Goal: Task Accomplishment & Management: Use online tool/utility

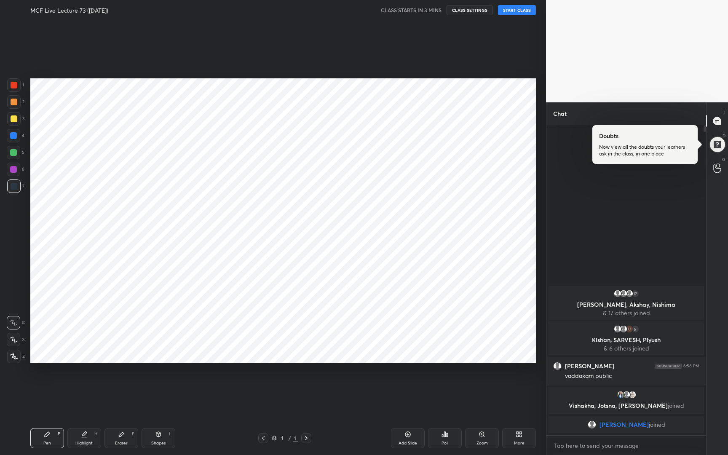
scroll to position [41710, 41599]
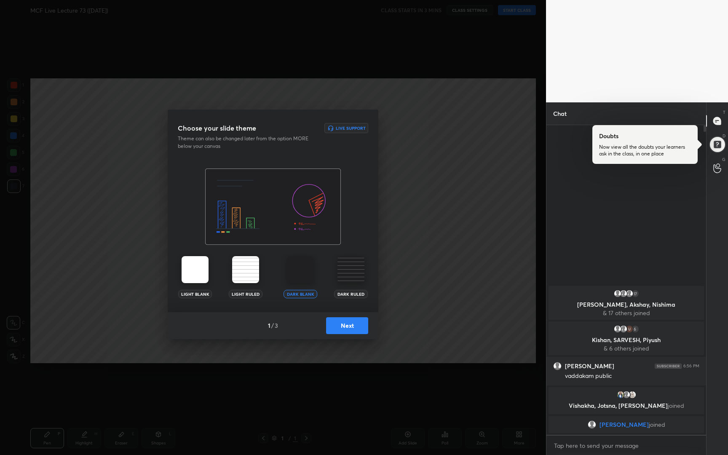
click at [344, 325] on button "Next" at bounding box center [347, 325] width 42 height 17
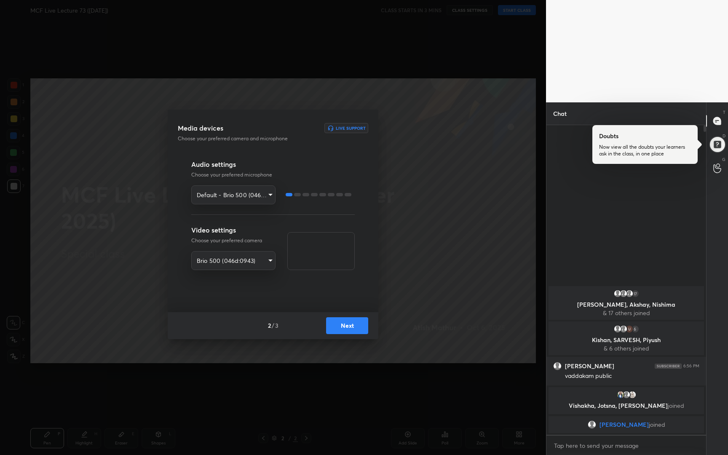
click at [344, 325] on button "Next" at bounding box center [347, 325] width 42 height 17
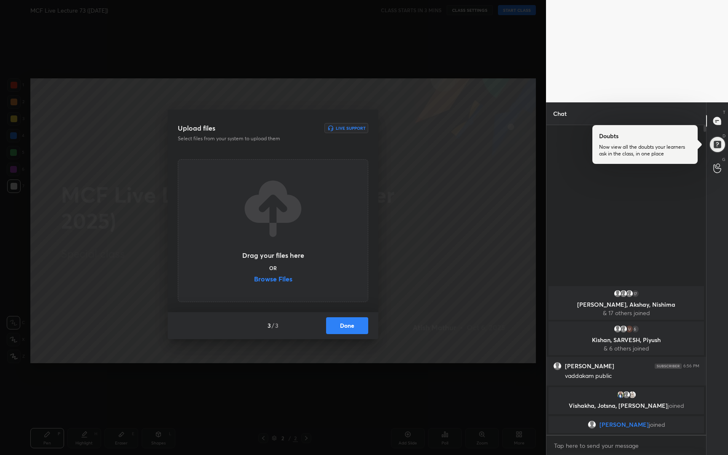
click at [344, 325] on button "Done" at bounding box center [347, 325] width 42 height 17
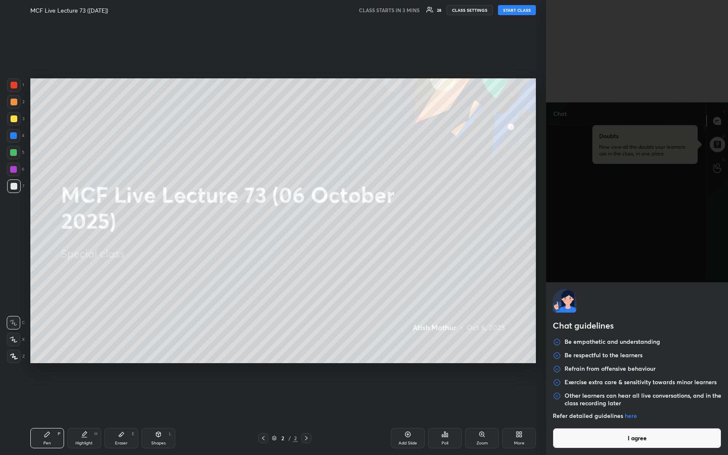
click at [636, 443] on body "1 2 3 4 5 6 7 R O A L C X Z Erase all C X Z MCF Live Lecture 73 ([DATE]) CLASS …" at bounding box center [364, 227] width 728 height 455
click at [625, 426] on div "Refer detailed guidelines here" at bounding box center [636, 420] width 168 height 16
click at [624, 435] on button "I agree" at bounding box center [636, 438] width 168 height 20
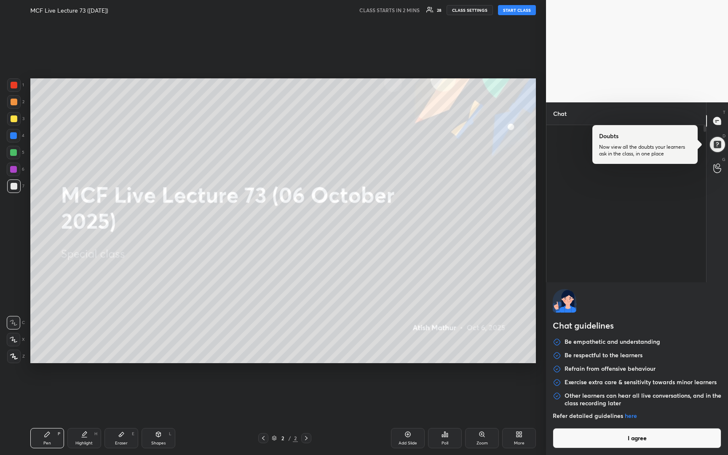
type textarea "x"
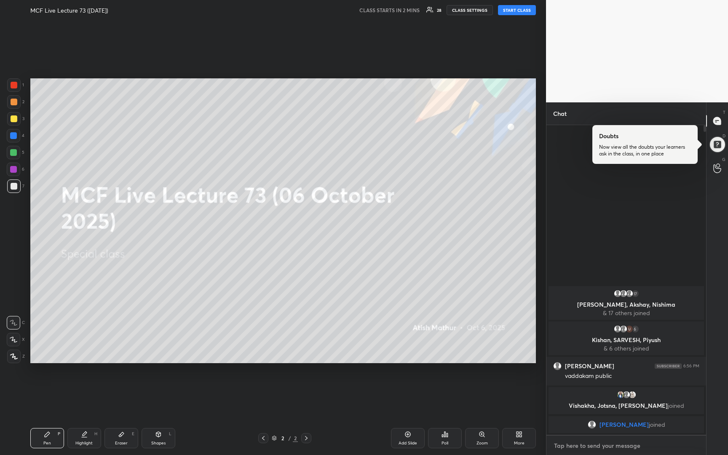
type textarea "G"
type textarea "x"
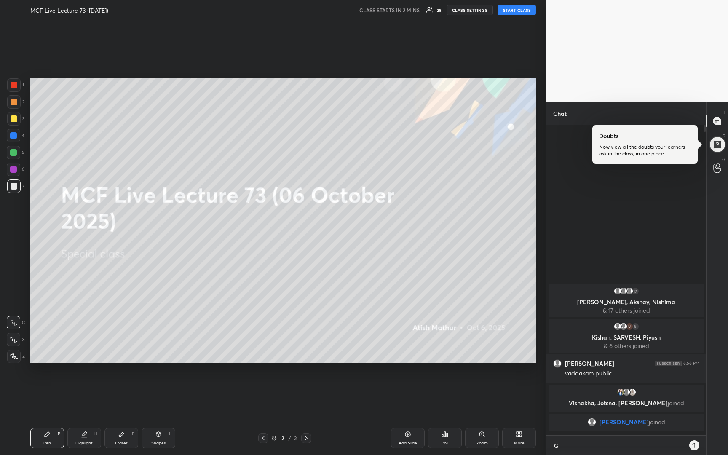
scroll to position [3, 3]
type textarea "Go"
type textarea "x"
type textarea "Goo"
type textarea "x"
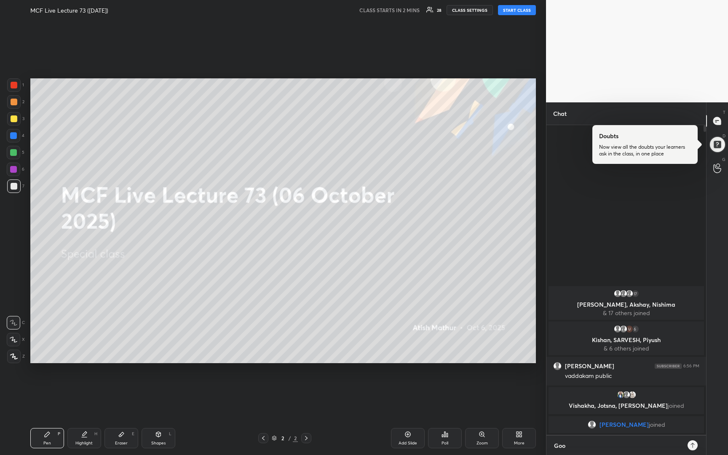
type textarea "Good"
type textarea "x"
type textarea "Good"
type textarea "x"
type textarea "Good E"
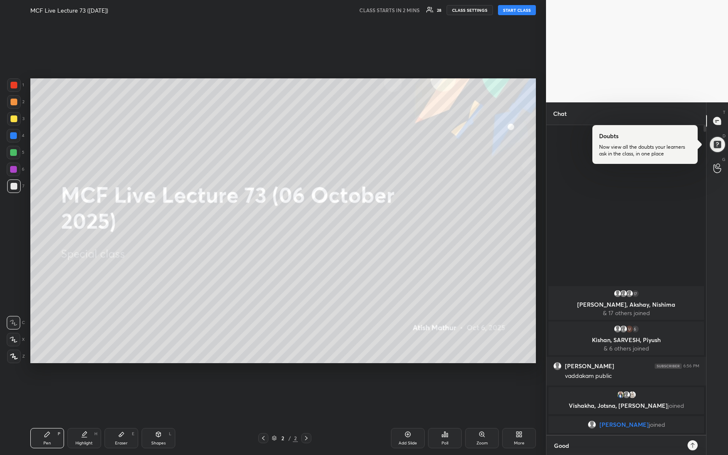
type textarea "x"
type textarea "Good Ev"
type textarea "x"
type textarea "Good Eve"
type textarea "x"
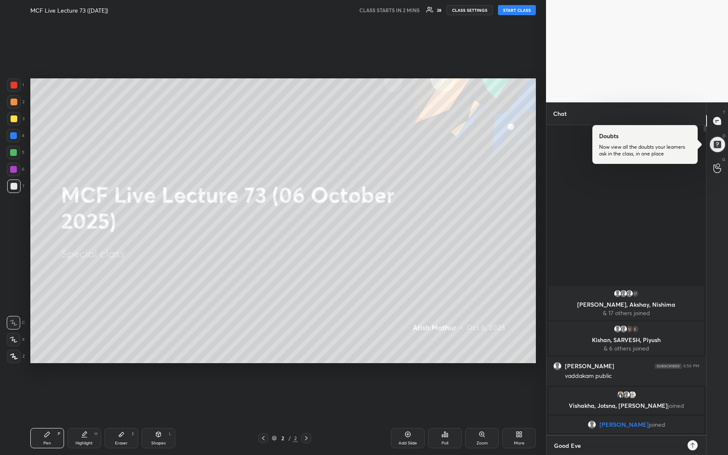
type textarea "Good Even"
type textarea "x"
type textarea "Good Eveni"
type textarea "x"
type textarea "Good Evenin"
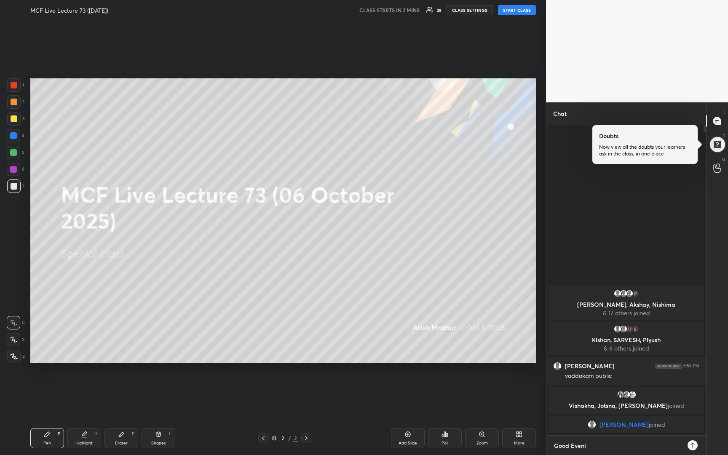
type textarea "x"
type textarea "Good Evening"
type textarea "x"
type textarea "Good Evening,"
type textarea "x"
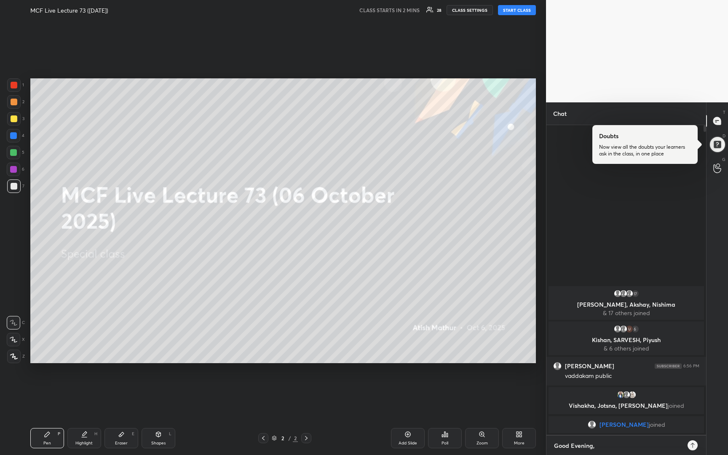
type textarea "Good Evening,"
type textarea "x"
type textarea "Good Evening, w"
type textarea "x"
type textarea "Good Evening, we"
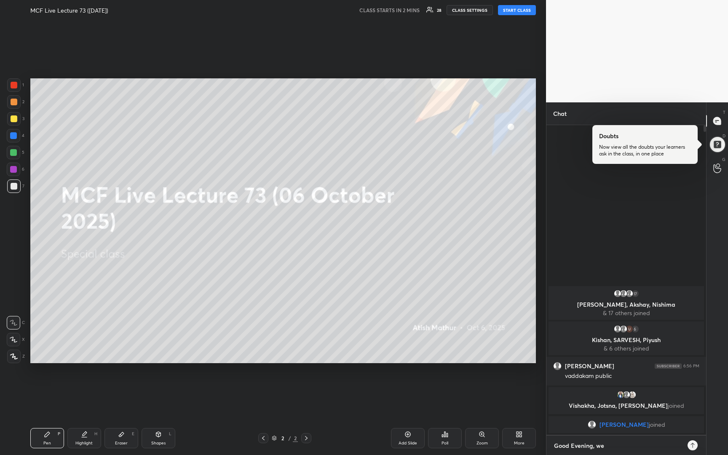
type textarea "x"
type textarea "Good Evening, we"
type textarea "x"
type textarea "Good Evening, we s"
type textarea "x"
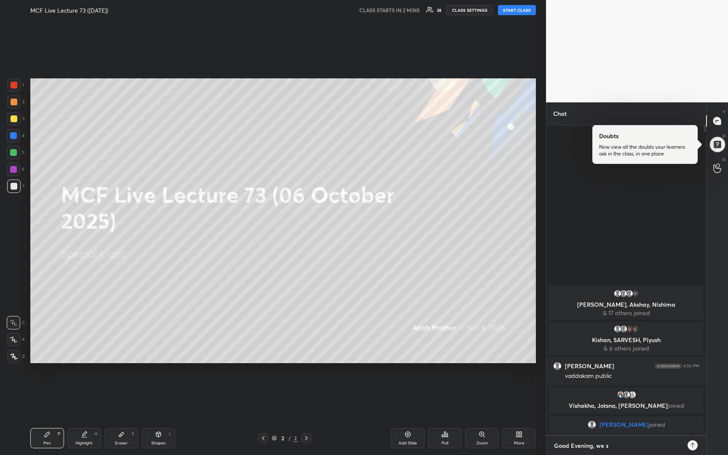
type textarea "Good Evening, we sh"
type textarea "x"
type textarea "Good Evening, we sha"
type textarea "x"
type textarea "Good Evening, we shal"
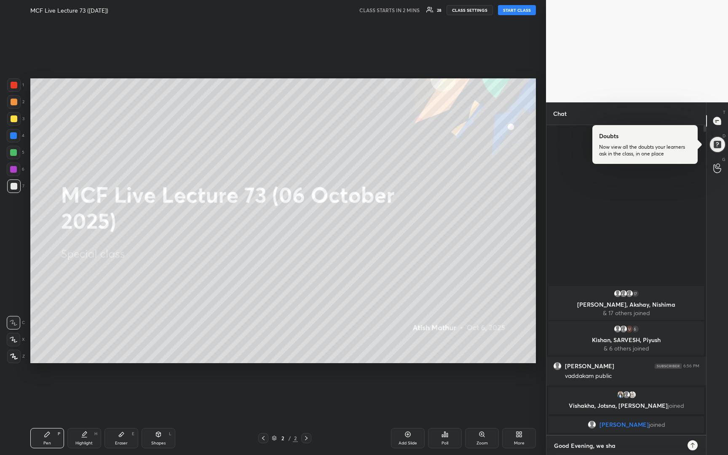
type textarea "x"
type textarea "Good Evening, we shall"
type textarea "x"
type textarea "Good Evening, we shall"
type textarea "x"
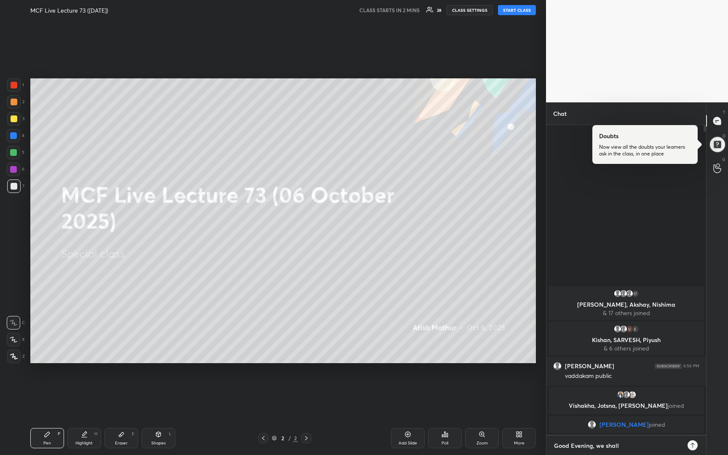
type textarea "Good Evening, we shall s"
type textarea "x"
type textarea "Good Evening, we shall st"
type textarea "x"
type textarea "Good Evening, we shall sta"
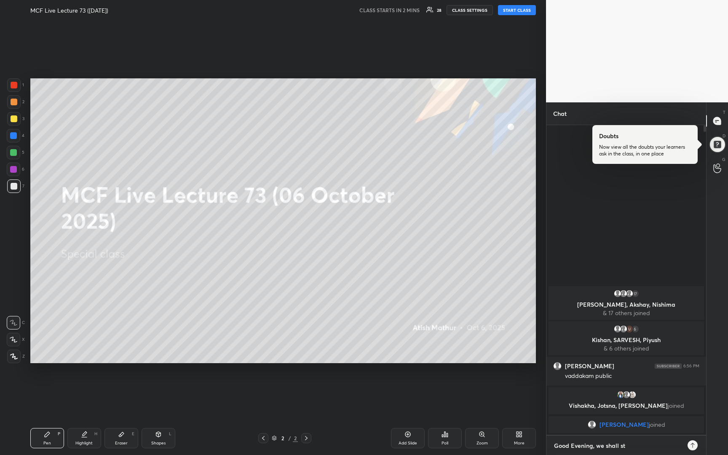
type textarea "x"
type textarea "Good Evening, we shall star"
type textarea "x"
type textarea "Good Evening, we shall start"
type textarea "x"
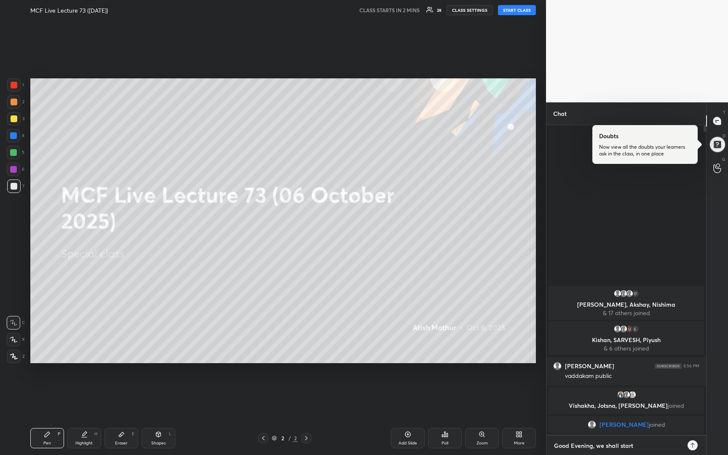
type textarea "Good Evening, we shall start"
type textarea "x"
type textarea "Good Evening, we shall start i"
type textarea "x"
type textarea "Good Evening, we shall start in"
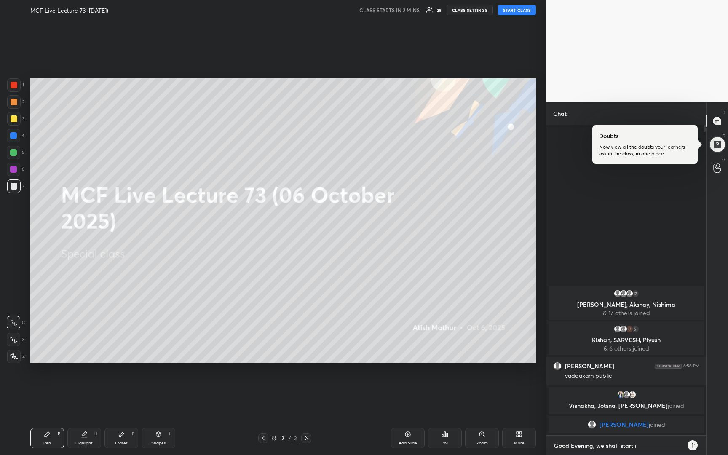
type textarea "x"
type textarea "Good Evening, we shall start in"
type textarea "x"
type textarea "Good Evening, we shall start in 5"
type textarea "x"
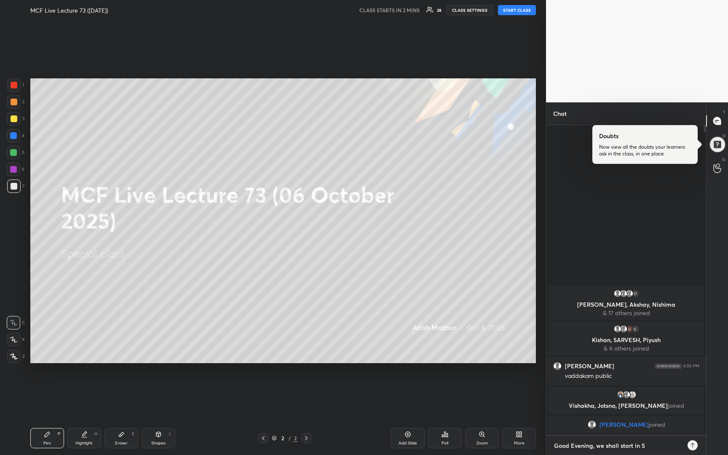
type textarea "Good Evening, we shall start in 5"
type textarea "x"
type textarea "Good Evening, we shall start in 5 m"
type textarea "x"
type textarea "Good Evening, we shall start in 5 mi"
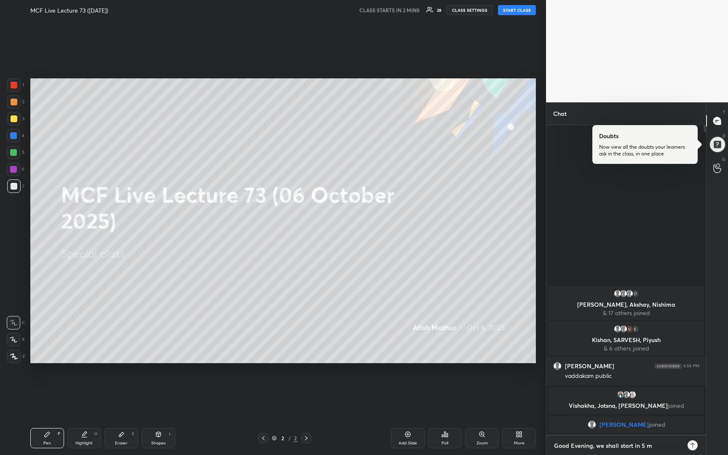
type textarea "x"
type textarea "Good Evening, we shall start in 5 min"
type textarea "x"
type textarea "Good Evening, we shall start in 5 mins"
type textarea "x"
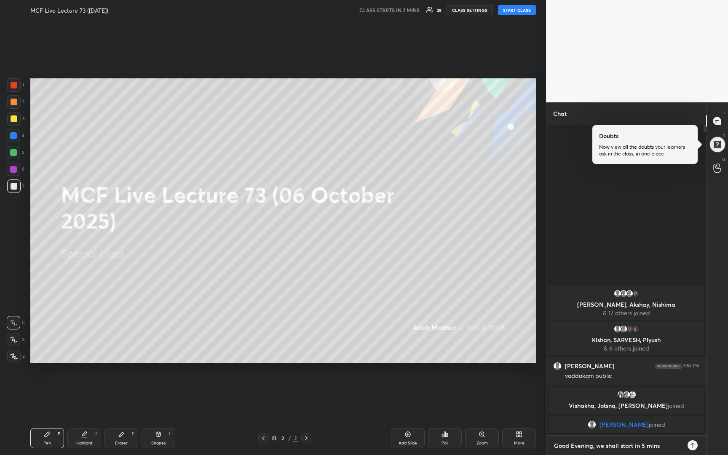
type textarea "Good Evening, we shall start in 5 mins."
type textarea "x"
type textarea "Good Evening, we shall start in 5 mins."
type textarea "x"
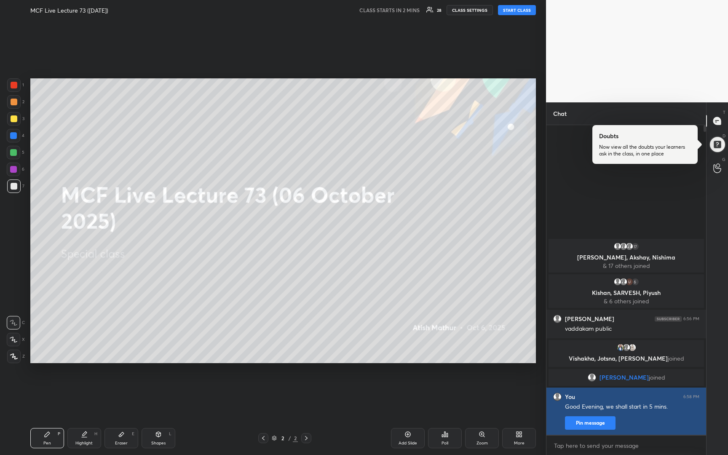
click at [585, 425] on button "Pin message" at bounding box center [590, 422] width 51 height 13
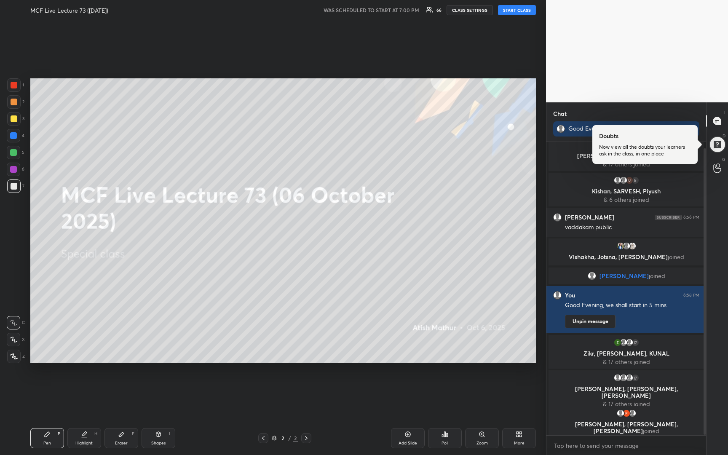
scroll to position [13, 0]
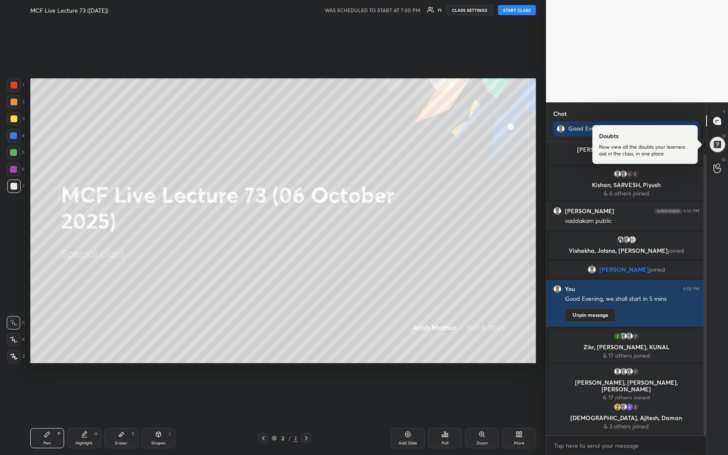
click at [509, 12] on button "START CLASS" at bounding box center [517, 10] width 38 height 10
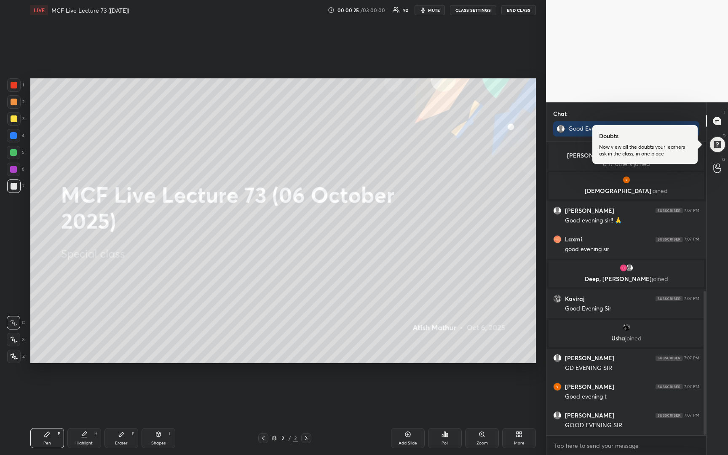
scroll to position [304, 0]
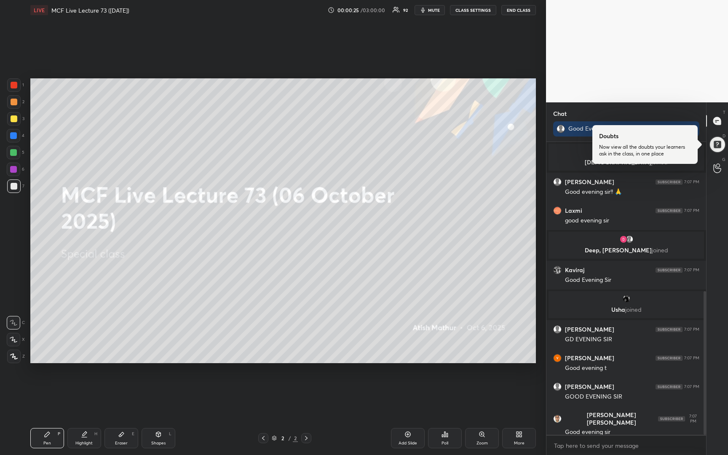
click at [13, 119] on div at bounding box center [14, 118] width 7 height 7
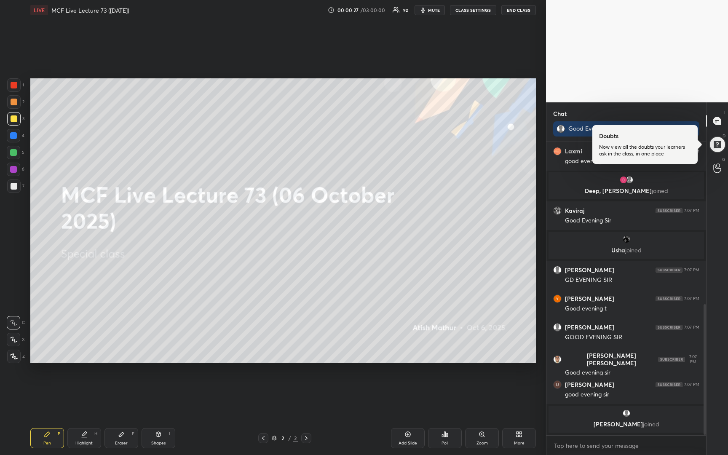
click at [18, 339] on div at bounding box center [13, 339] width 13 height 13
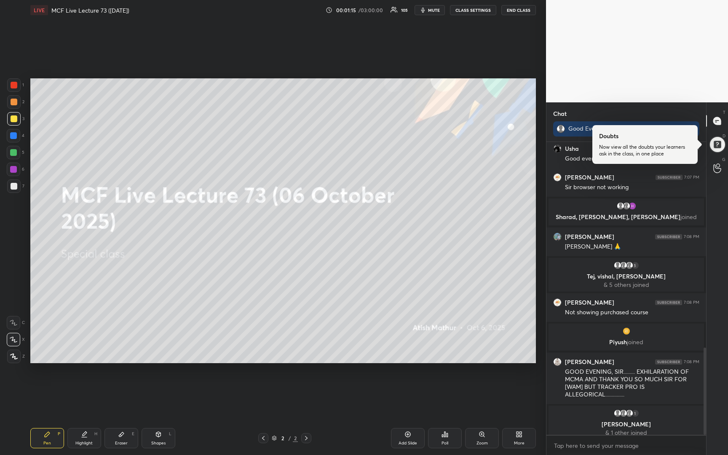
scroll to position [690, 0]
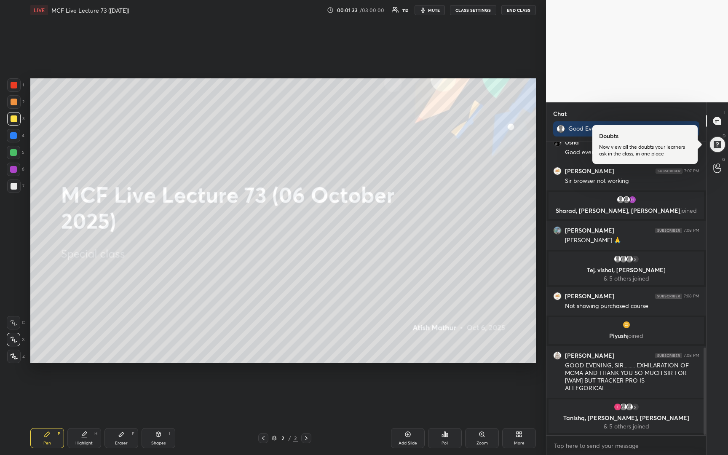
drag, startPoint x: 403, startPoint y: 434, endPoint x: 397, endPoint y: 425, distance: 10.3
click at [402, 434] on div "Add Slide" at bounding box center [408, 438] width 34 height 20
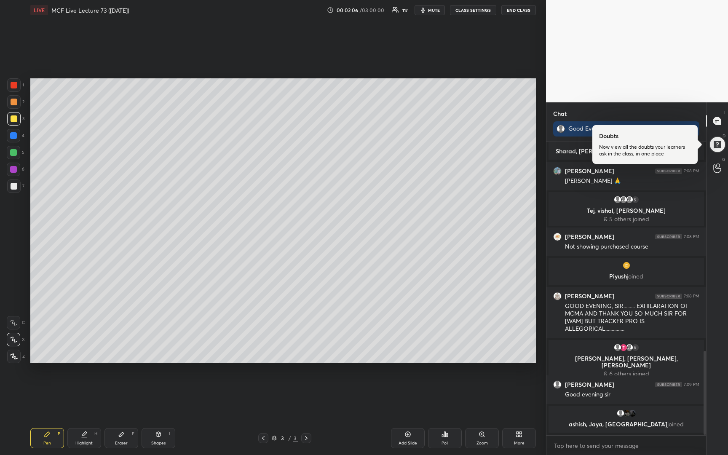
scroll to position [738, 0]
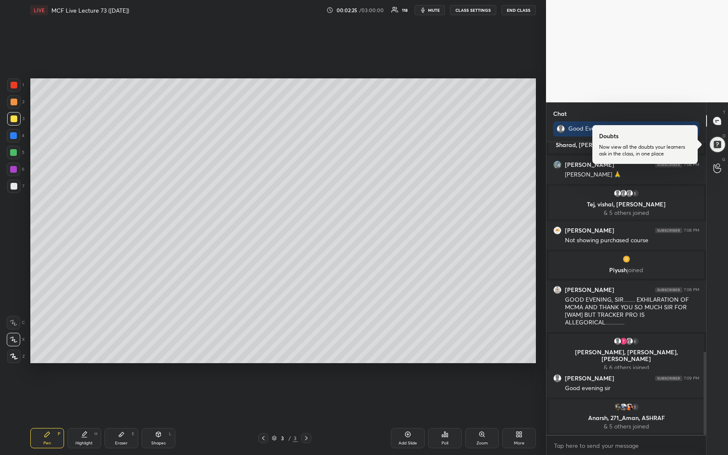
click at [13, 189] on div at bounding box center [14, 186] width 7 height 7
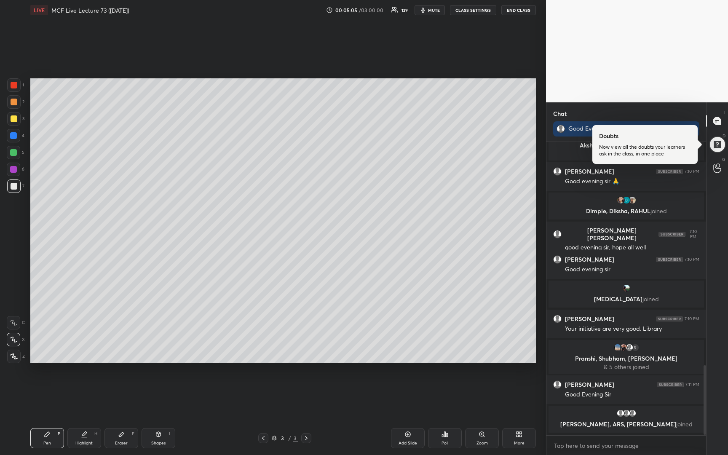
scroll to position [947, 0]
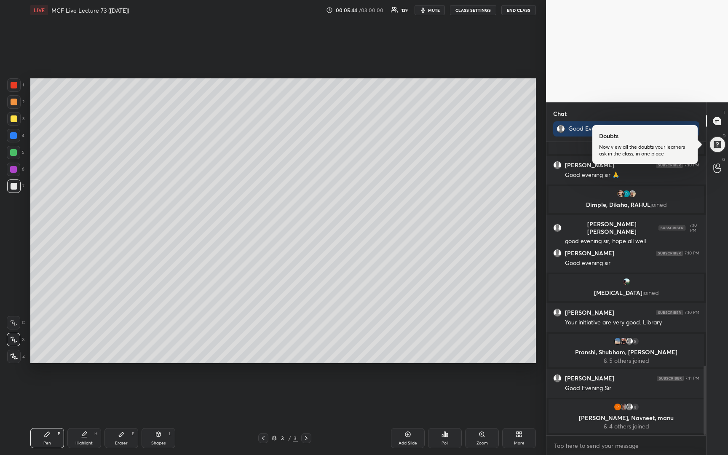
click at [12, 124] on div at bounding box center [13, 118] width 13 height 13
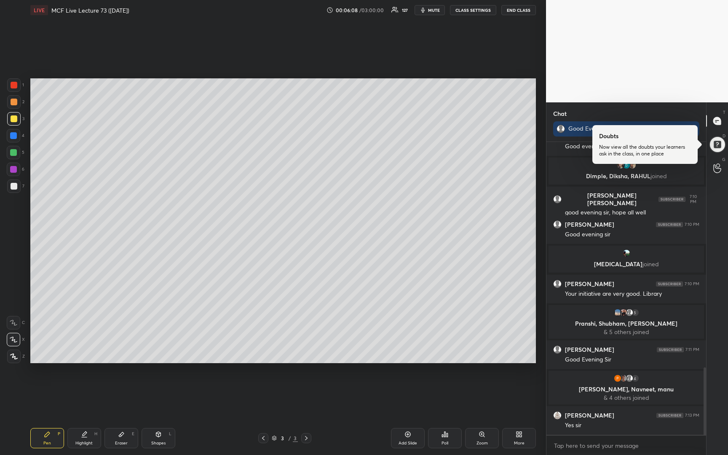
click at [406, 438] on div "Add Slide" at bounding box center [408, 438] width 34 height 20
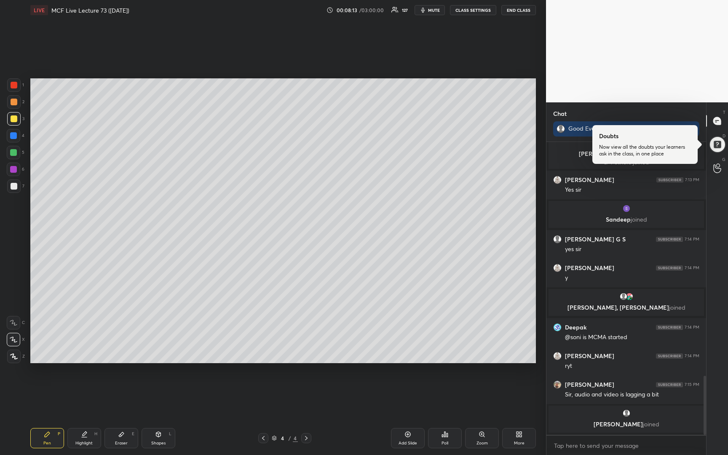
scroll to position [1158, 0]
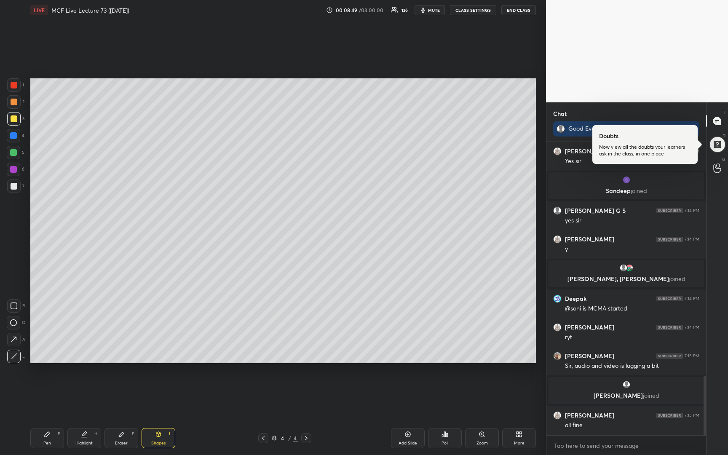
drag, startPoint x: 14, startPoint y: 187, endPoint x: 25, endPoint y: 183, distance: 11.6
click at [16, 187] on div at bounding box center [14, 186] width 7 height 7
drag, startPoint x: 11, startPoint y: 101, endPoint x: 24, endPoint y: 108, distance: 14.9
click at [11, 103] on div at bounding box center [14, 102] width 7 height 7
click at [11, 189] on div at bounding box center [13, 185] width 13 height 13
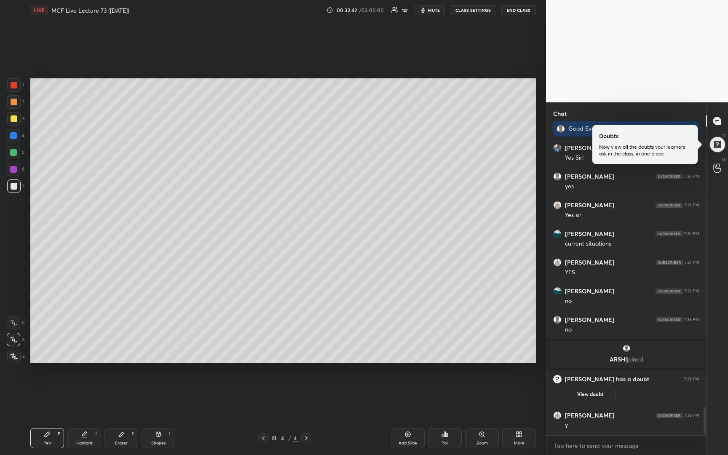
scroll to position [2829, 0]
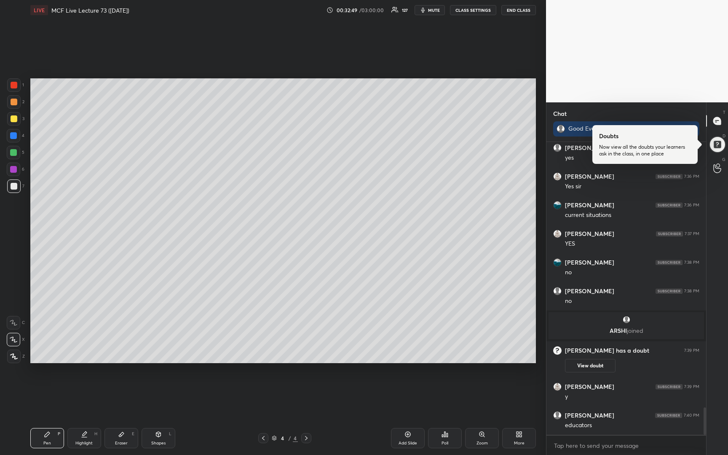
click at [434, 10] on span "mute" at bounding box center [434, 10] width 12 height 6
click at [425, 13] on button "unmute" at bounding box center [429, 10] width 30 height 10
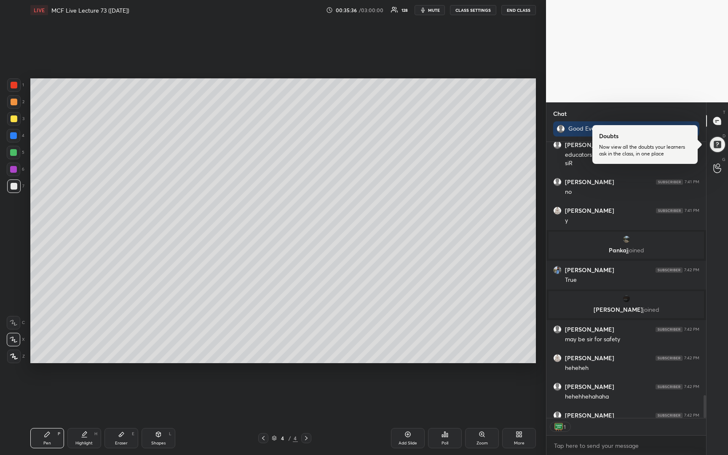
scroll to position [3041, 0]
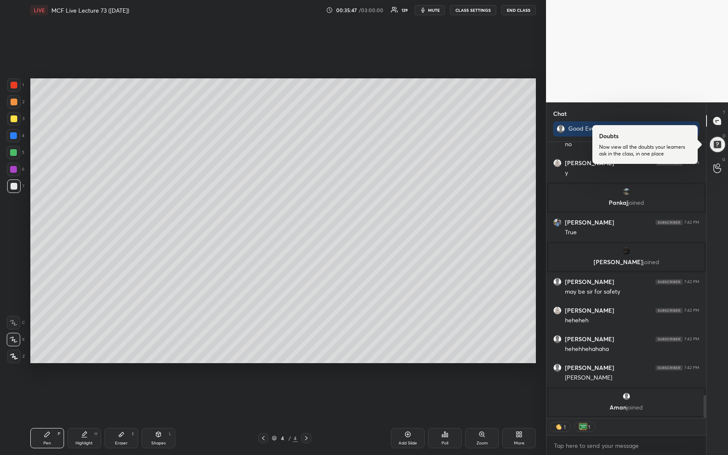
type textarea "x"
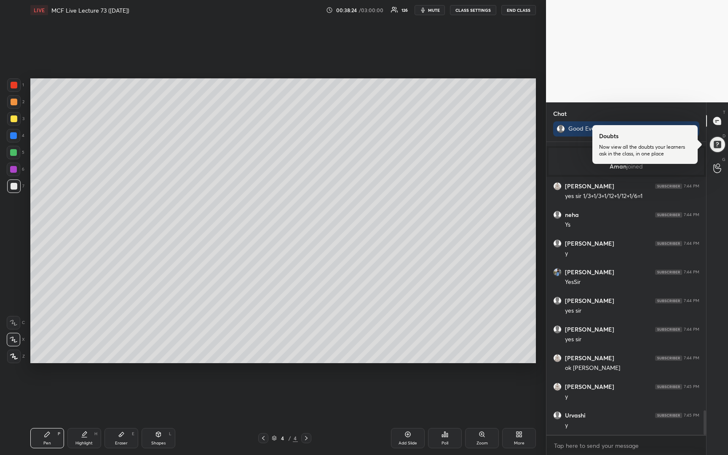
scroll to position [3267, 0]
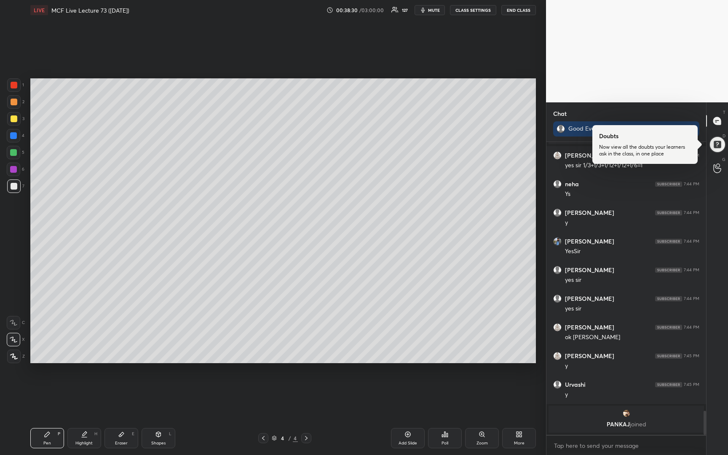
click at [12, 121] on div at bounding box center [14, 118] width 7 height 7
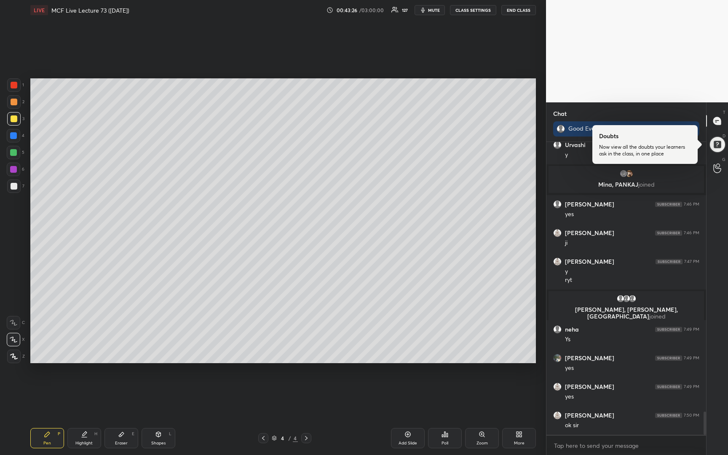
scroll to position [3426, 0]
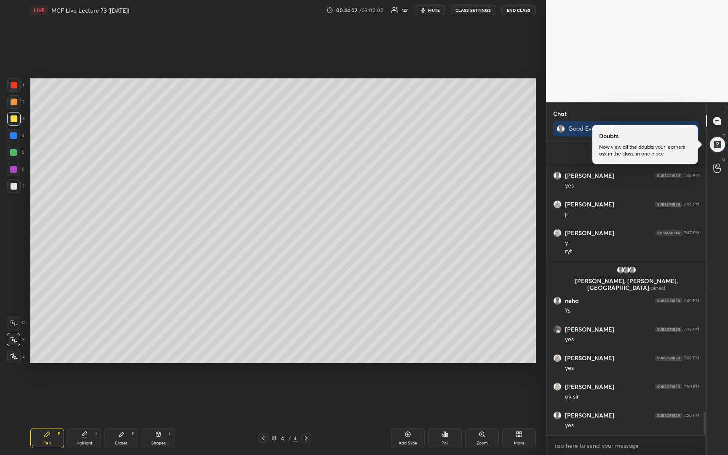
click at [518, 444] on div "More" at bounding box center [519, 443] width 11 height 4
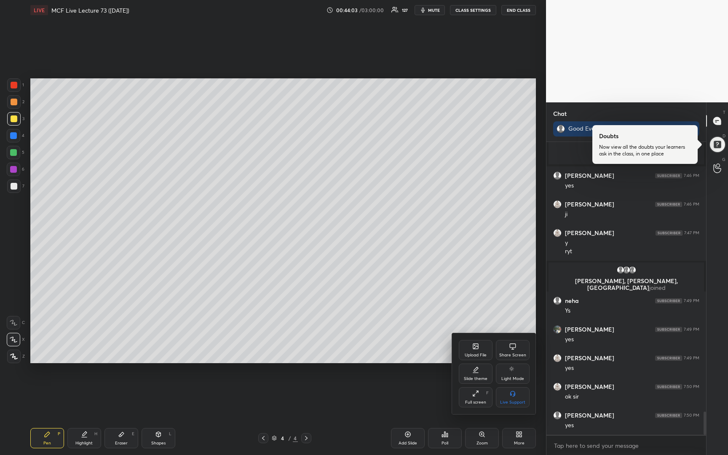
click at [468, 343] on div "Upload File" at bounding box center [476, 350] width 34 height 20
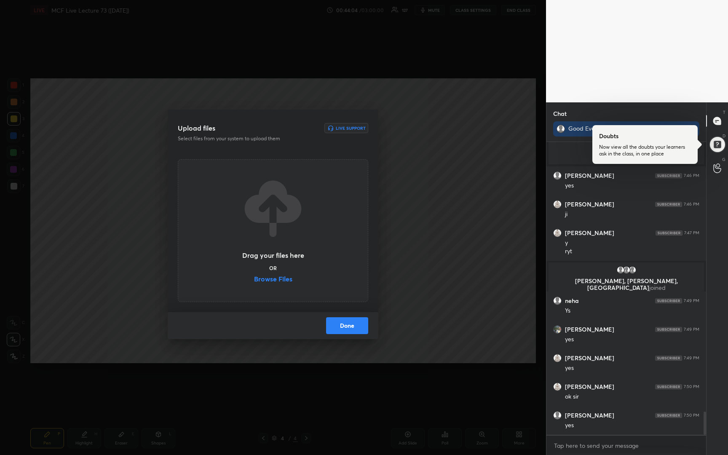
click at [272, 282] on label "Browse Files" at bounding box center [273, 279] width 38 height 9
click at [254, 282] on input "Browse Files" at bounding box center [254, 279] width 0 height 9
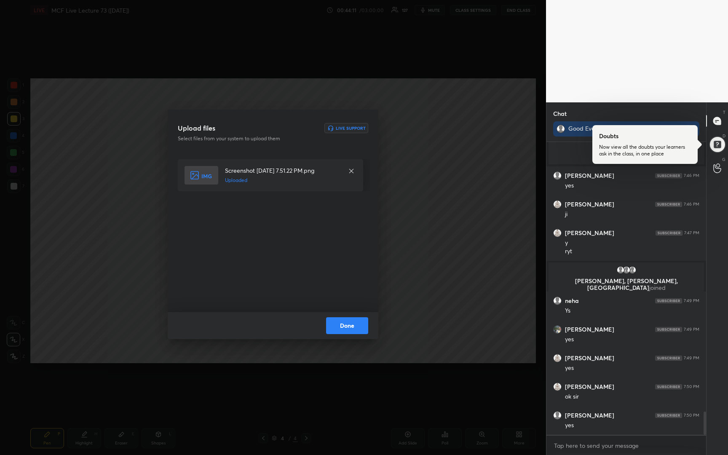
click at [333, 325] on button "Done" at bounding box center [347, 325] width 42 height 17
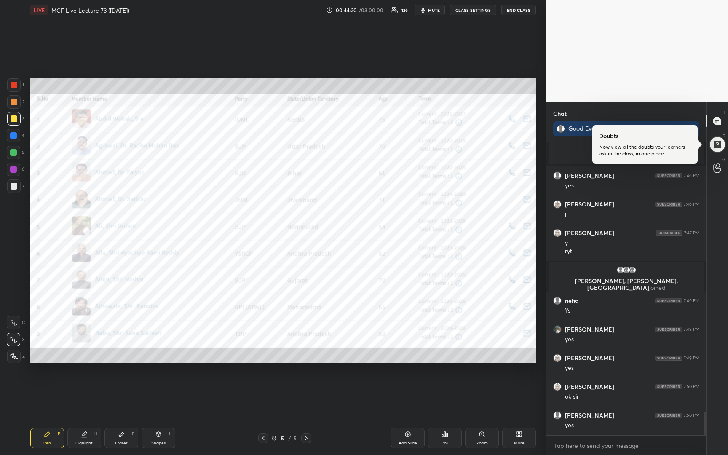
scroll to position [3455, 0]
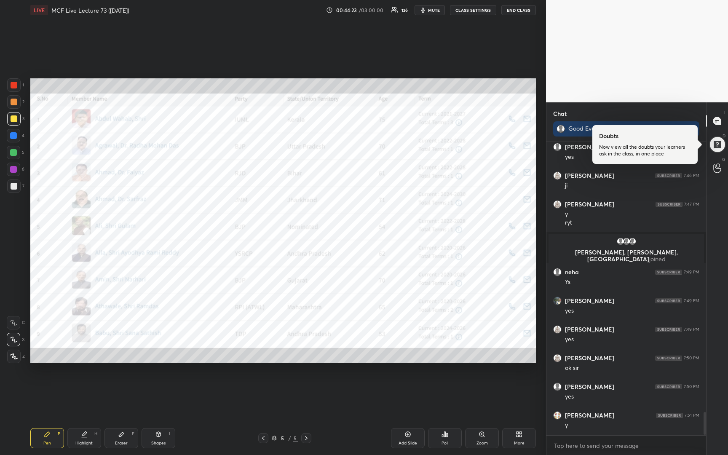
drag, startPoint x: 14, startPoint y: 85, endPoint x: 21, endPoint y: 80, distance: 8.1
click at [17, 86] on div at bounding box center [14, 85] width 7 height 7
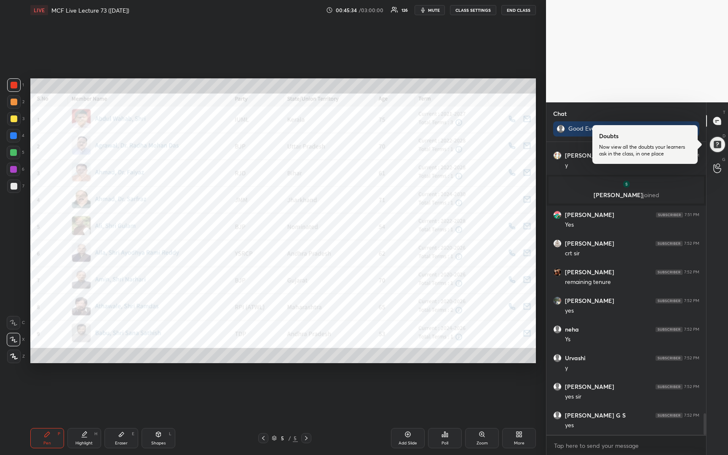
scroll to position [3686, 0]
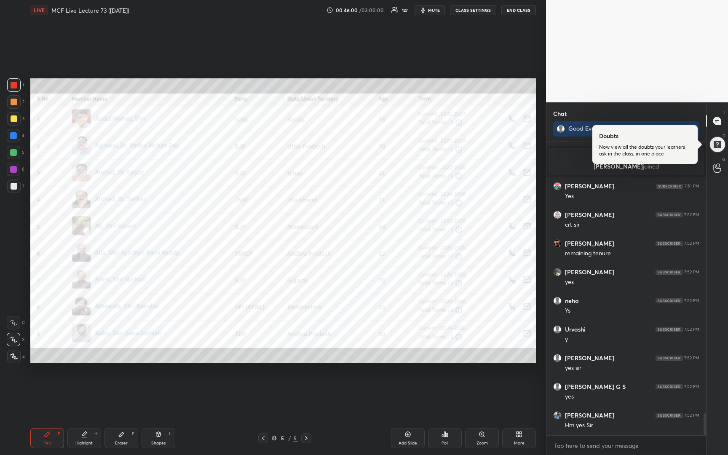
click at [263, 440] on icon at bounding box center [263, 438] width 7 height 7
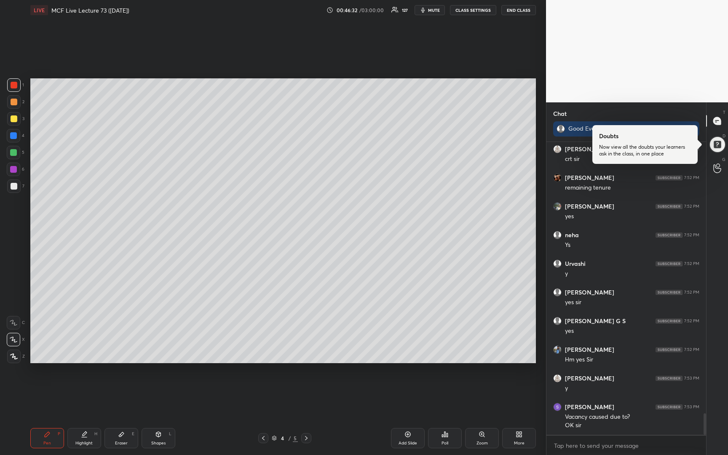
scroll to position [3718, 0]
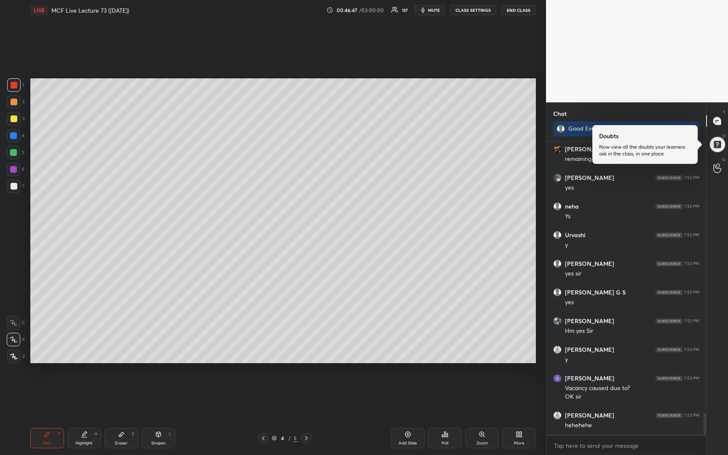
click at [402, 435] on div "Add Slide" at bounding box center [408, 438] width 34 height 20
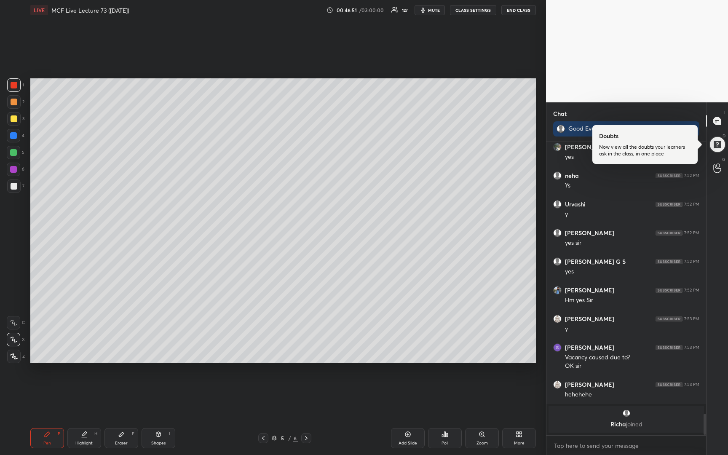
click at [14, 118] on div at bounding box center [14, 118] width 7 height 7
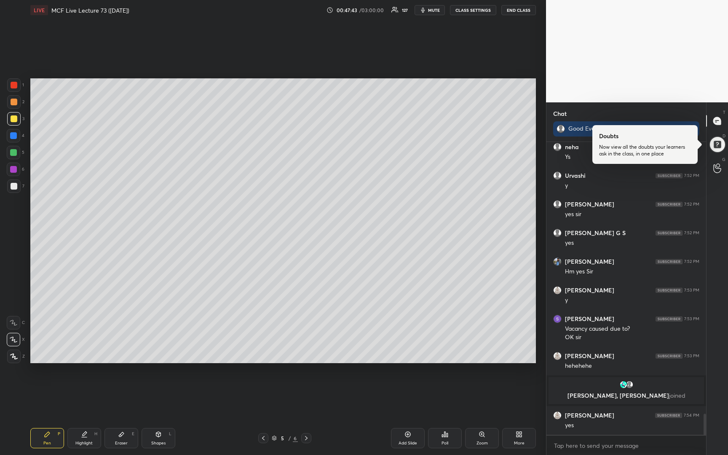
scroll to position [3766, 0]
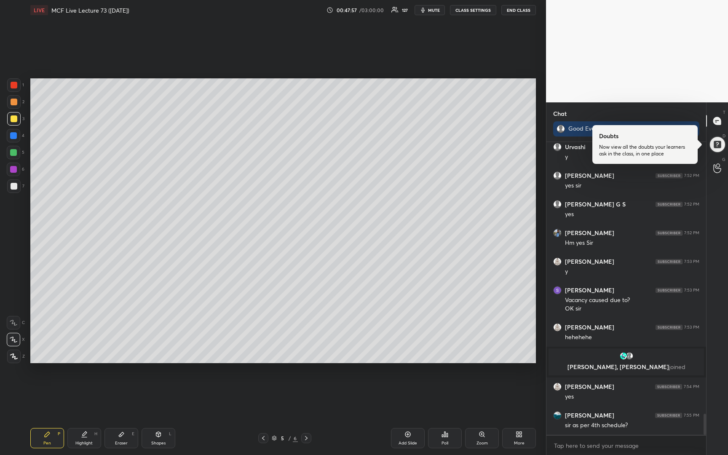
click at [521, 441] on div "More" at bounding box center [519, 443] width 11 height 4
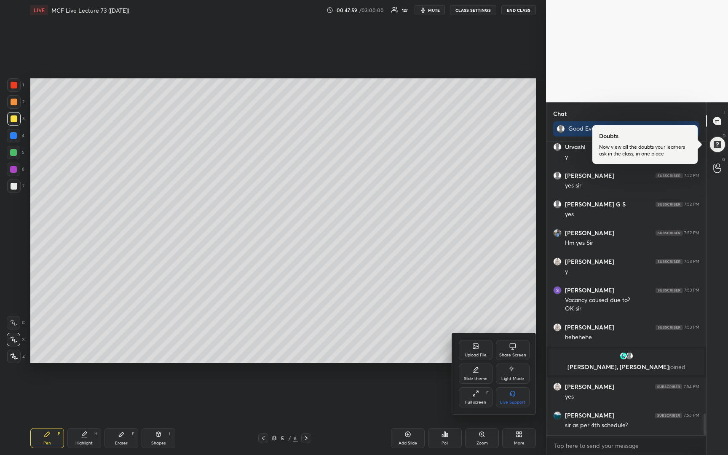
click at [470, 353] on div "Upload File" at bounding box center [475, 355] width 22 height 4
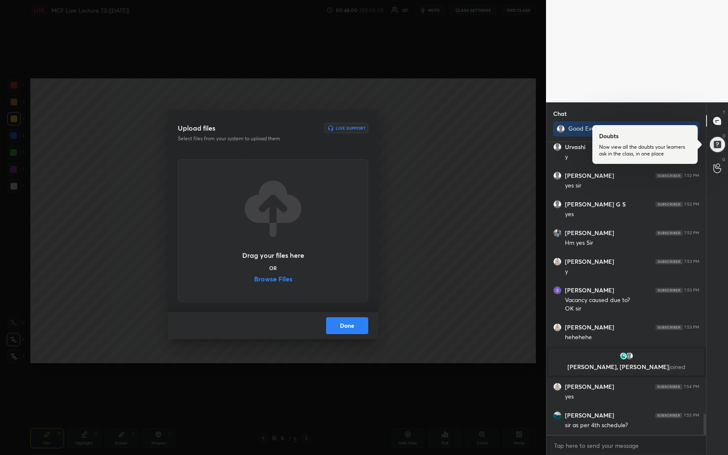
click at [277, 276] on label "Browse Files" at bounding box center [273, 279] width 38 height 9
click at [254, 276] on input "Browse Files" at bounding box center [254, 279] width 0 height 9
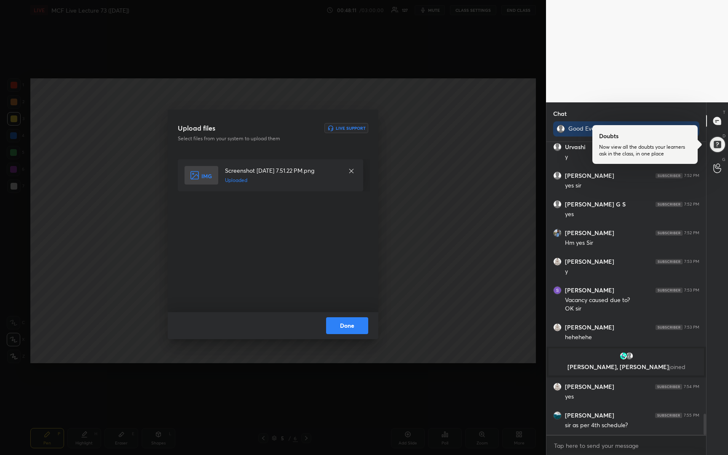
click at [333, 321] on button "Done" at bounding box center [347, 325] width 42 height 17
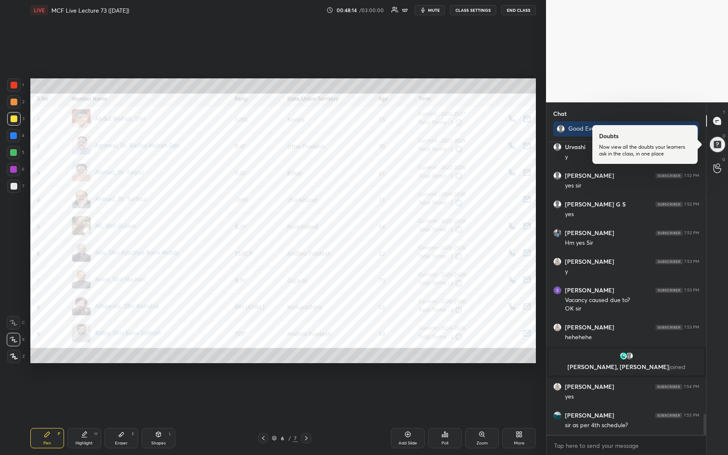
click at [518, 438] on div "More" at bounding box center [519, 438] width 34 height 20
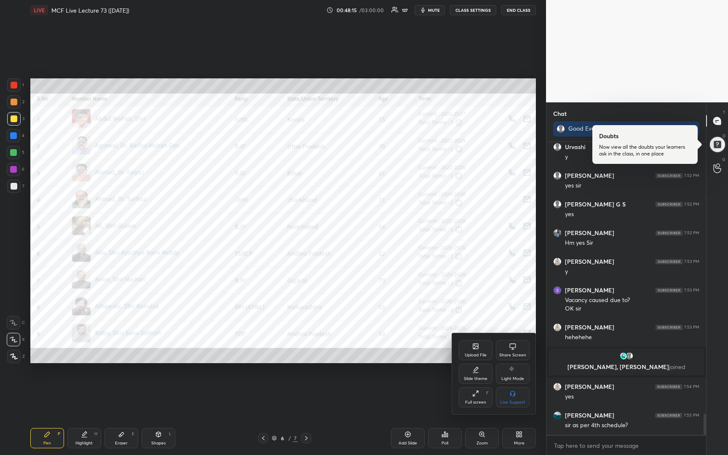
click at [476, 348] on icon at bounding box center [475, 346] width 5 height 5
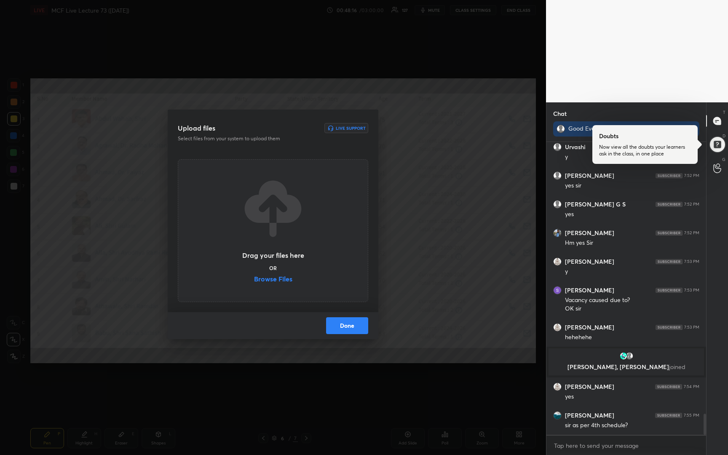
click at [284, 277] on label "Browse Files" at bounding box center [273, 279] width 38 height 9
click at [254, 277] on input "Browse Files" at bounding box center [254, 279] width 0 height 9
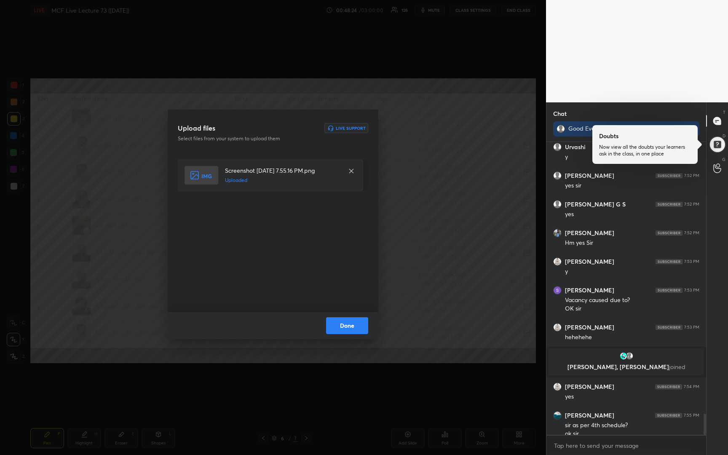
scroll to position [3774, 0]
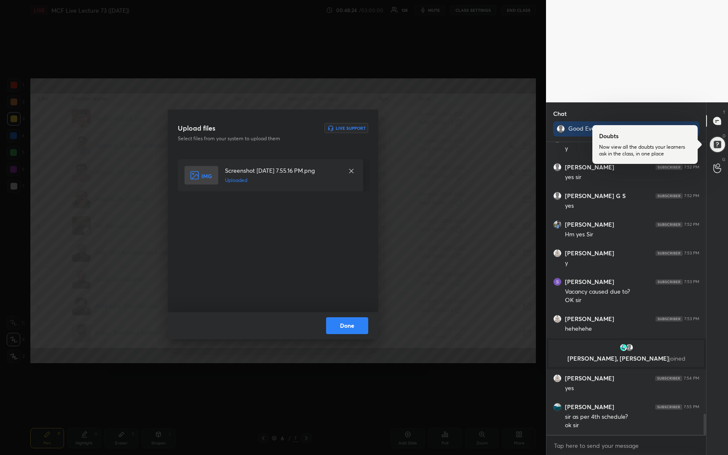
click at [347, 325] on button "Done" at bounding box center [347, 325] width 42 height 17
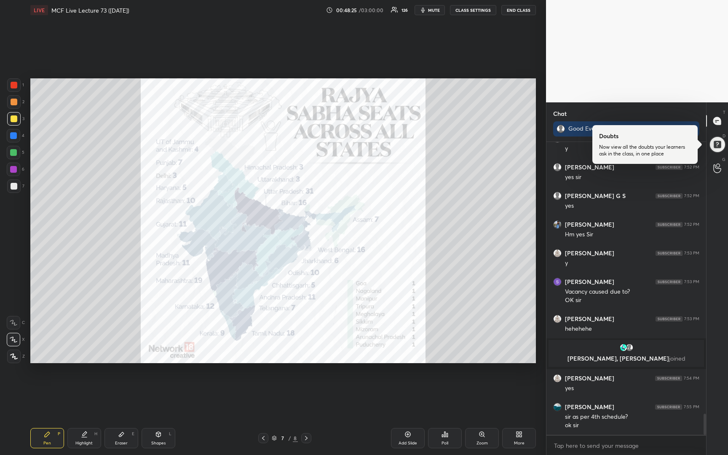
click at [435, 13] on span "mute" at bounding box center [434, 10] width 12 height 6
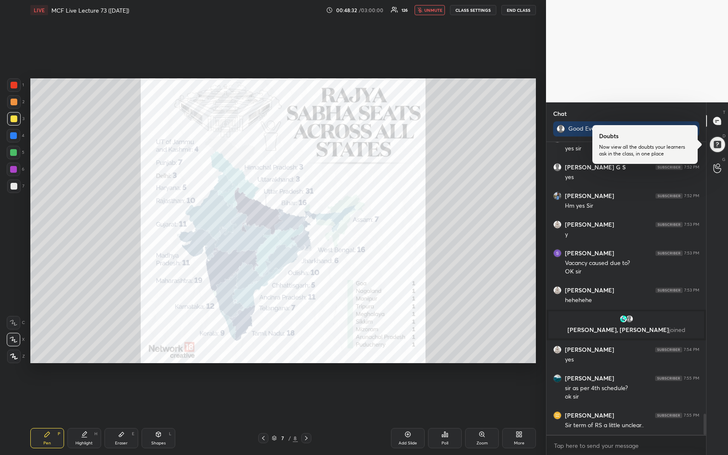
click at [435, 13] on span "unmute" at bounding box center [433, 10] width 18 height 6
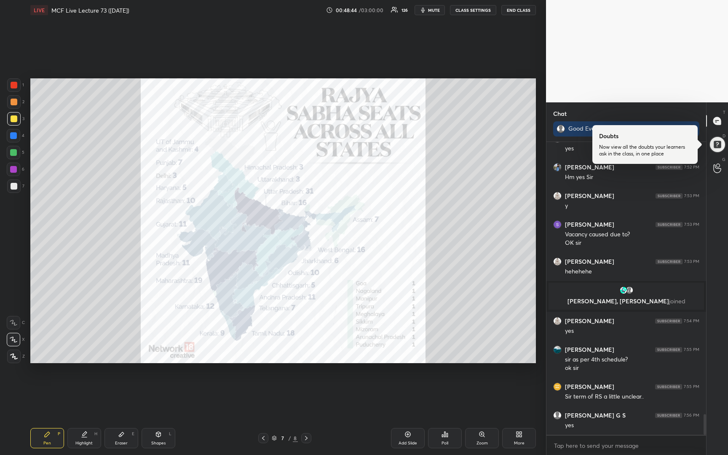
scroll to position [3860, 0]
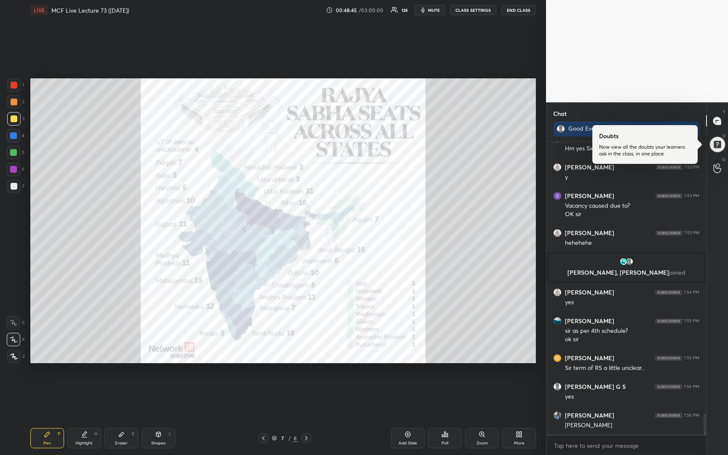
click at [13, 88] on div at bounding box center [14, 85] width 7 height 7
click at [13, 120] on div at bounding box center [14, 118] width 7 height 7
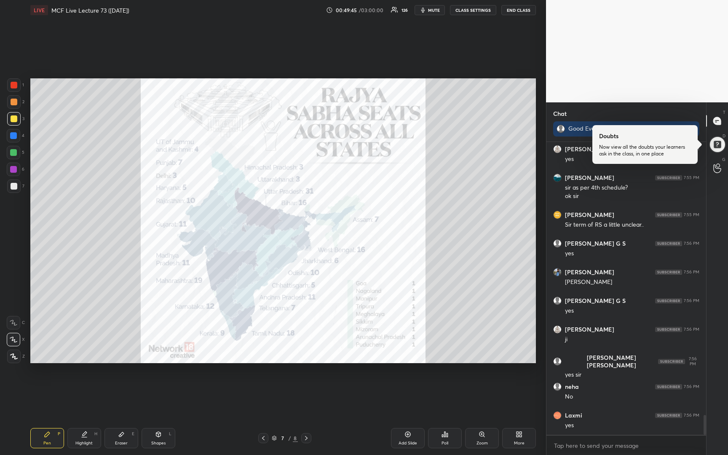
scroll to position [4032, 0]
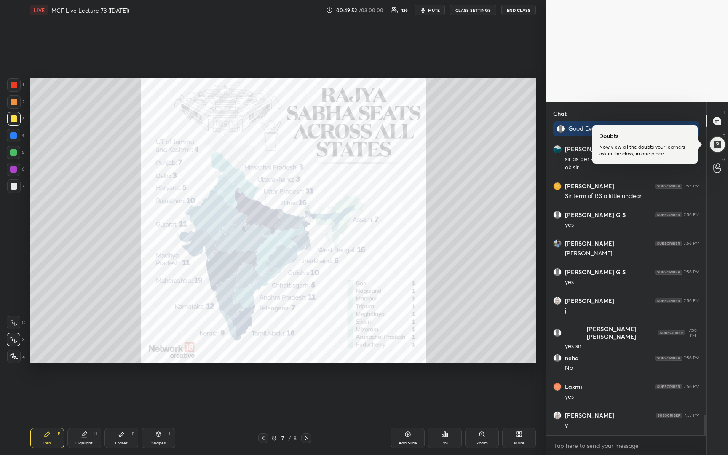
click at [16, 85] on div at bounding box center [13, 84] width 13 height 13
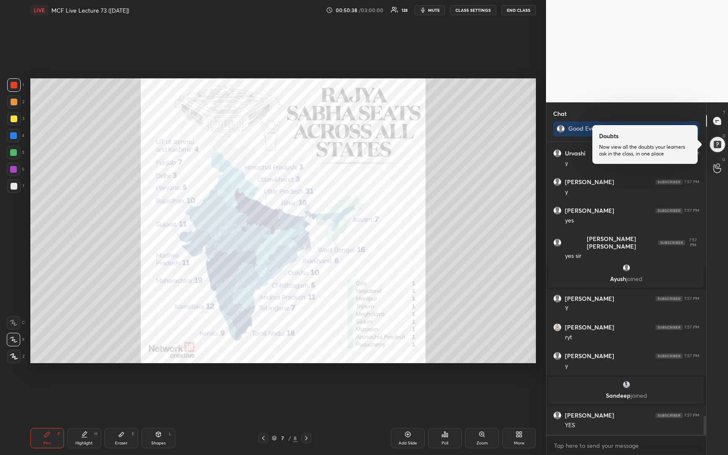
scroll to position [4252, 0]
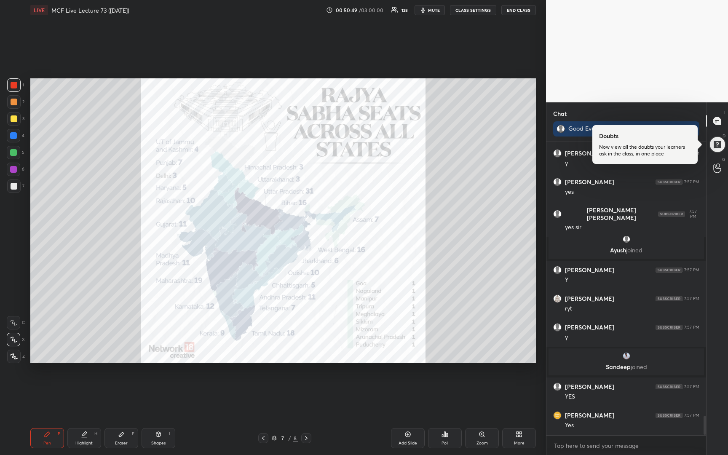
click at [533, 434] on div "More" at bounding box center [519, 438] width 34 height 20
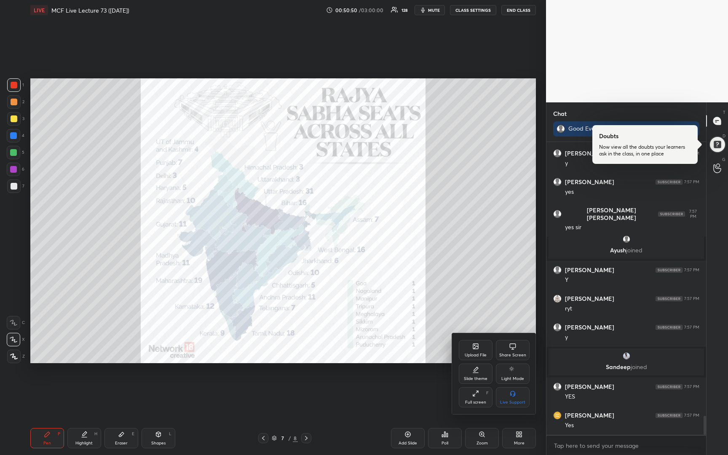
click at [475, 344] on icon at bounding box center [475, 346] width 5 height 5
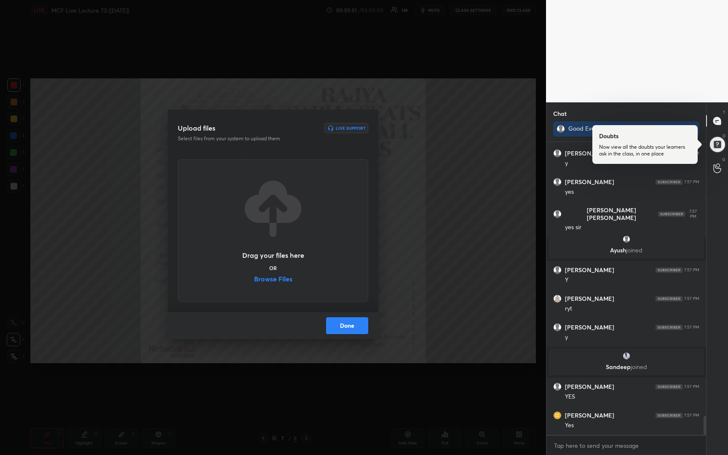
click at [284, 283] on label "Browse Files" at bounding box center [273, 279] width 38 height 9
click at [254, 283] on input "Browse Files" at bounding box center [254, 279] width 0 height 9
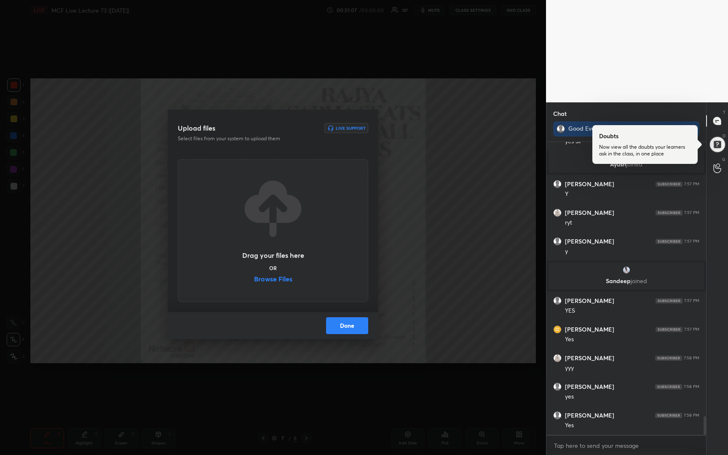
scroll to position [4367, 0]
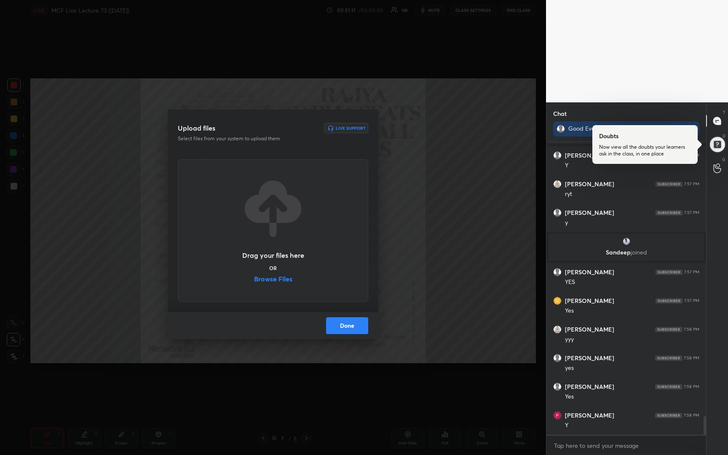
click at [344, 324] on button "Done" at bounding box center [347, 325] width 42 height 17
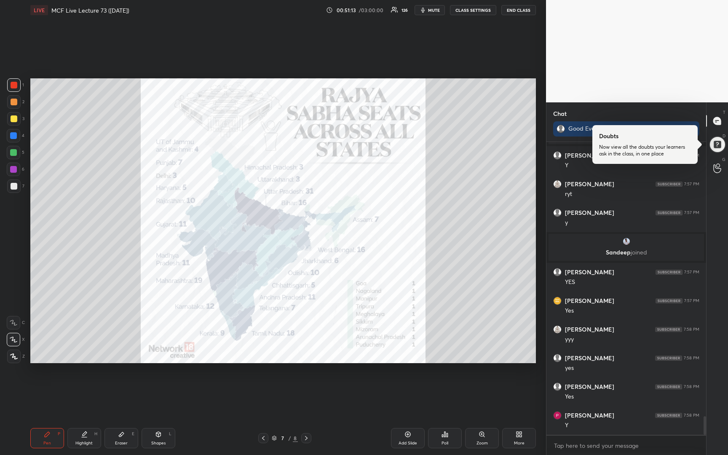
drag, startPoint x: 409, startPoint y: 440, endPoint x: 407, endPoint y: 436, distance: 4.3
click at [409, 441] on div "Add Slide" at bounding box center [407, 443] width 19 height 4
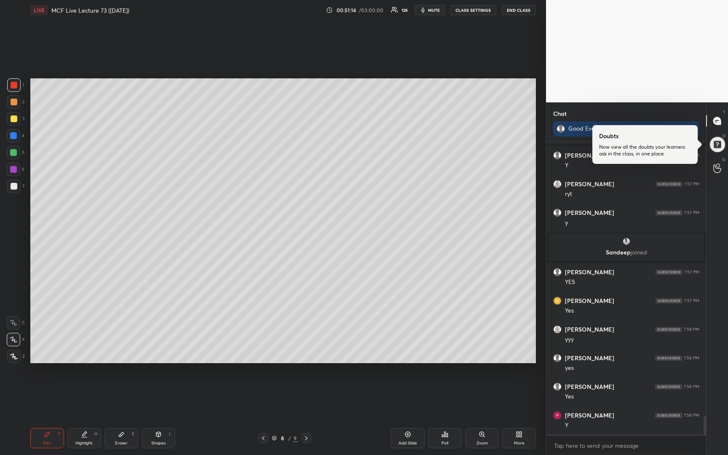
click at [13, 118] on div at bounding box center [14, 118] width 7 height 7
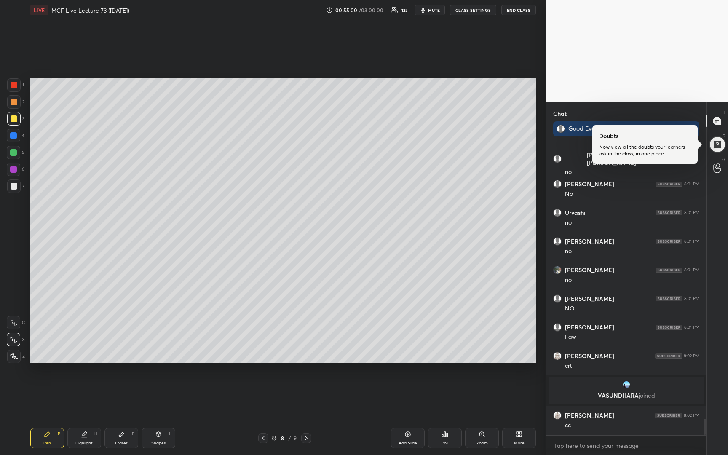
scroll to position [5058, 0]
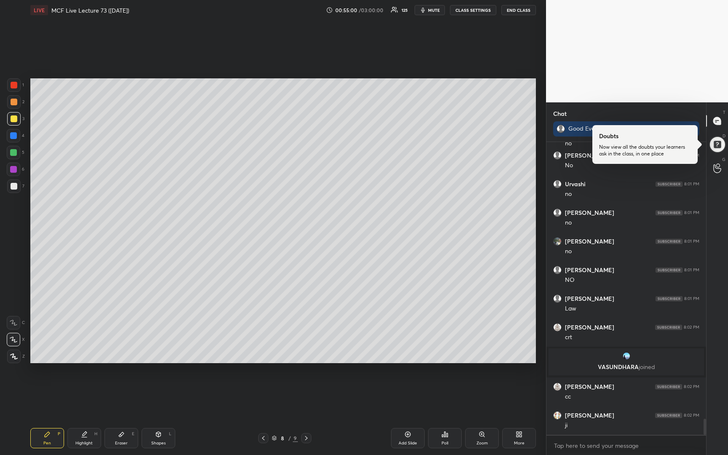
click at [264, 438] on icon at bounding box center [263, 438] width 7 height 7
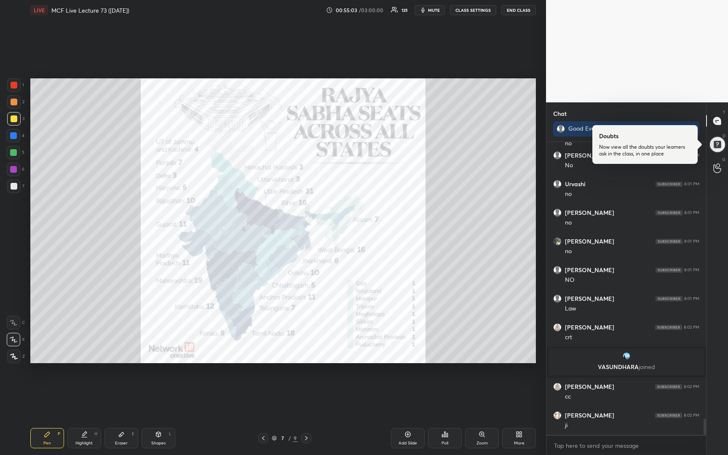
scroll to position [5087, 0]
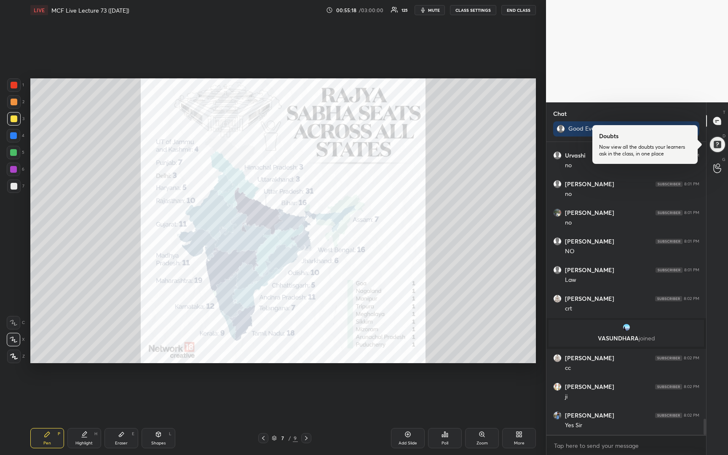
click at [128, 74] on div "Setting up your live class Poll for secs No correct answer Start poll" at bounding box center [283, 220] width 512 height 401
drag, startPoint x: 128, startPoint y: 71, endPoint x: 133, endPoint y: 73, distance: 5.9
click at [133, 75] on div "Setting up your live class Poll for secs No correct answer Start poll" at bounding box center [283, 220] width 512 height 401
drag, startPoint x: 135, startPoint y: 70, endPoint x: 131, endPoint y: 77, distance: 8.1
click at [139, 69] on div "Setting up your live class Poll for secs No correct answer Start poll" at bounding box center [283, 220] width 512 height 401
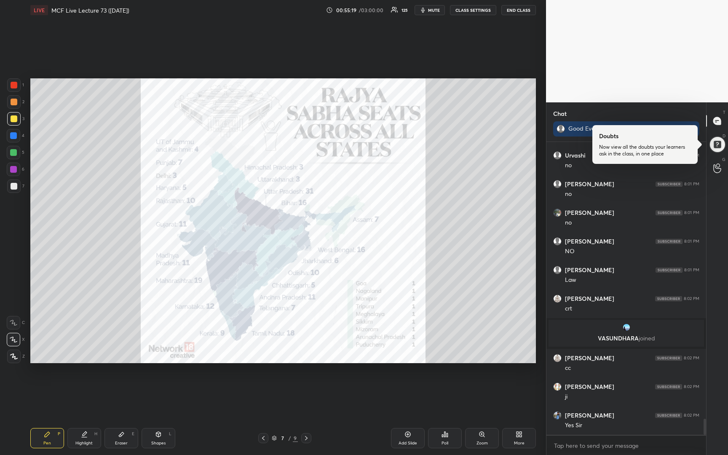
click at [133, 82] on div "Setting up your live class Poll for secs No correct answer Start poll" at bounding box center [283, 220] width 512 height 401
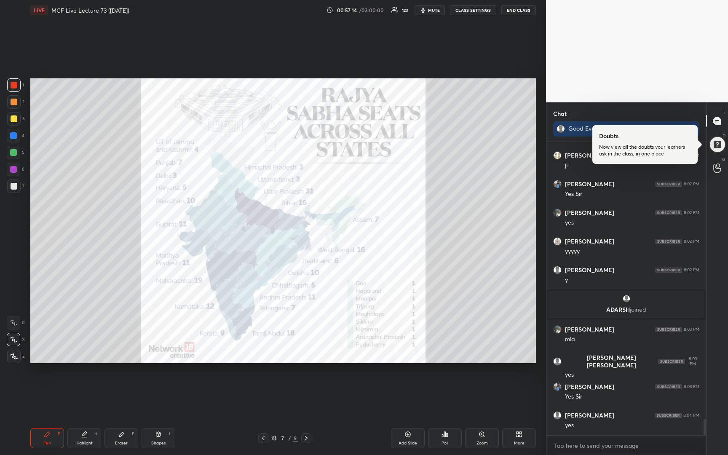
scroll to position [5285, 0]
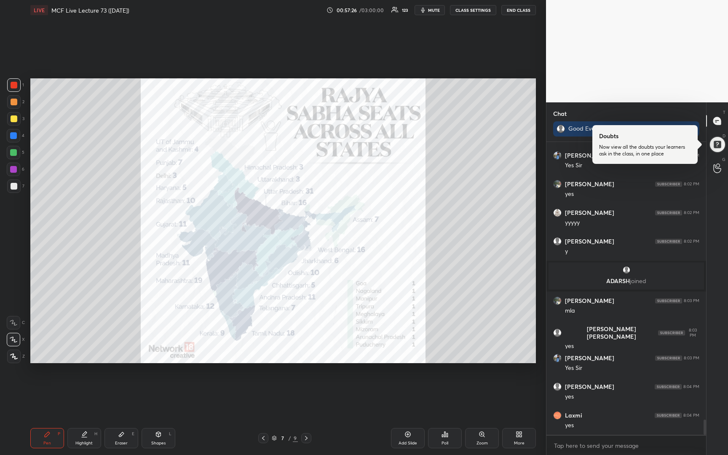
click at [9, 186] on div at bounding box center [13, 185] width 13 height 13
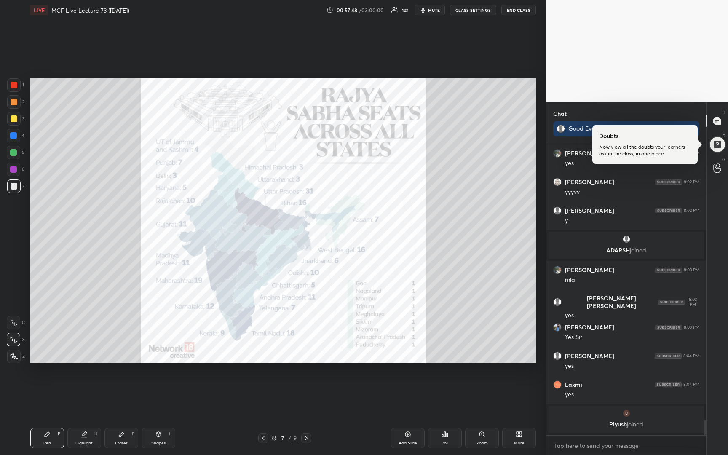
scroll to position [5299, 0]
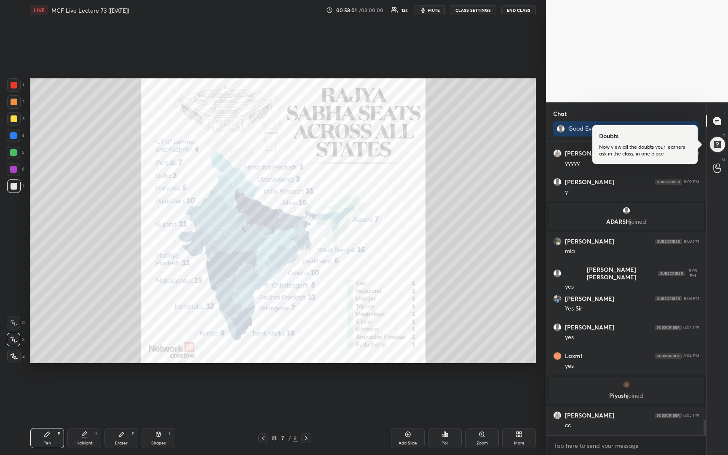
click at [264, 436] on icon at bounding box center [263, 438] width 3 height 4
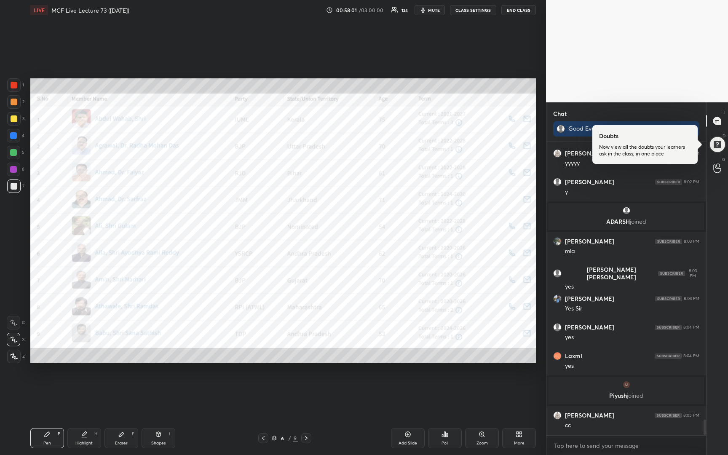
click at [264, 436] on icon at bounding box center [263, 438] width 3 height 4
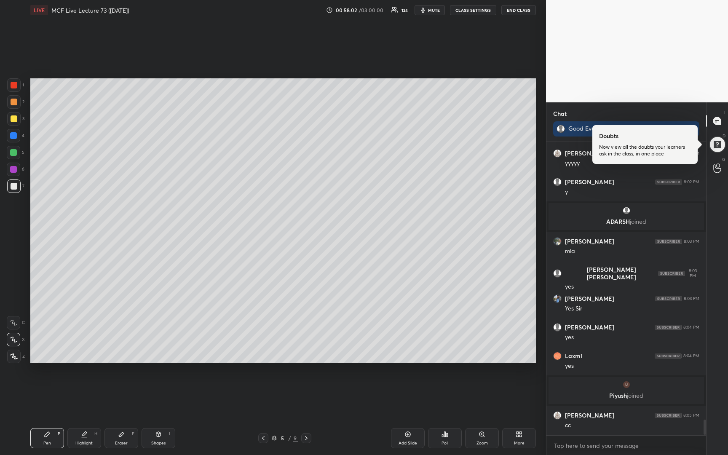
click at [264, 436] on icon at bounding box center [263, 438] width 7 height 7
click at [275, 440] on icon at bounding box center [274, 437] width 5 height 5
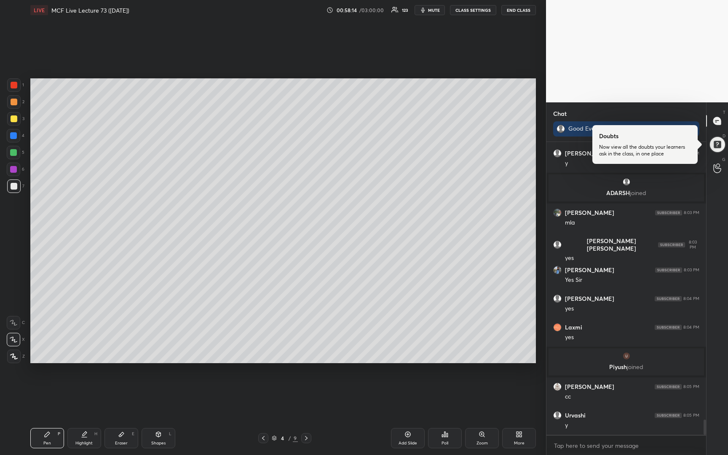
scroll to position [282, 501]
click at [274, 438] on icon at bounding box center [274, 437] width 5 height 5
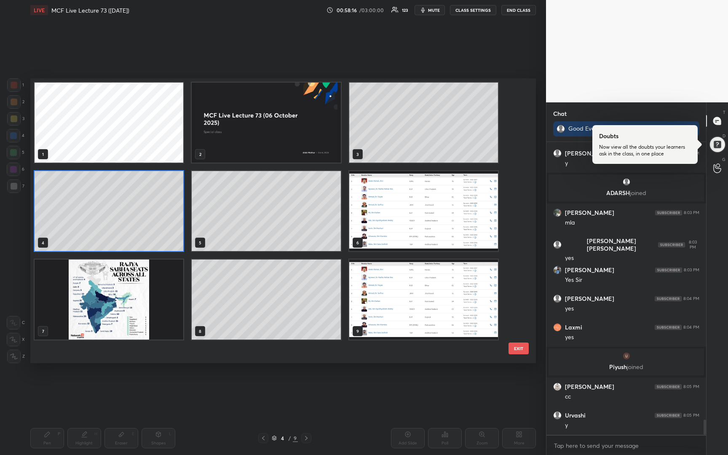
click at [135, 290] on img "grid" at bounding box center [109, 299] width 149 height 80
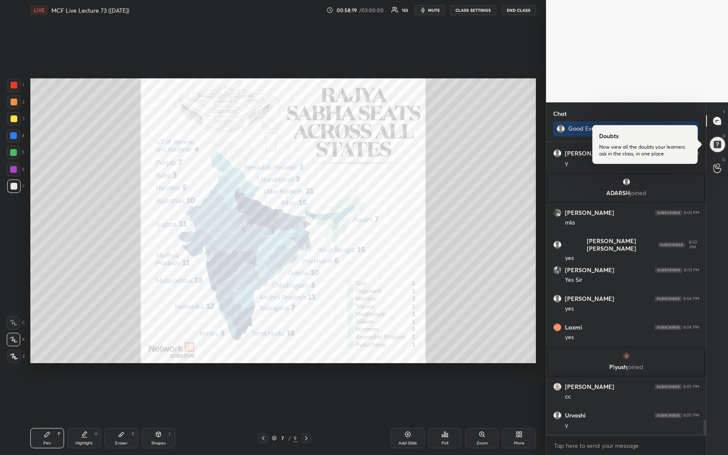
scroll to position [5357, 0]
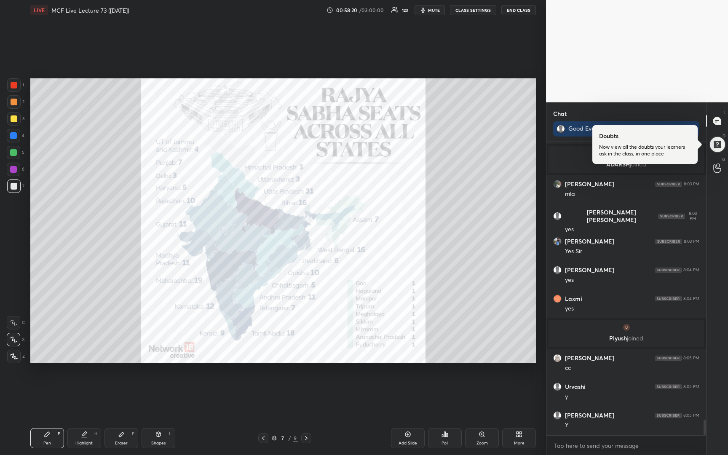
click at [11, 87] on div at bounding box center [14, 85] width 7 height 7
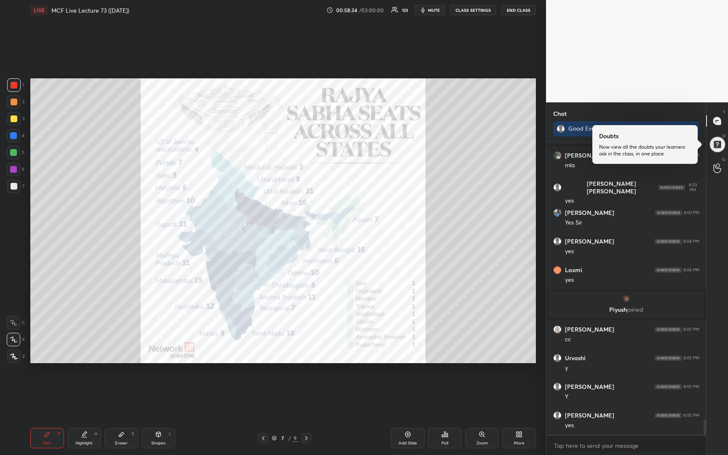
scroll to position [5414, 0]
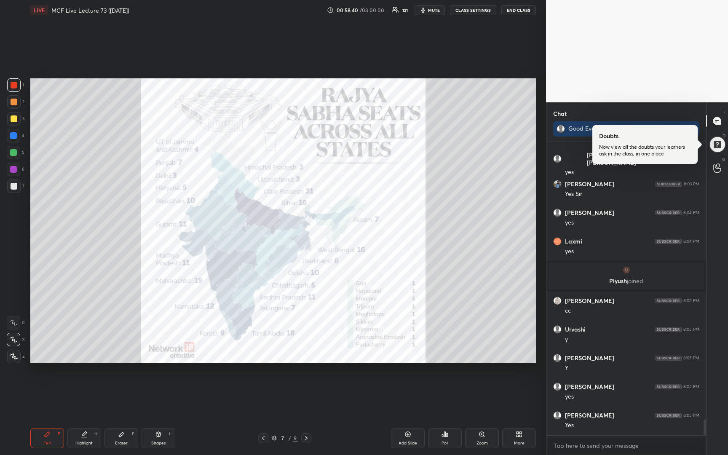
click at [11, 119] on div at bounding box center [13, 118] width 13 height 13
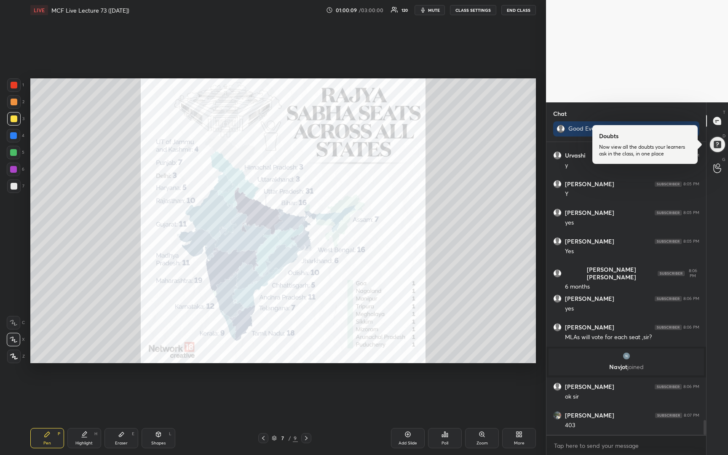
scroll to position [5546, 0]
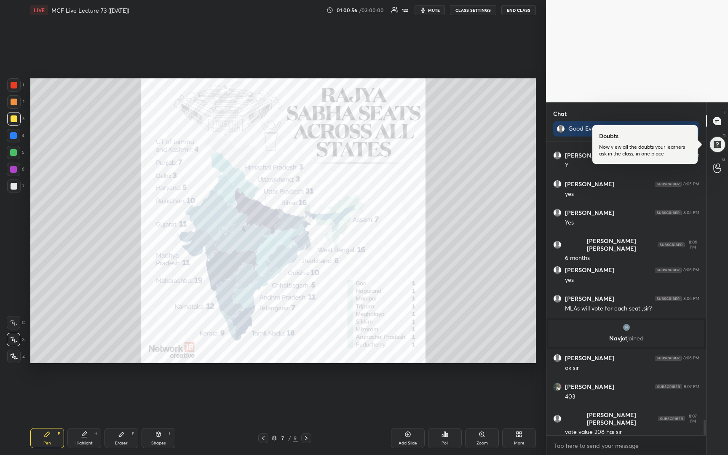
click at [264, 440] on icon at bounding box center [263, 438] width 7 height 7
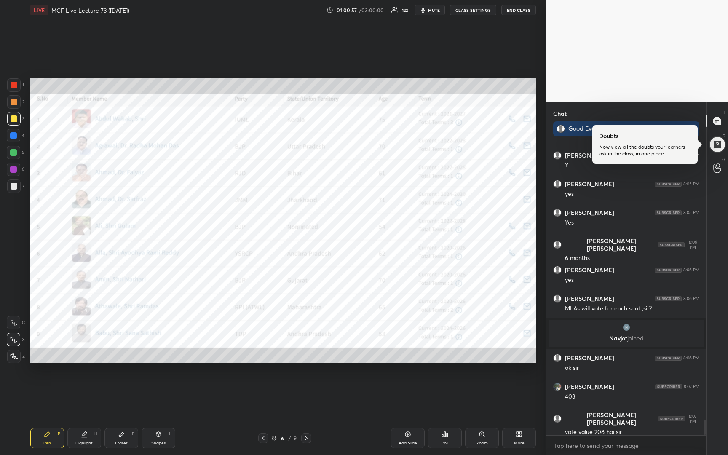
click at [264, 441] on icon at bounding box center [263, 438] width 7 height 7
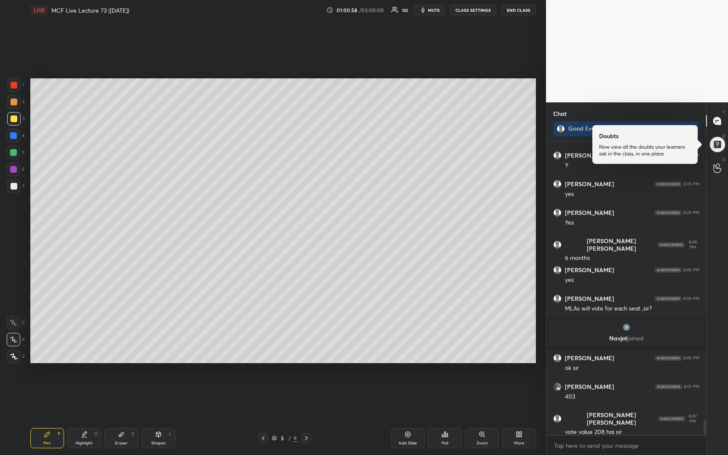
click at [264, 441] on icon at bounding box center [263, 438] width 7 height 7
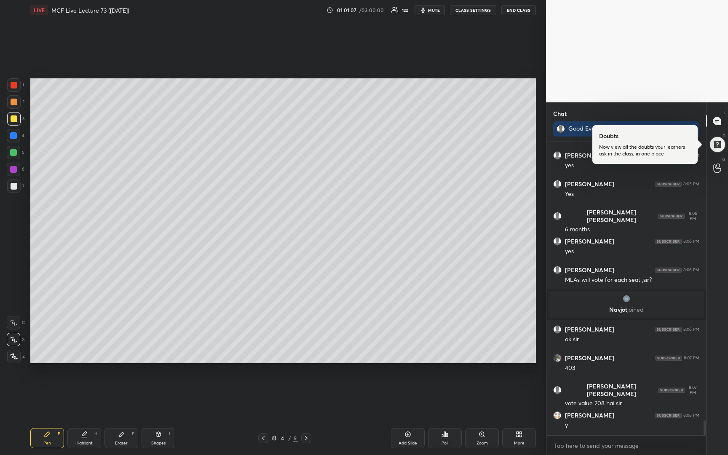
scroll to position [5603, 0]
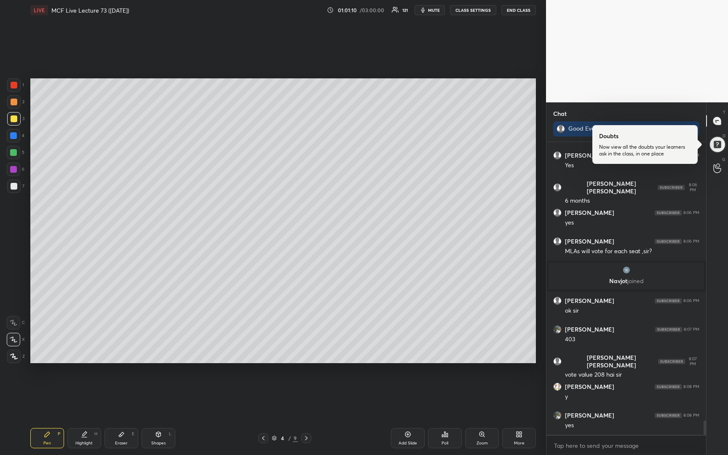
drag, startPoint x: 406, startPoint y: 436, endPoint x: 400, endPoint y: 437, distance: 6.8
click at [406, 437] on icon at bounding box center [407, 434] width 7 height 7
click at [12, 121] on div at bounding box center [14, 118] width 7 height 7
click at [14, 188] on div at bounding box center [13, 185] width 13 height 13
drag, startPoint x: 11, startPoint y: 120, endPoint x: 23, endPoint y: 115, distance: 13.0
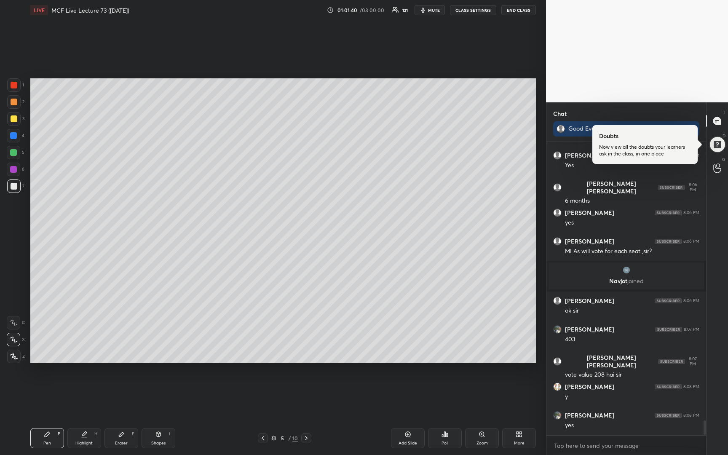
click at [12, 120] on div at bounding box center [14, 118] width 7 height 7
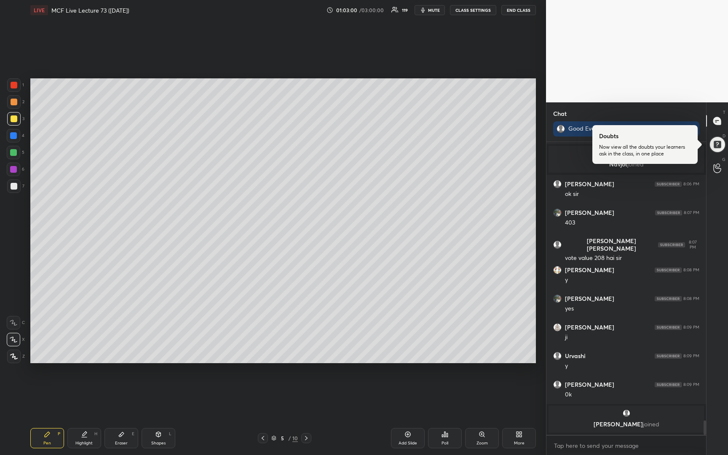
scroll to position [5678, 0]
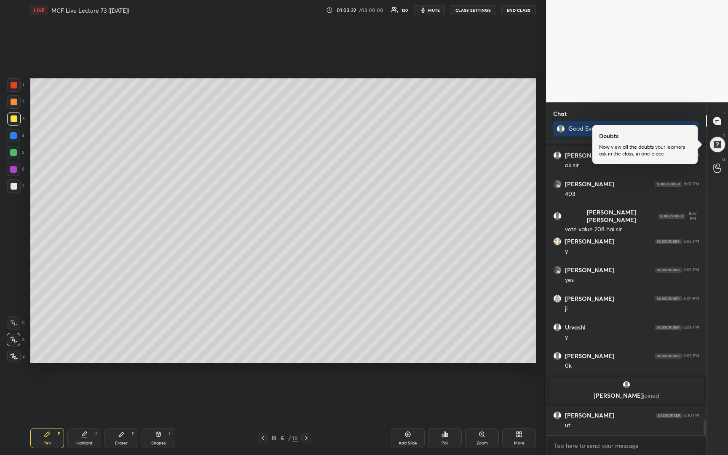
click at [13, 188] on div at bounding box center [14, 186] width 7 height 7
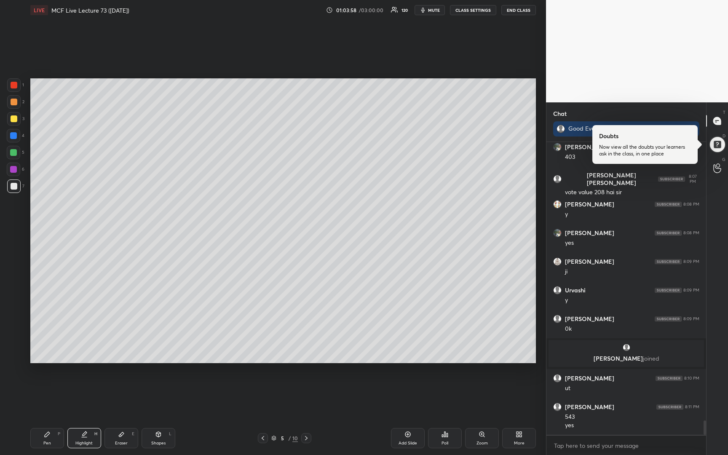
scroll to position [5744, 0]
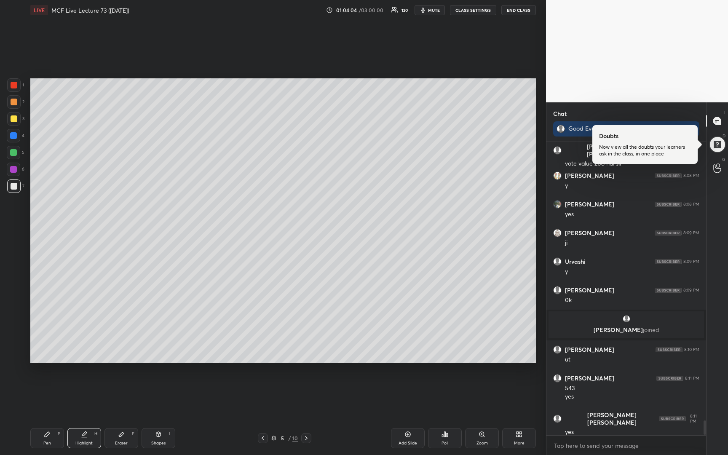
click at [13, 186] on div at bounding box center [14, 186] width 7 height 7
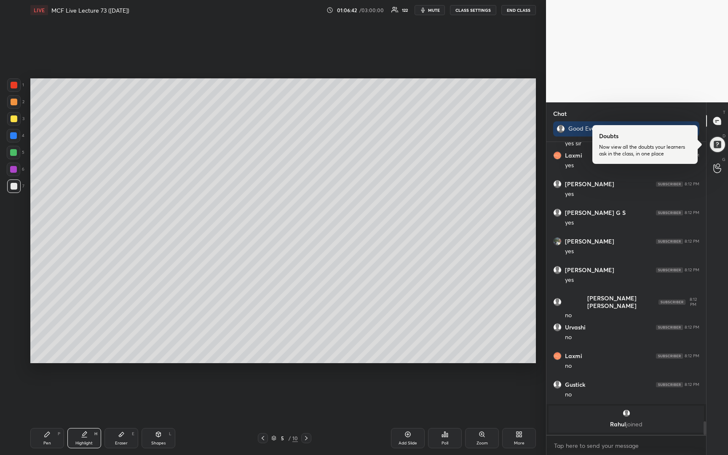
scroll to position [6016, 0]
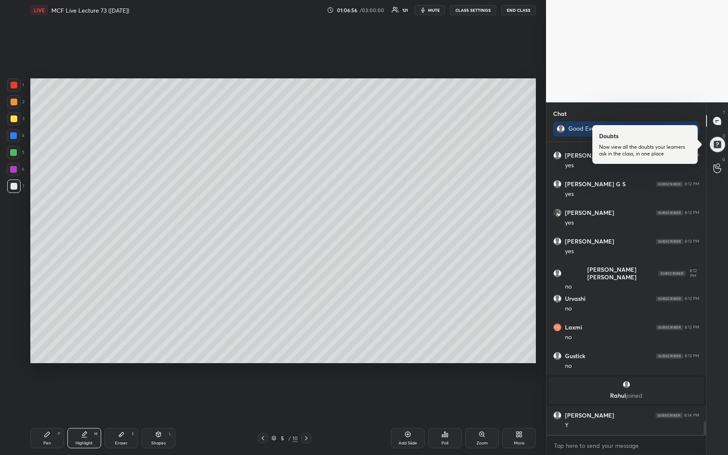
drag, startPoint x: 405, startPoint y: 434, endPoint x: 403, endPoint y: 424, distance: 9.8
click at [404, 434] on icon at bounding box center [407, 434] width 7 height 7
drag, startPoint x: 13, startPoint y: 120, endPoint x: 21, endPoint y: 115, distance: 9.9
click at [16, 120] on div at bounding box center [14, 118] width 7 height 7
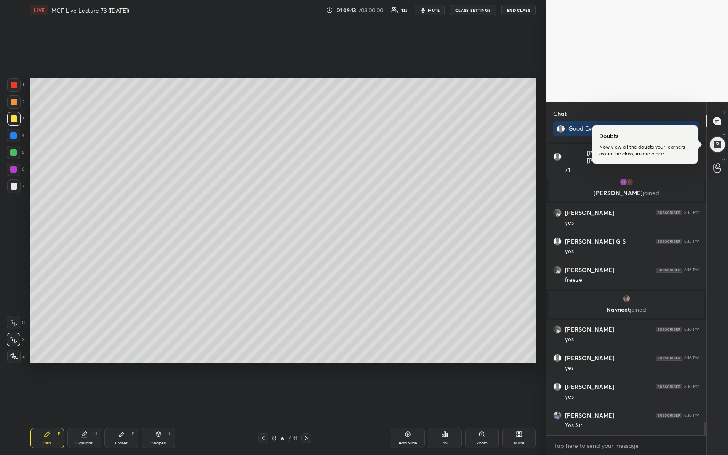
scroll to position [6394, 0]
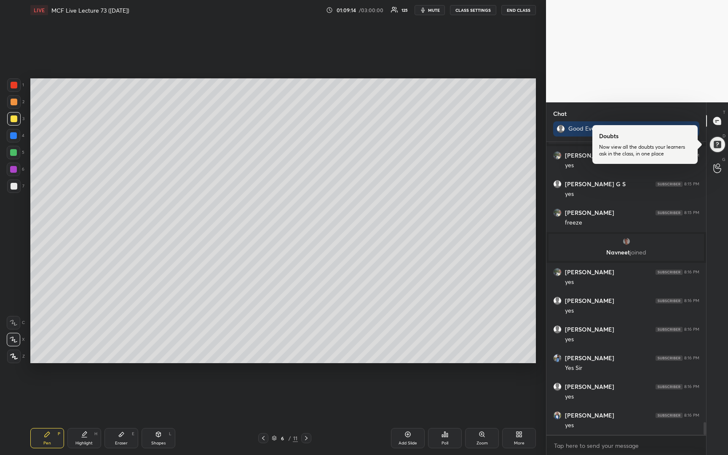
drag, startPoint x: 14, startPoint y: 186, endPoint x: 24, endPoint y: 178, distance: 12.2
click at [16, 185] on div at bounding box center [14, 186] width 7 height 7
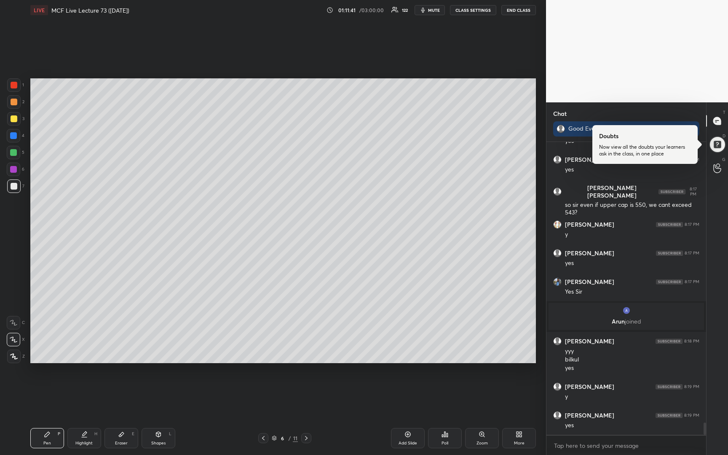
scroll to position [6635, 0]
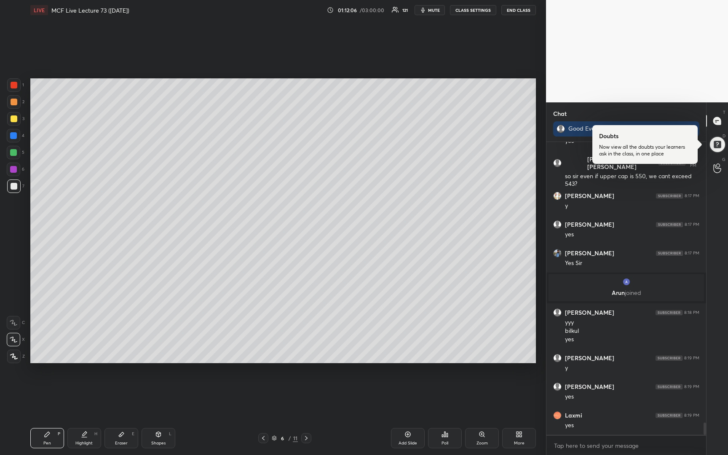
click at [13, 119] on div at bounding box center [14, 118] width 7 height 7
drag, startPoint x: 12, startPoint y: 101, endPoint x: 0, endPoint y: 104, distance: 12.2
click at [12, 105] on div at bounding box center [14, 102] width 7 height 7
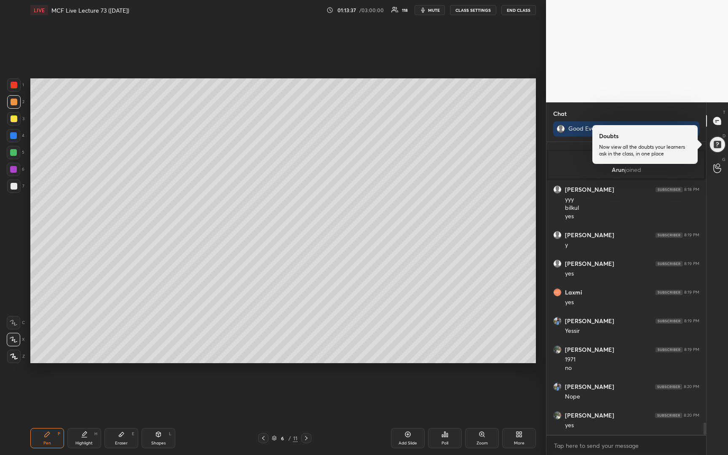
scroll to position [6787, 0]
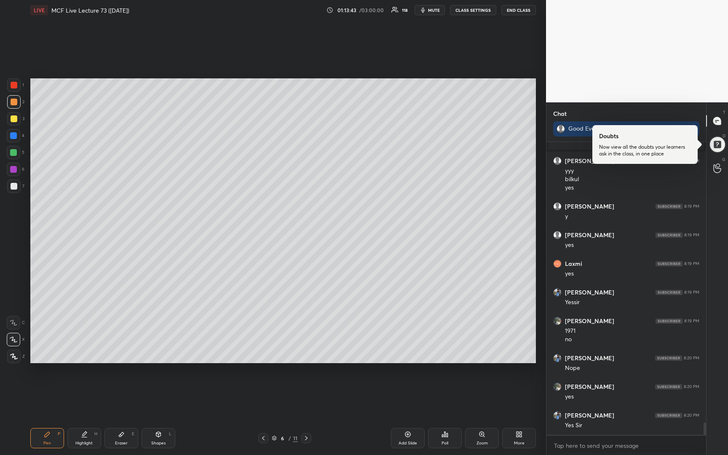
drag, startPoint x: 405, startPoint y: 432, endPoint x: 400, endPoint y: 429, distance: 5.9
click at [405, 433] on icon at bounding box center [407, 434] width 7 height 7
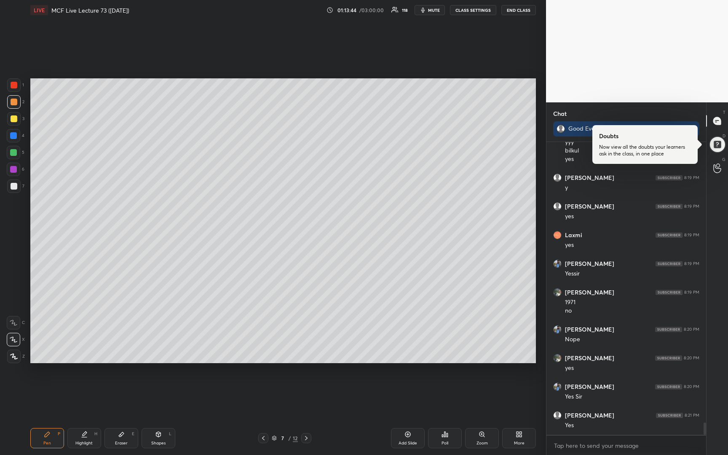
click at [15, 187] on div at bounding box center [14, 186] width 7 height 7
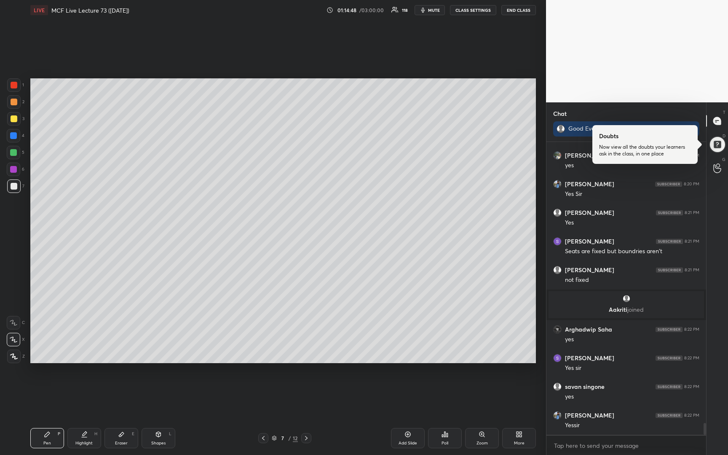
scroll to position [6947, 0]
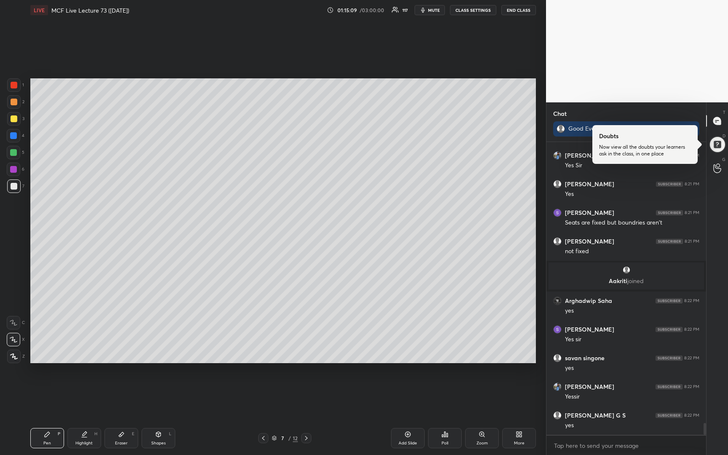
drag, startPoint x: 406, startPoint y: 435, endPoint x: 392, endPoint y: 430, distance: 14.8
click at [406, 436] on icon at bounding box center [407, 434] width 7 height 7
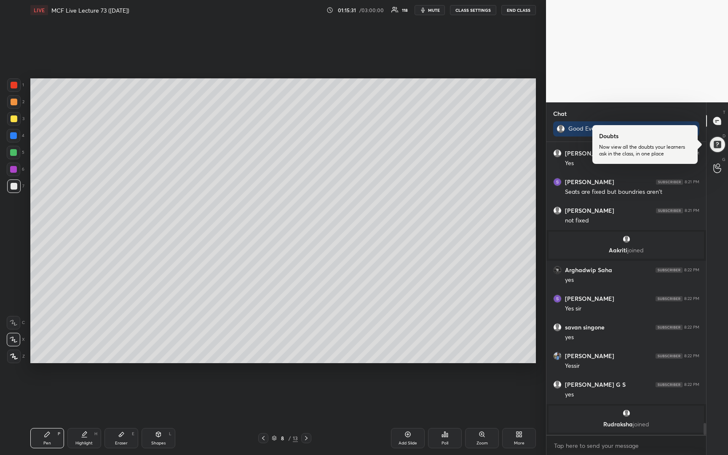
click at [265, 438] on icon at bounding box center [263, 438] width 7 height 7
click at [12, 120] on div at bounding box center [14, 118] width 7 height 7
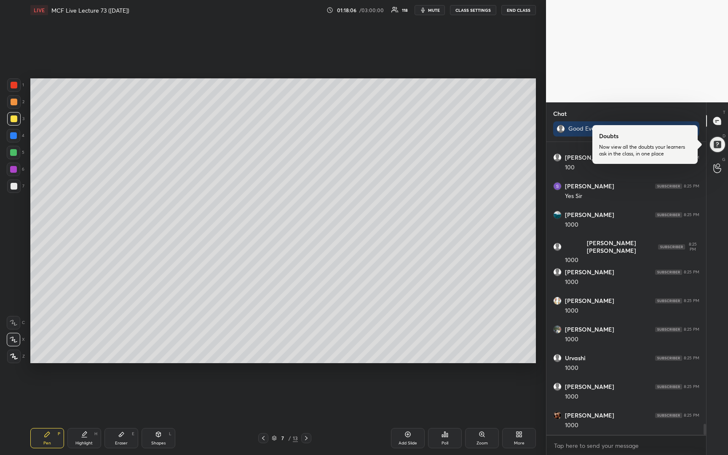
scroll to position [7586, 0]
click at [262, 439] on icon at bounding box center [263, 438] width 7 height 7
click at [304, 440] on icon at bounding box center [306, 438] width 7 height 7
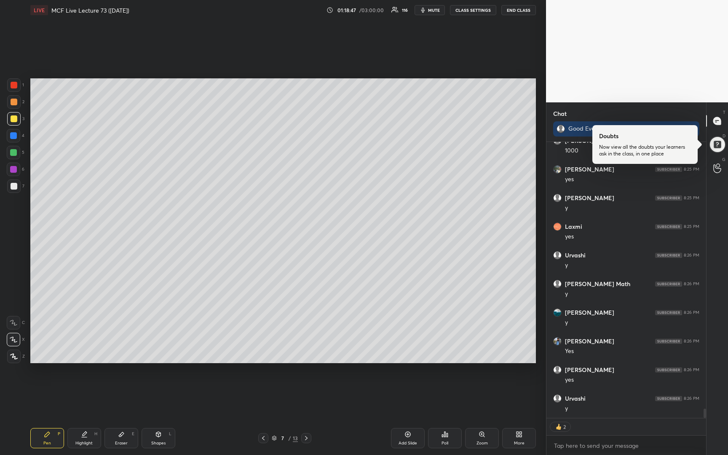
scroll to position [7889, 0]
drag, startPoint x: 310, startPoint y: 438, endPoint x: 305, endPoint y: 437, distance: 5.1
click at [307, 438] on icon at bounding box center [306, 438] width 7 height 7
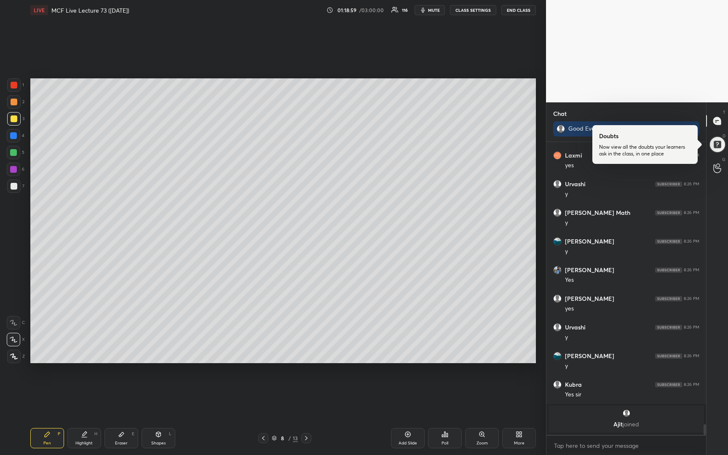
scroll to position [7932, 0]
click at [13, 189] on div at bounding box center [13, 185] width 13 height 13
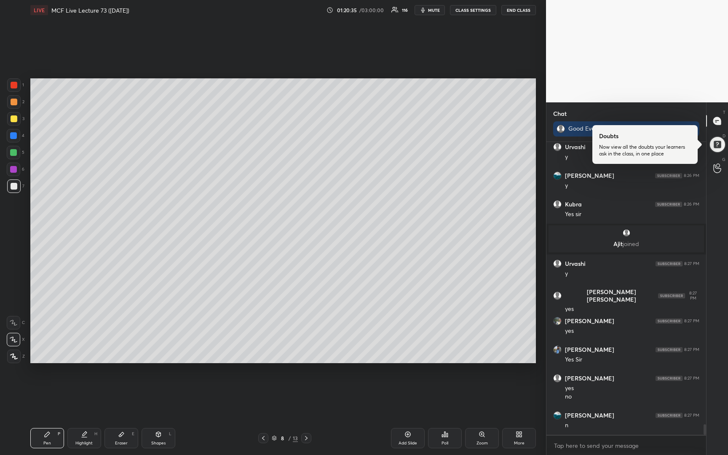
scroll to position [7910, 0]
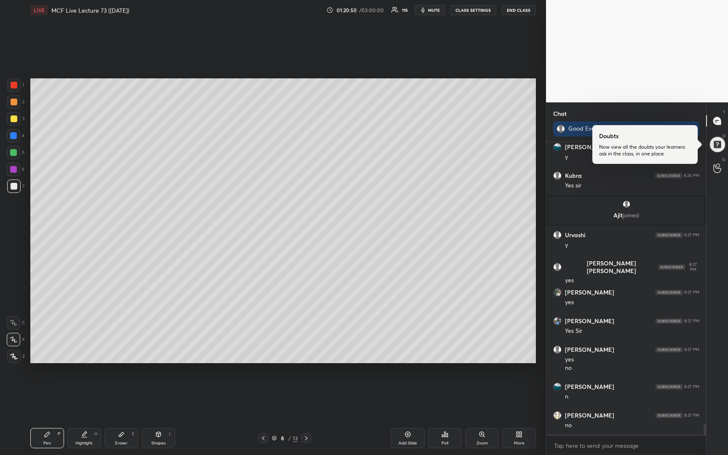
click at [518, 444] on div "More" at bounding box center [519, 443] width 11 height 4
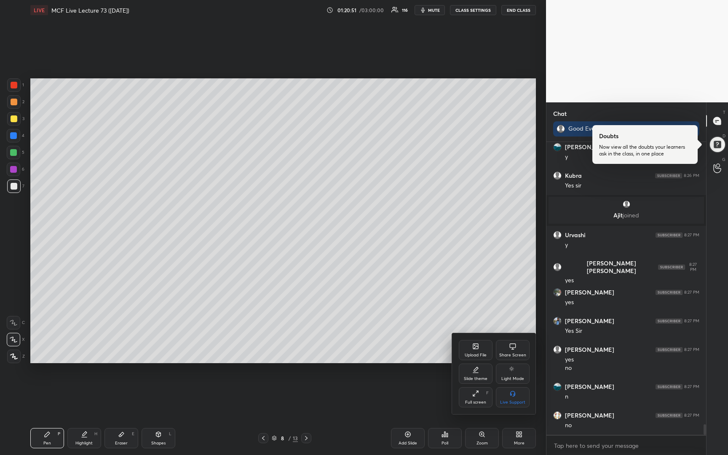
click at [473, 351] on div "Upload File" at bounding box center [476, 350] width 34 height 20
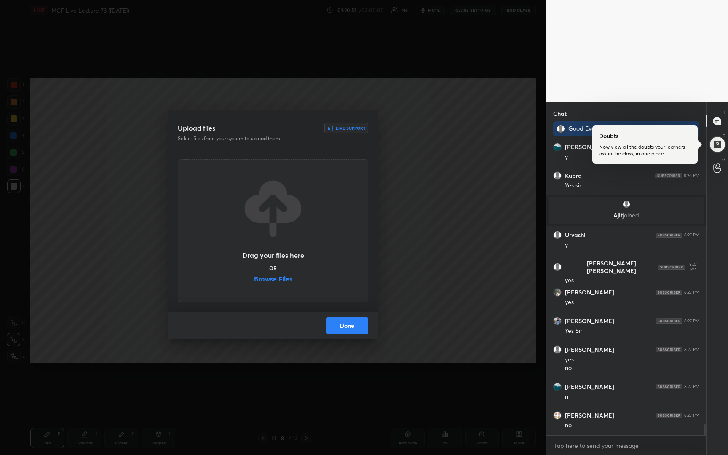
scroll to position [7939, 0]
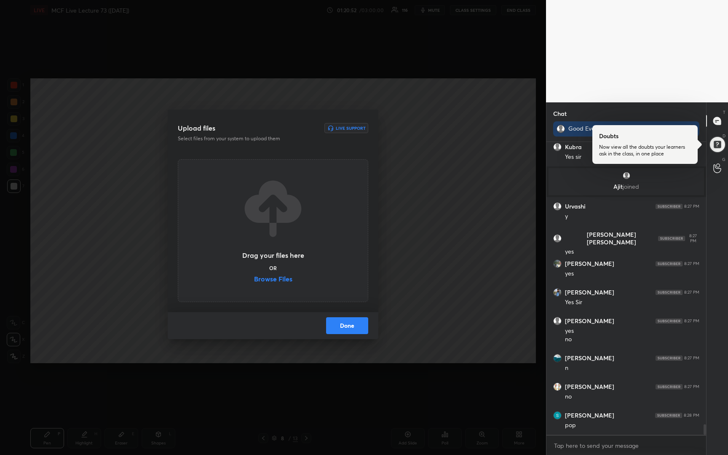
click at [280, 277] on label "Browse Files" at bounding box center [273, 279] width 38 height 9
click at [254, 277] on input "Browse Files" at bounding box center [254, 279] width 0 height 9
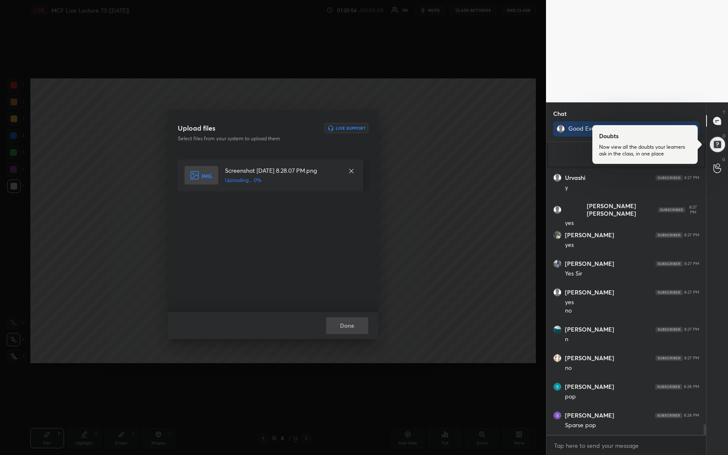
scroll to position [7996, 0]
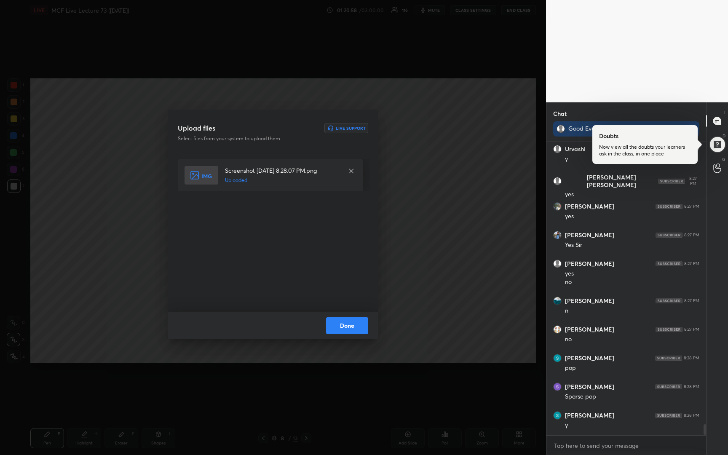
click at [336, 327] on button "Done" at bounding box center [347, 325] width 42 height 17
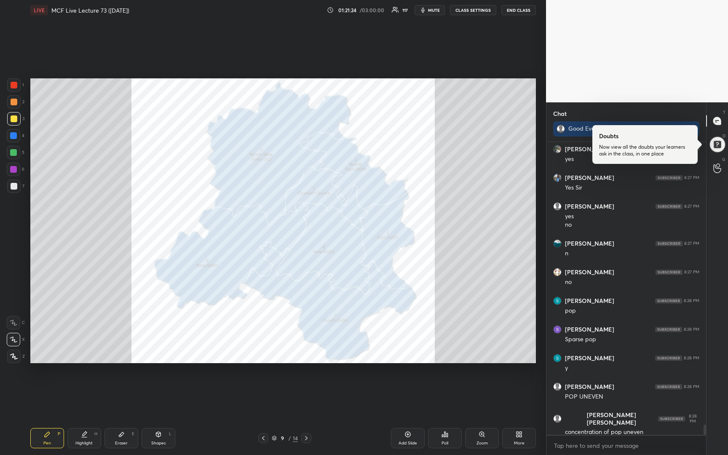
scroll to position [8082, 0]
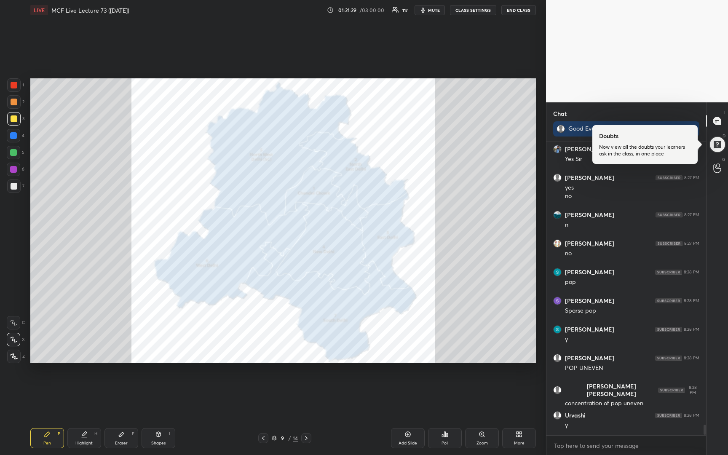
drag, startPoint x: 13, startPoint y: 86, endPoint x: 19, endPoint y: 83, distance: 6.4
click at [14, 85] on div at bounding box center [14, 85] width 7 height 7
click at [263, 440] on icon at bounding box center [263, 438] width 7 height 7
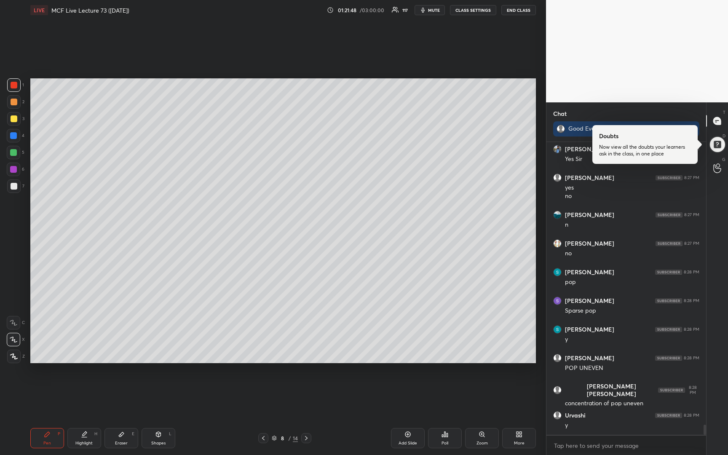
click at [263, 440] on icon at bounding box center [263, 438] width 7 height 7
click at [15, 187] on div at bounding box center [14, 186] width 7 height 7
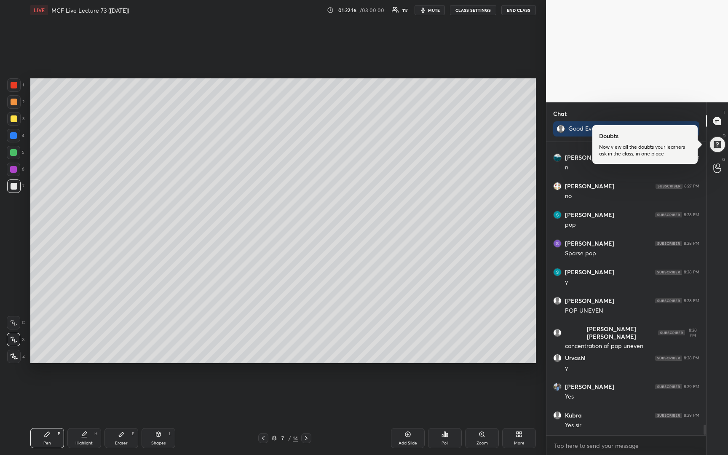
scroll to position [8168, 0]
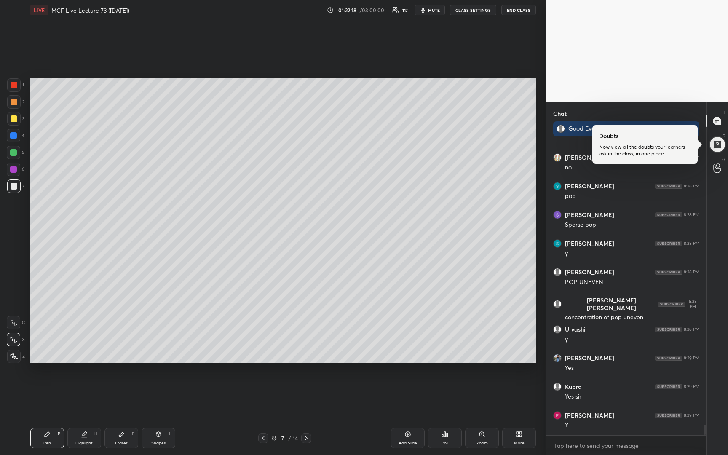
click at [275, 439] on icon at bounding box center [274, 437] width 5 height 5
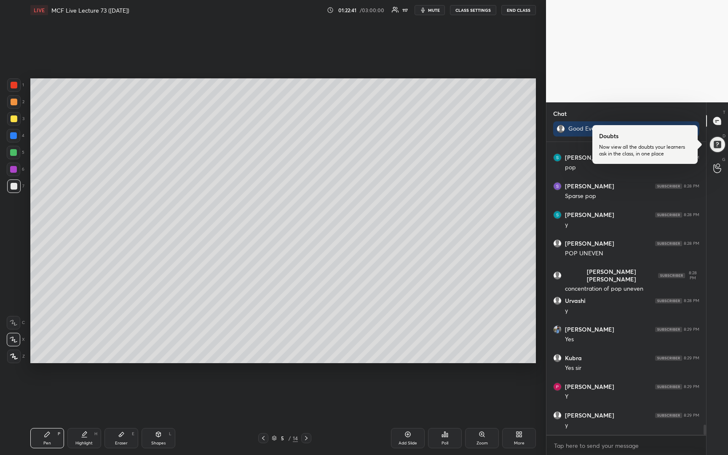
scroll to position [8225, 0]
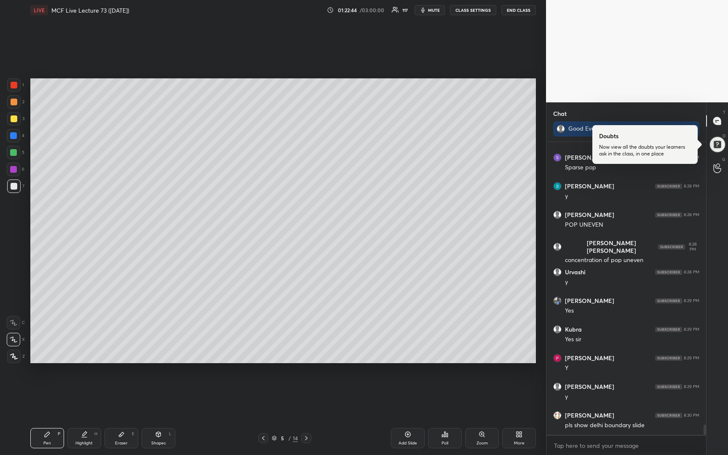
click at [274, 439] on icon at bounding box center [274, 438] width 4 height 1
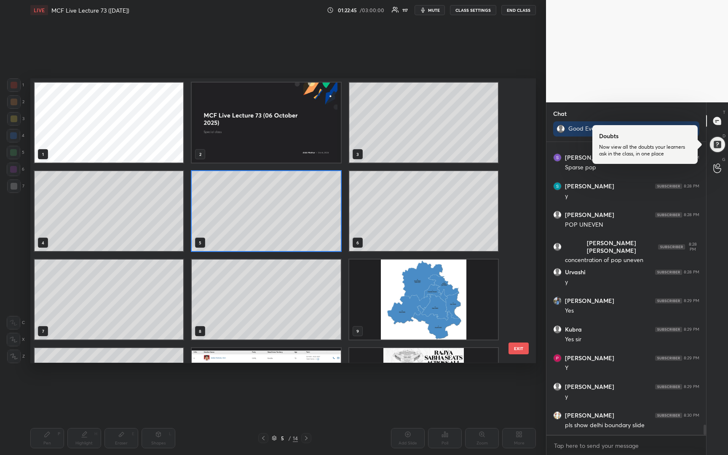
scroll to position [282, 501]
click at [410, 312] on img "grid" at bounding box center [423, 299] width 149 height 80
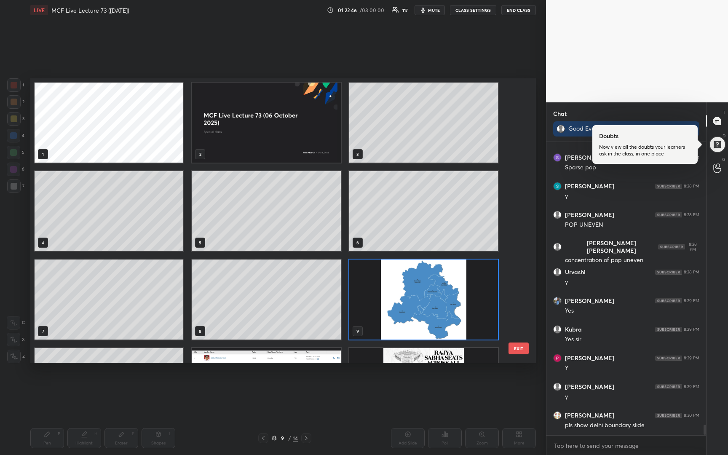
click at [410, 312] on img "grid" at bounding box center [423, 299] width 149 height 80
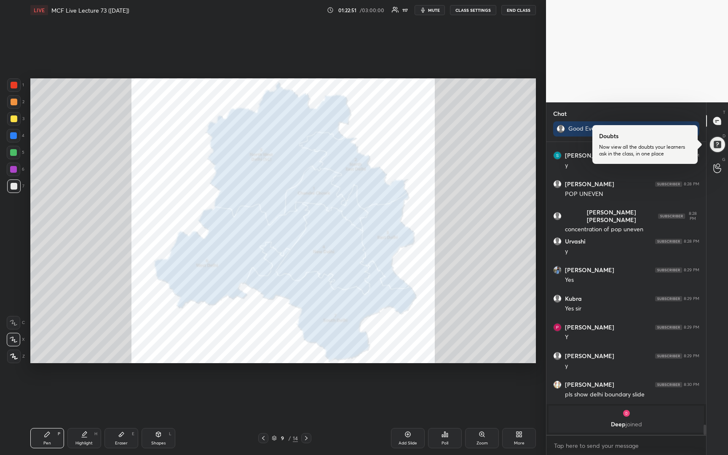
scroll to position [8135, 0]
click at [277, 439] on div "9 / 14" at bounding box center [285, 438] width 26 height 8
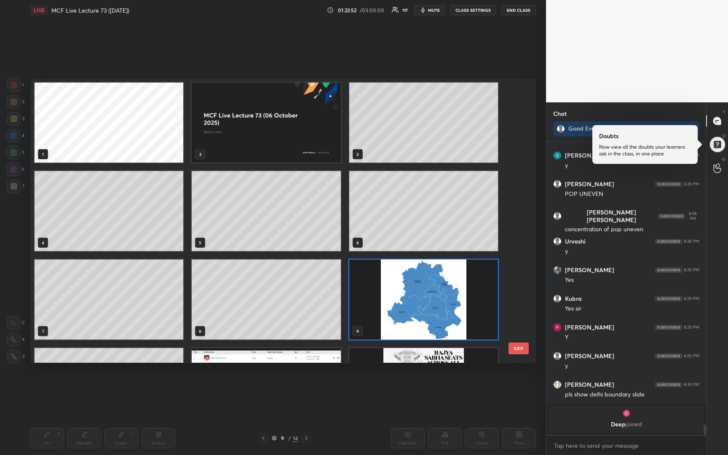
scroll to position [282, 501]
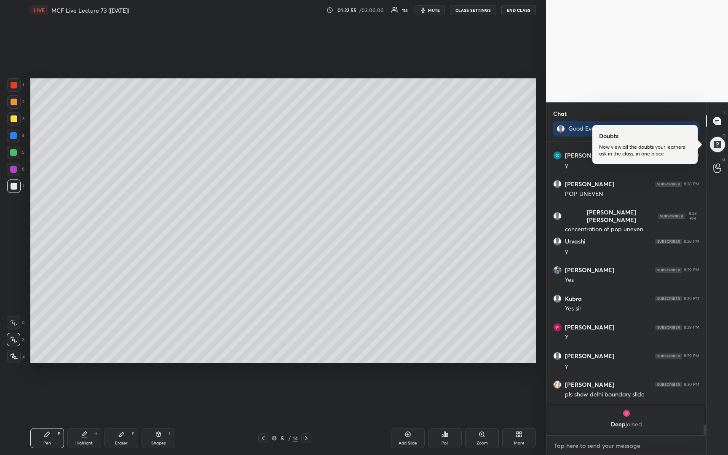
type textarea "x"
click at [577, 443] on textarea at bounding box center [626, 445] width 146 height 13
type textarea "W"
type textarea "x"
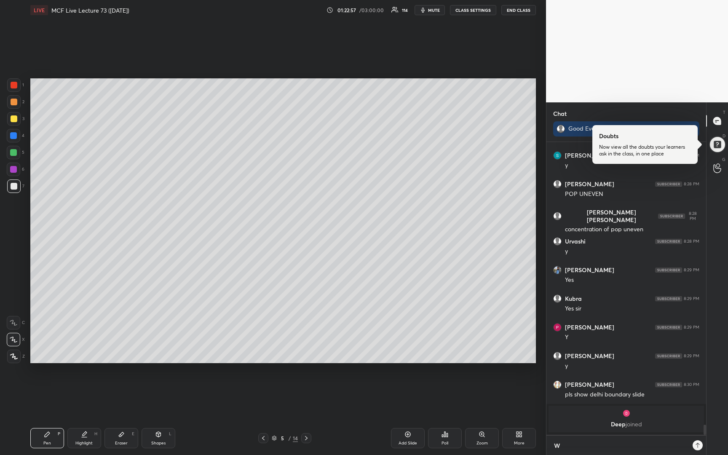
type textarea "We"
type textarea "x"
type textarea "We"
type textarea "x"
type textarea "We r"
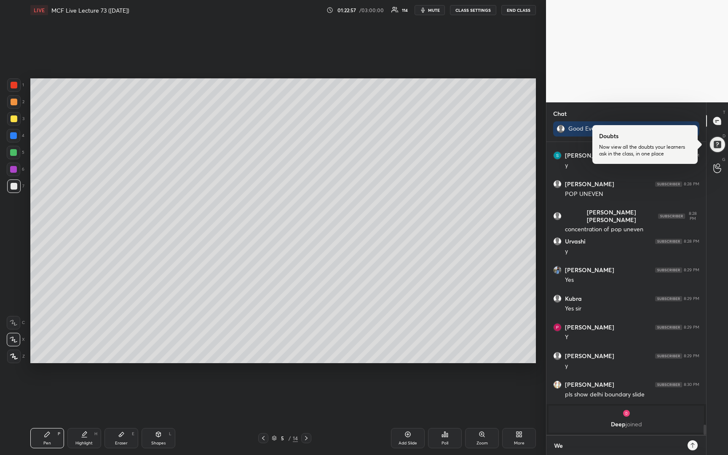
type textarea "x"
type textarea "We re"
type textarea "x"
type textarea "We res"
type textarea "x"
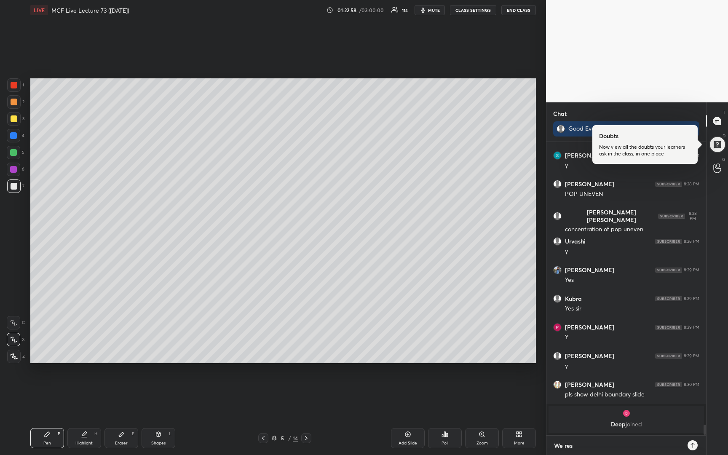
type textarea "We resu"
type textarea "x"
type textarea "We resum"
type textarea "x"
type textarea "We resume"
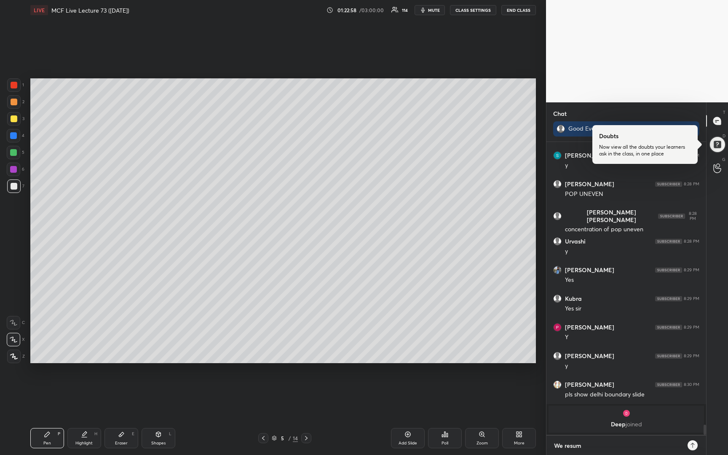
type textarea "x"
type textarea "We resume"
type textarea "x"
type textarea "We resume i"
type textarea "x"
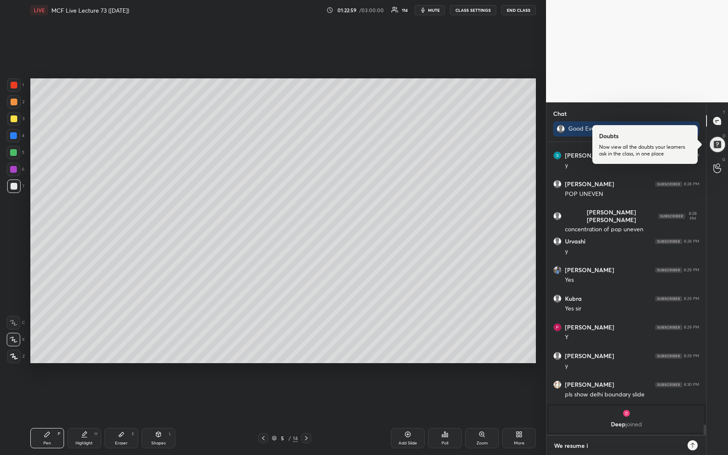
type textarea "We resume in"
type textarea "x"
type textarea "We resume in"
type textarea "x"
type textarea "We resume in 1"
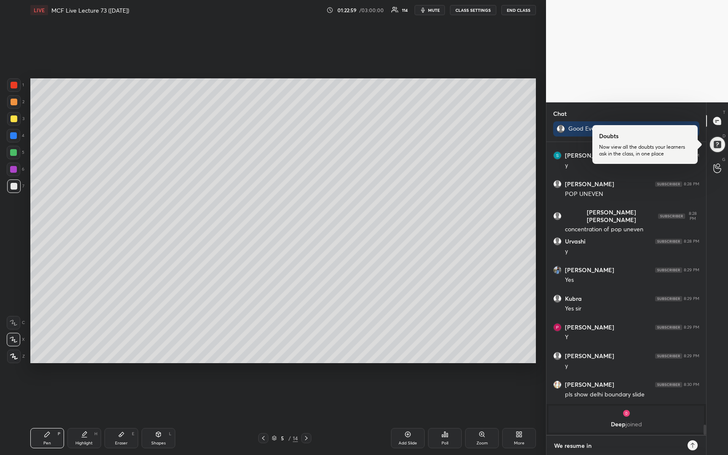
type textarea "x"
type textarea "We resume in 15"
type textarea "x"
type textarea "We resume in 15"
type textarea "x"
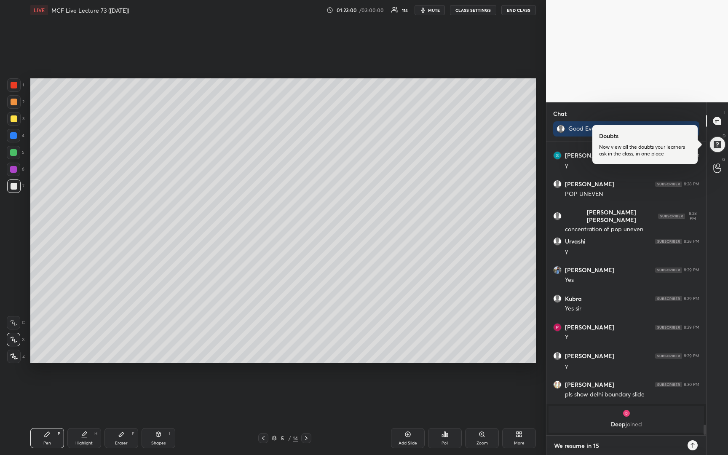
type textarea "We resume in 15 m"
type textarea "x"
type textarea "We resume in 15 mi"
type textarea "x"
type textarea "We resume in 15 min"
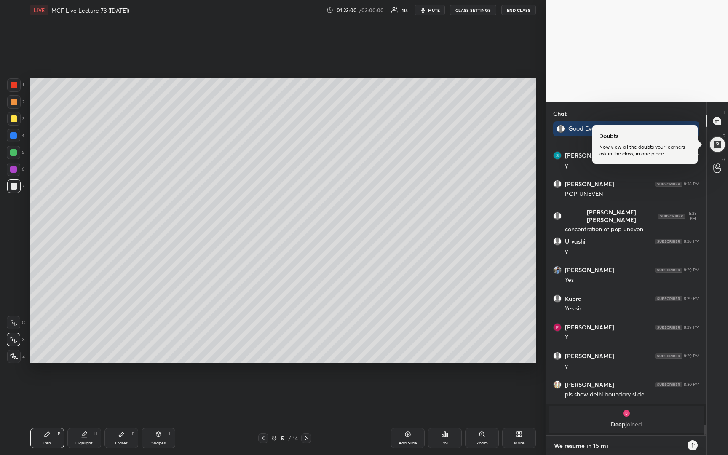
type textarea "x"
type textarea "We resume in 15 mins"
type textarea "x"
type textarea "We resume in 15 mins."
type textarea "x"
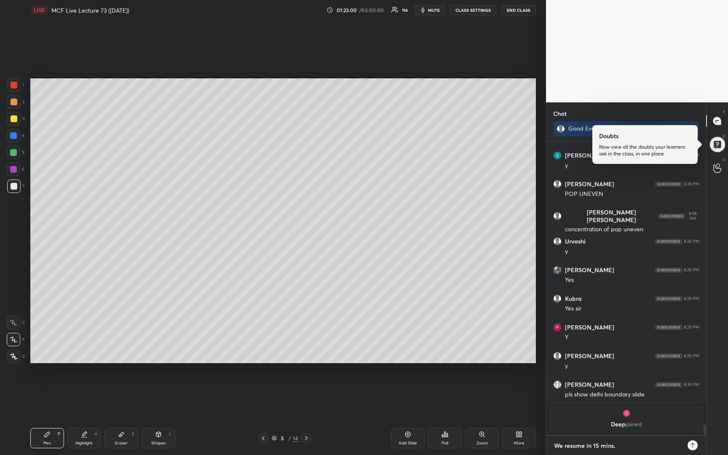
type textarea "We resume in 15 mins."
type textarea "x"
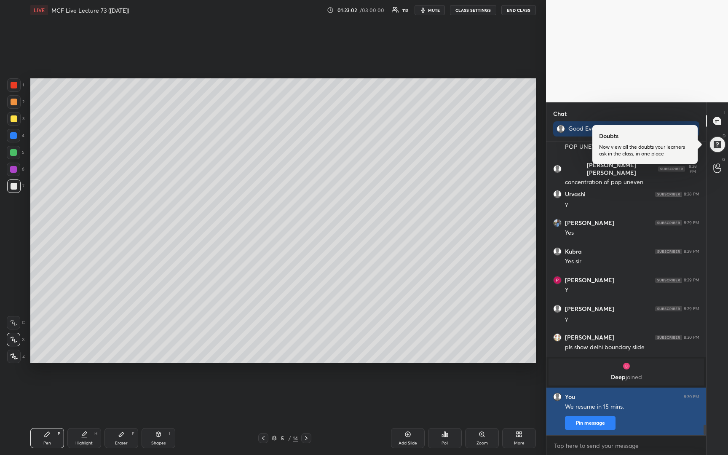
click at [582, 427] on button "Pin message" at bounding box center [590, 422] width 51 height 13
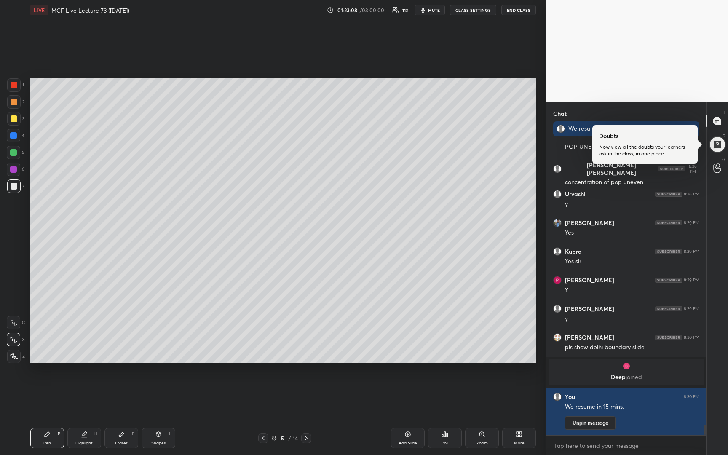
click at [439, 10] on span "mute" at bounding box center [434, 10] width 12 height 6
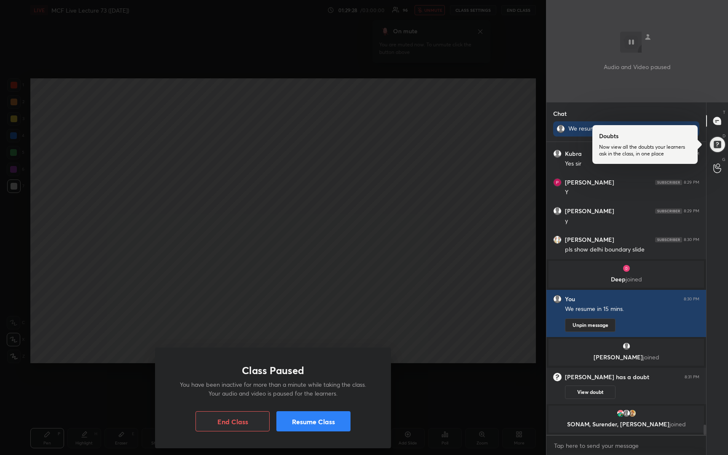
scroll to position [8246, 0]
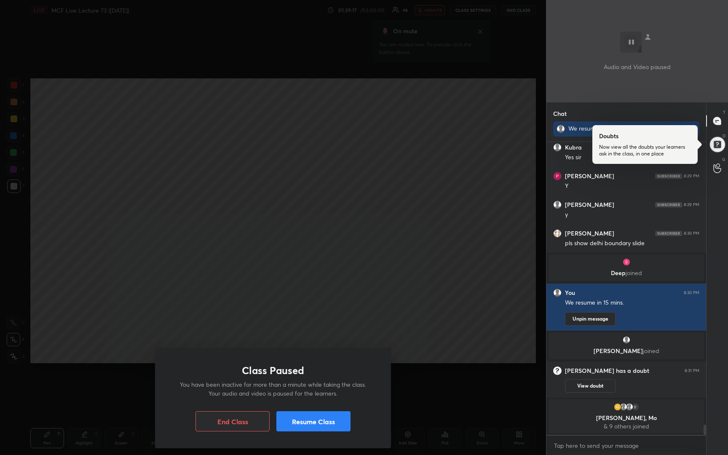
click at [310, 419] on button "Resume Class" at bounding box center [313, 421] width 74 height 20
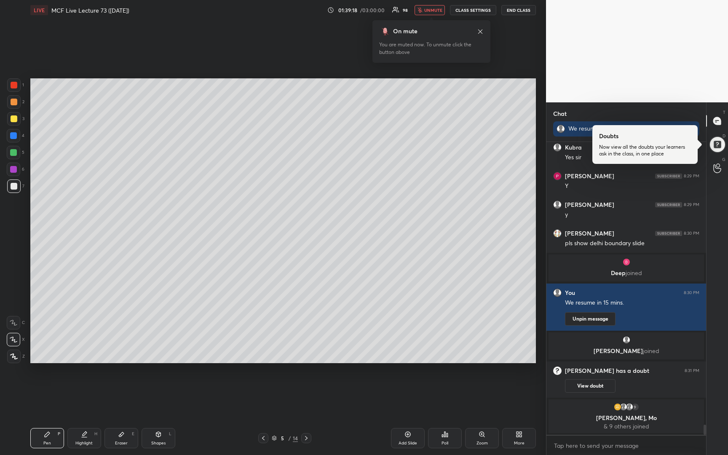
click at [429, 12] on span "unmute" at bounding box center [433, 10] width 18 height 6
click at [435, 13] on button "mute" at bounding box center [429, 10] width 30 height 10
click at [427, 12] on span "unmute" at bounding box center [433, 10] width 18 height 6
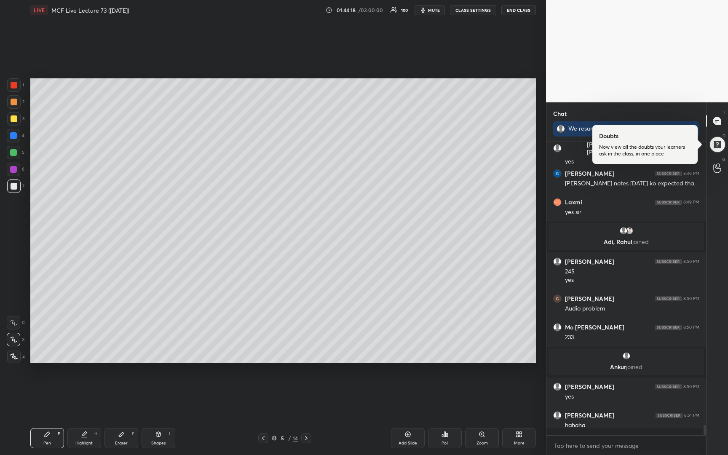
scroll to position [8461, 0]
click at [274, 440] on div "5 / 14" at bounding box center [285, 438] width 26 height 8
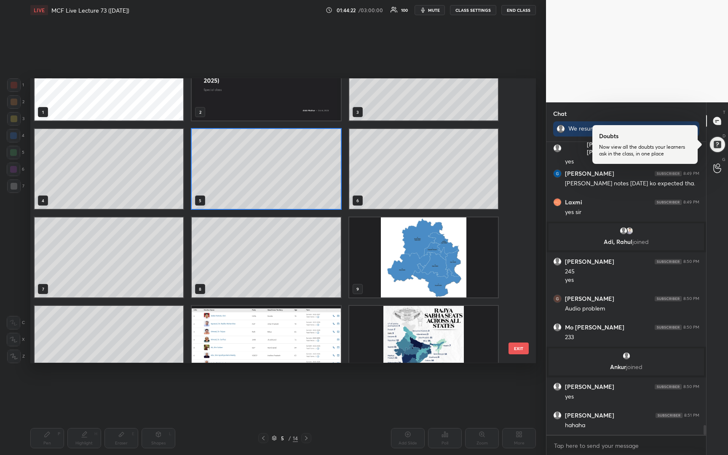
scroll to position [158, 0]
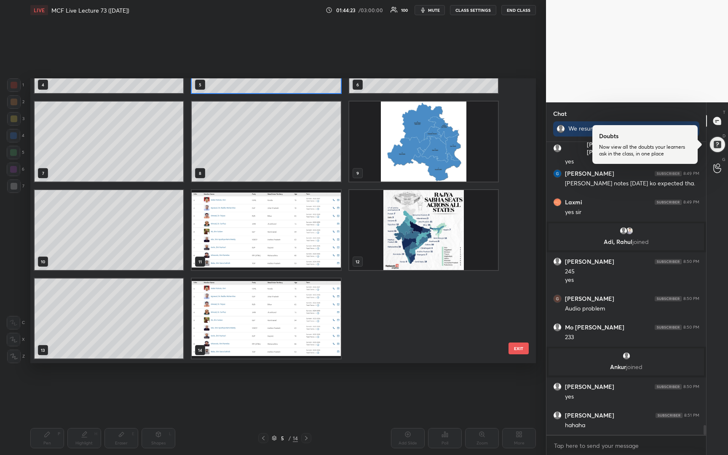
click at [414, 238] on img "grid" at bounding box center [423, 230] width 149 height 80
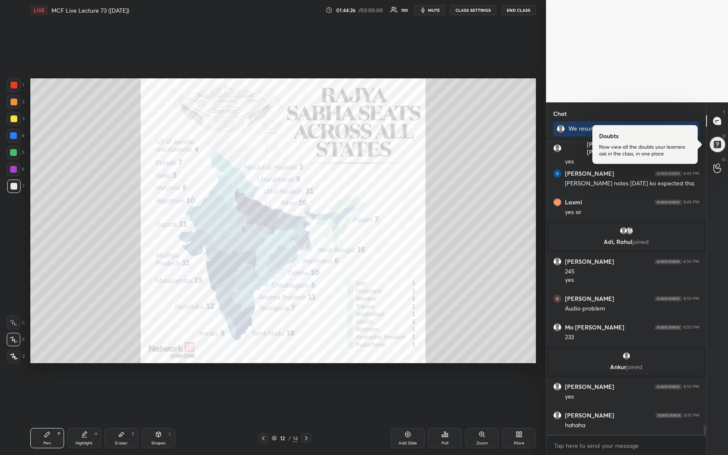
click at [14, 85] on div at bounding box center [14, 85] width 7 height 7
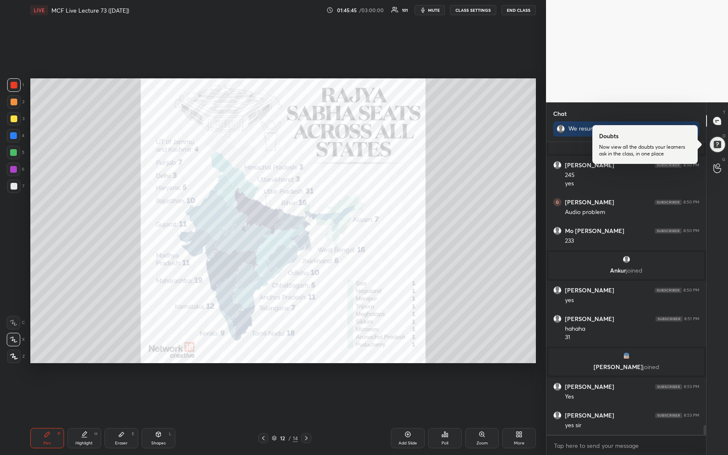
scroll to position [8570, 0]
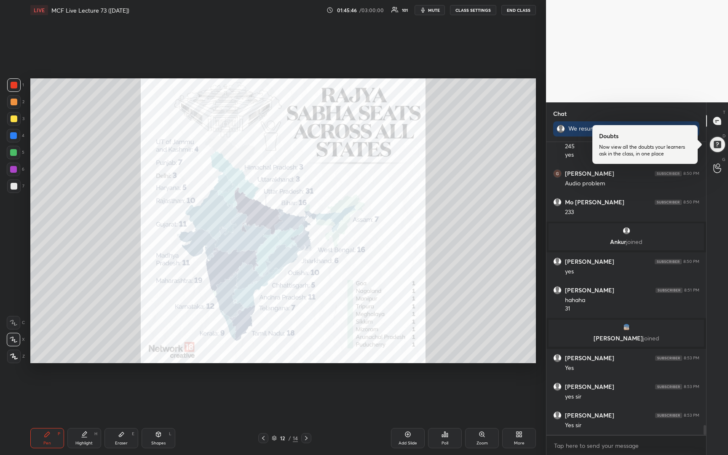
click at [274, 437] on icon at bounding box center [274, 437] width 5 height 5
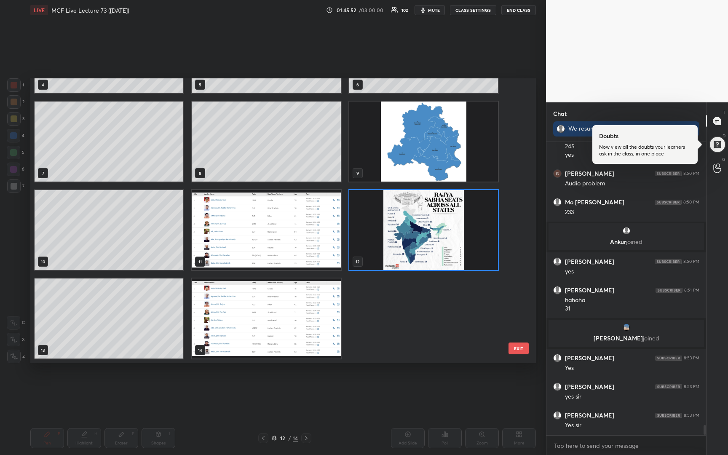
scroll to position [54, 0]
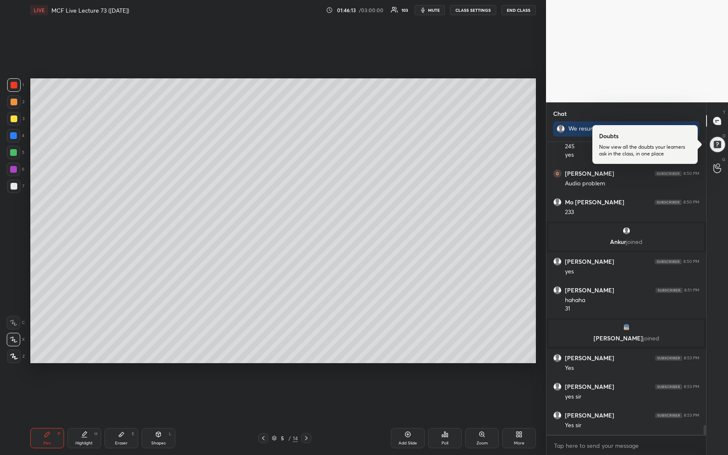
drag, startPoint x: 406, startPoint y: 435, endPoint x: 415, endPoint y: 433, distance: 8.6
click at [407, 436] on icon at bounding box center [407, 434] width 7 height 7
drag, startPoint x: 11, startPoint y: 118, endPoint x: 13, endPoint y: 112, distance: 6.1
click at [12, 117] on div at bounding box center [14, 118] width 7 height 7
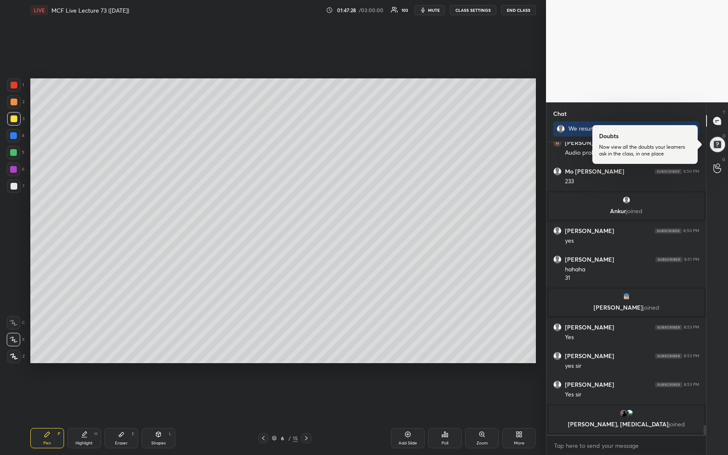
drag, startPoint x: 11, startPoint y: 190, endPoint x: 12, endPoint y: 178, distance: 11.8
click at [12, 190] on div at bounding box center [13, 185] width 13 height 13
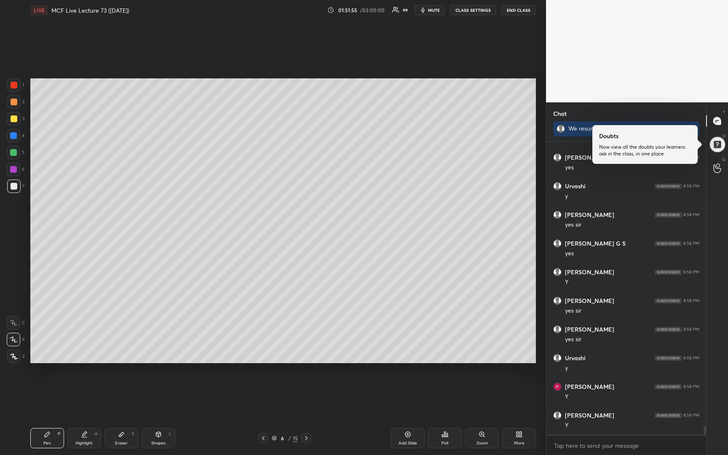
scroll to position [9505, 0]
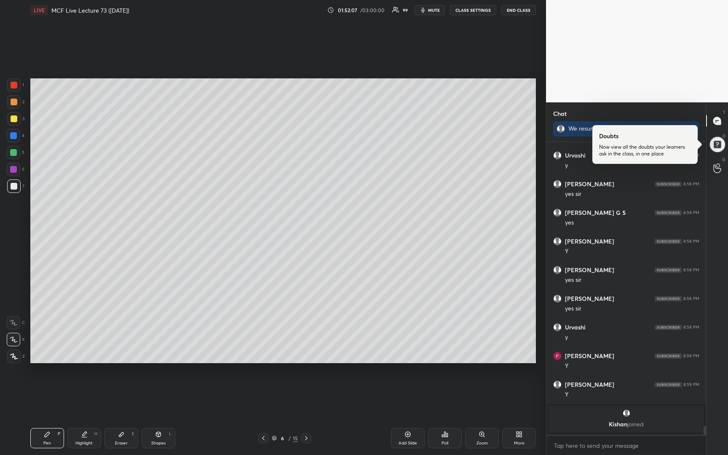
click at [265, 438] on icon at bounding box center [263, 438] width 7 height 7
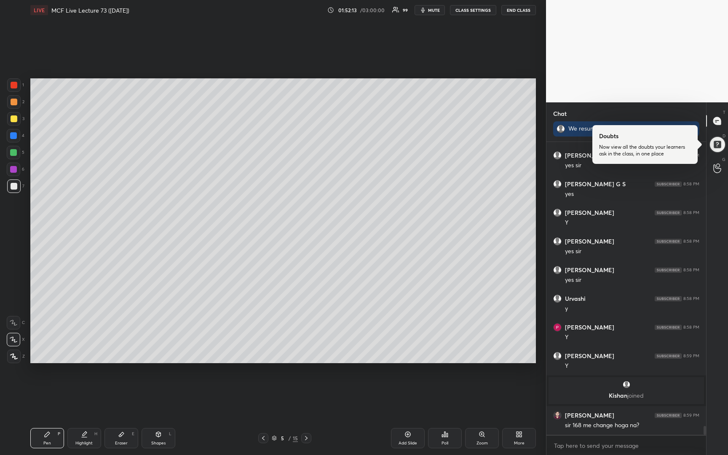
click at [262, 438] on icon at bounding box center [263, 438] width 3 height 4
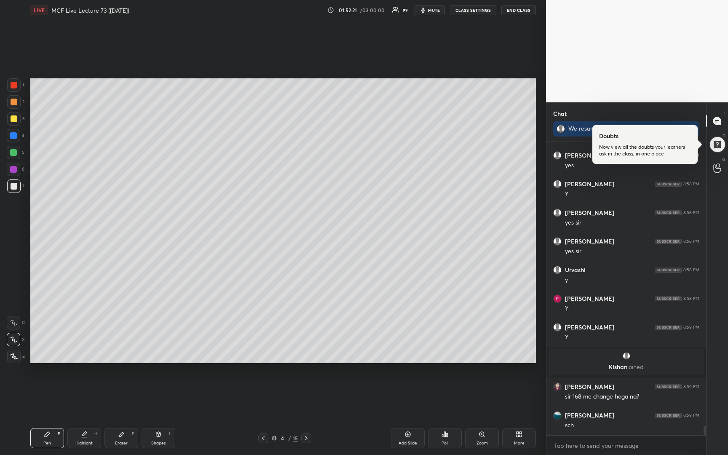
click at [307, 435] on icon at bounding box center [306, 438] width 7 height 7
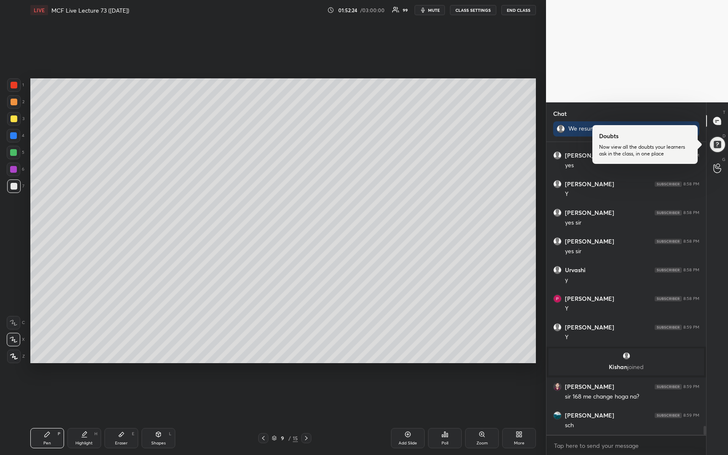
click at [274, 438] on icon at bounding box center [274, 437] width 5 height 5
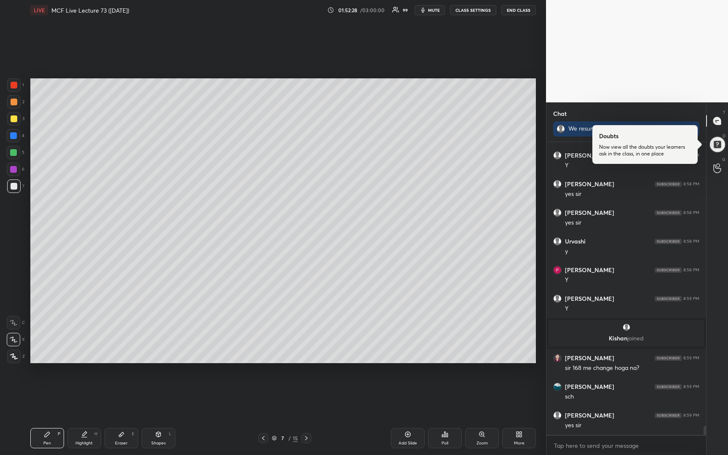
click at [275, 437] on icon at bounding box center [274, 437] width 4 height 2
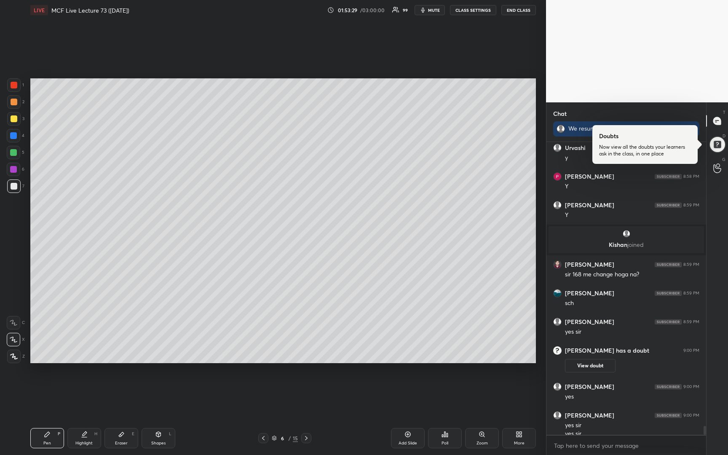
scroll to position [9361, 0]
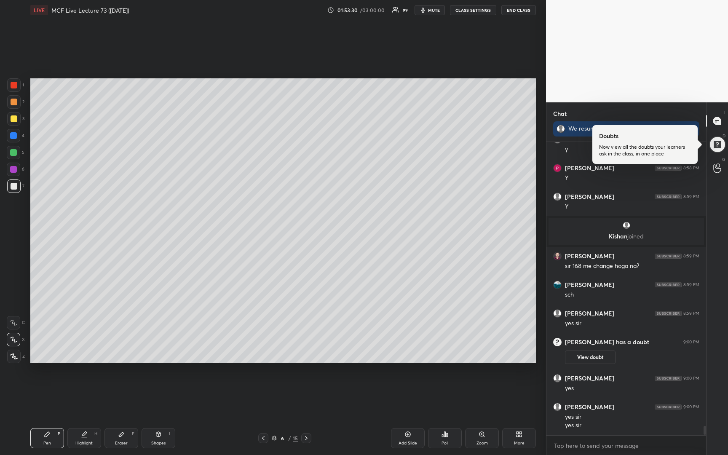
click at [264, 439] on icon at bounding box center [263, 438] width 7 height 7
click at [265, 440] on icon at bounding box center [263, 438] width 7 height 7
click at [304, 439] on icon at bounding box center [306, 438] width 7 height 7
drag, startPoint x: 13, startPoint y: 185, endPoint x: 14, endPoint y: 179, distance: 5.5
click at [14, 185] on div at bounding box center [14, 186] width 7 height 7
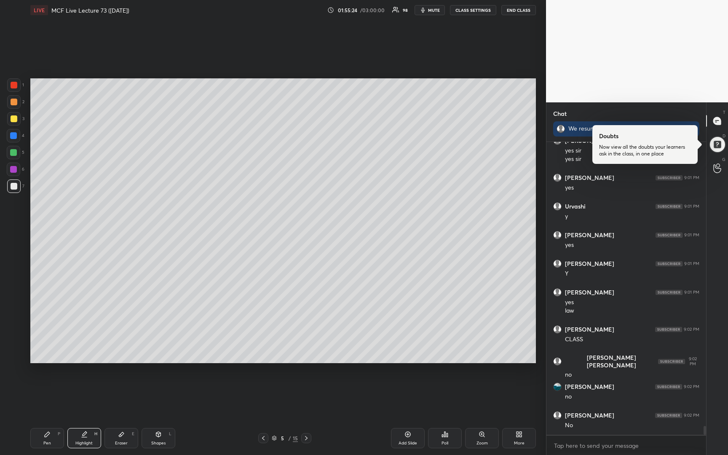
scroll to position [9595, 0]
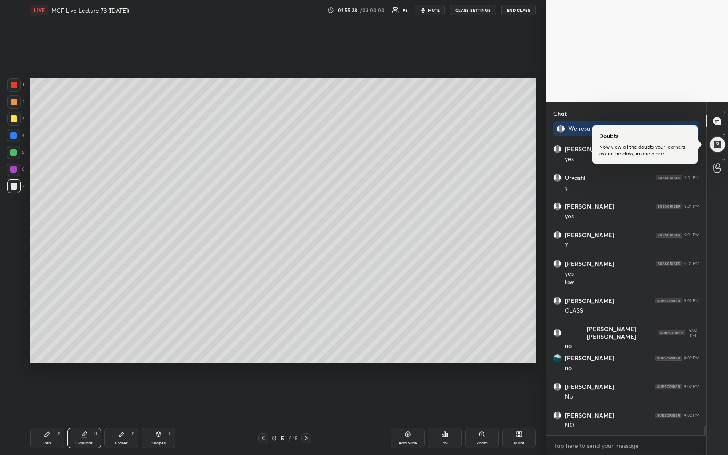
click at [405, 435] on icon at bounding box center [407, 434] width 7 height 7
drag, startPoint x: 13, startPoint y: 121, endPoint x: 29, endPoint y: 115, distance: 17.6
click at [13, 124] on div at bounding box center [13, 118] width 13 height 13
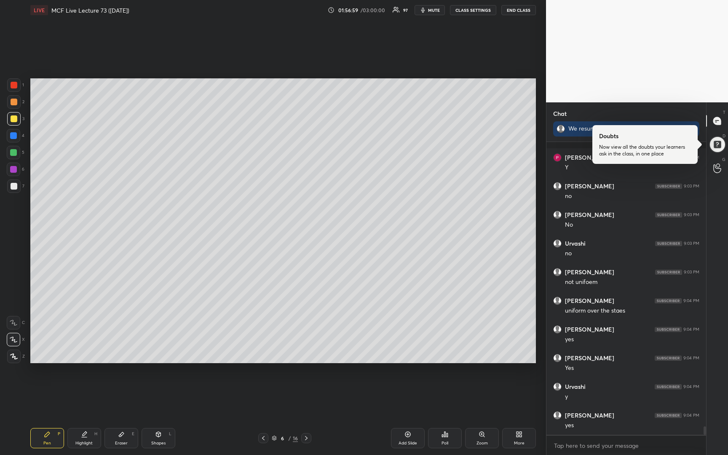
scroll to position [9899, 0]
drag, startPoint x: 259, startPoint y: 437, endPoint x: 252, endPoint y: 438, distance: 7.7
click at [258, 440] on div at bounding box center [263, 438] width 10 height 10
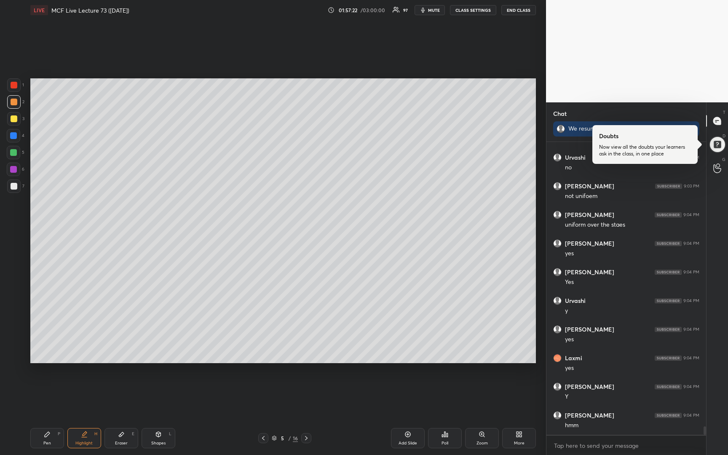
click at [406, 437] on icon at bounding box center [407, 434] width 7 height 7
click at [12, 118] on div at bounding box center [14, 118] width 7 height 7
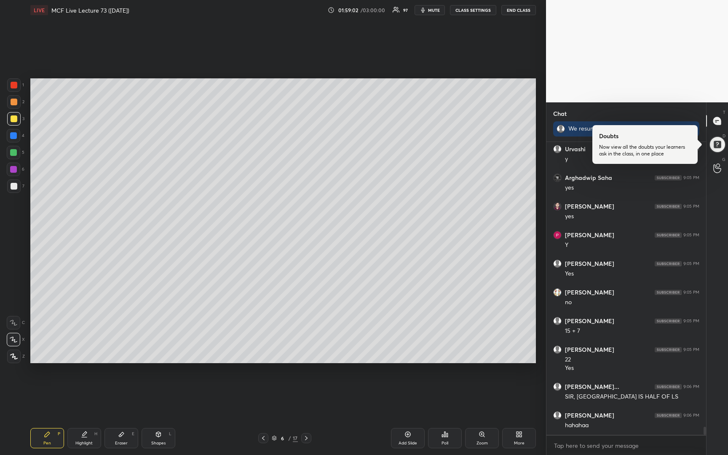
scroll to position [10280, 0]
click at [259, 439] on div at bounding box center [263, 438] width 10 height 10
click at [305, 439] on icon at bounding box center [306, 438] width 7 height 7
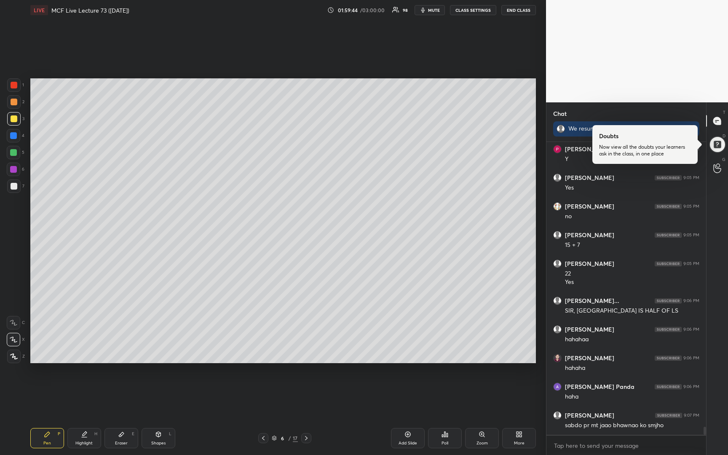
scroll to position [10368, 0]
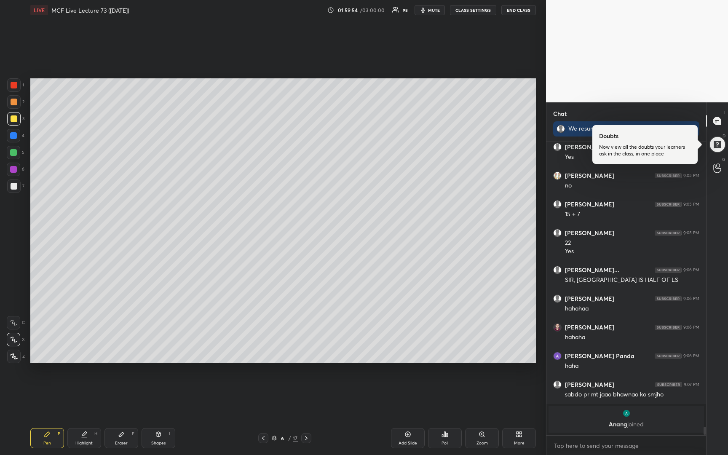
click at [264, 438] on icon at bounding box center [263, 438] width 7 height 7
click at [305, 440] on icon at bounding box center [306, 438] width 7 height 7
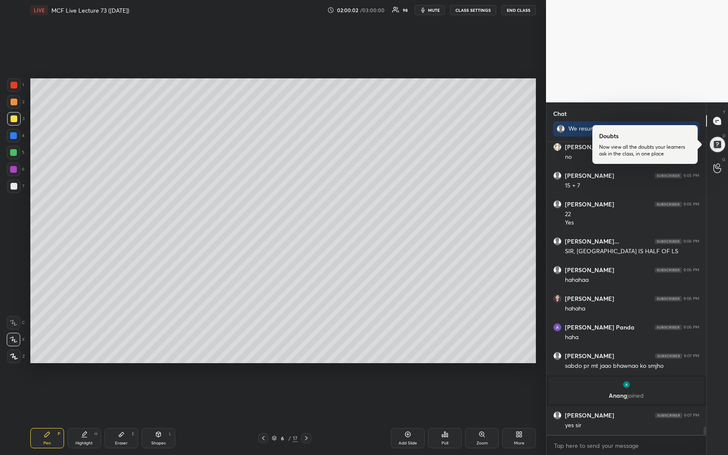
scroll to position [10188, 0]
click at [262, 439] on icon at bounding box center [263, 438] width 7 height 7
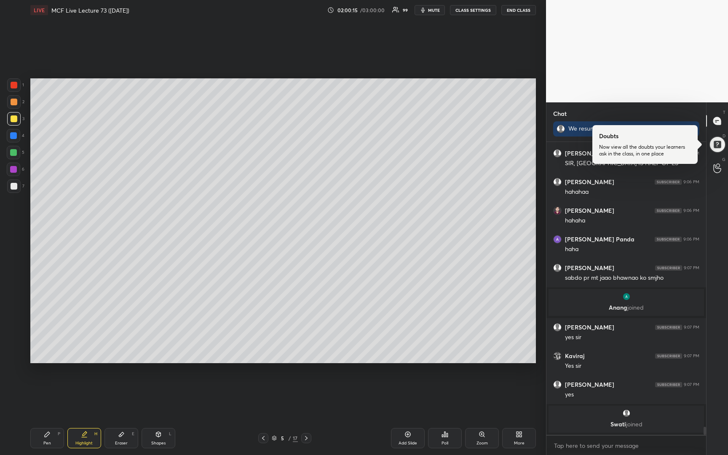
scroll to position [10275, 0]
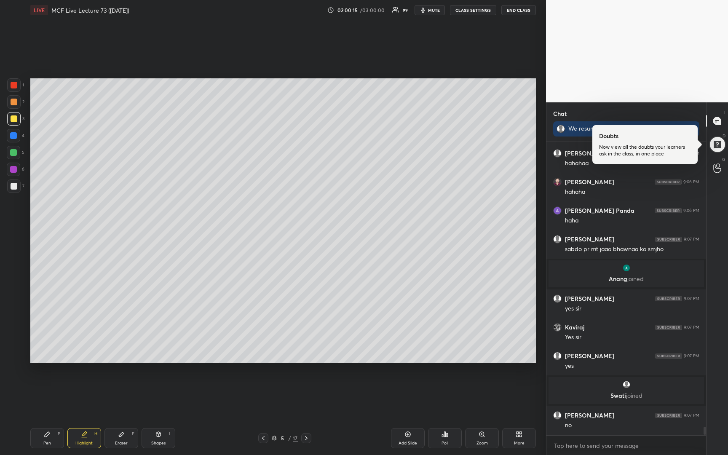
click at [306, 438] on icon at bounding box center [306, 438] width 7 height 7
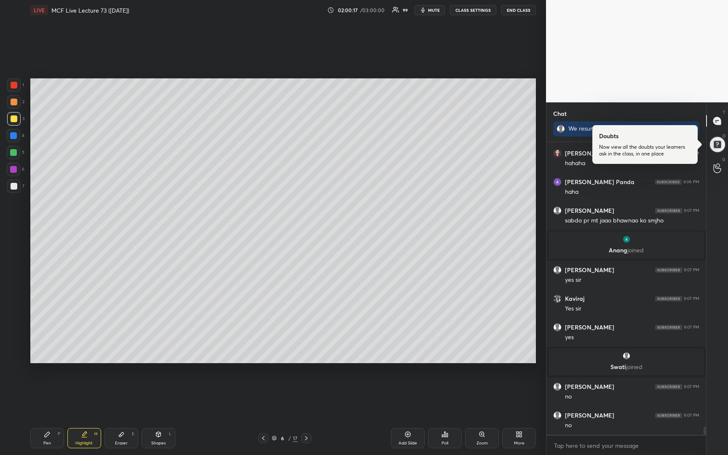
drag, startPoint x: 11, startPoint y: 117, endPoint x: 17, endPoint y: 131, distance: 14.7
click at [11, 121] on div at bounding box center [14, 118] width 7 height 7
click at [263, 439] on icon at bounding box center [263, 438] width 7 height 7
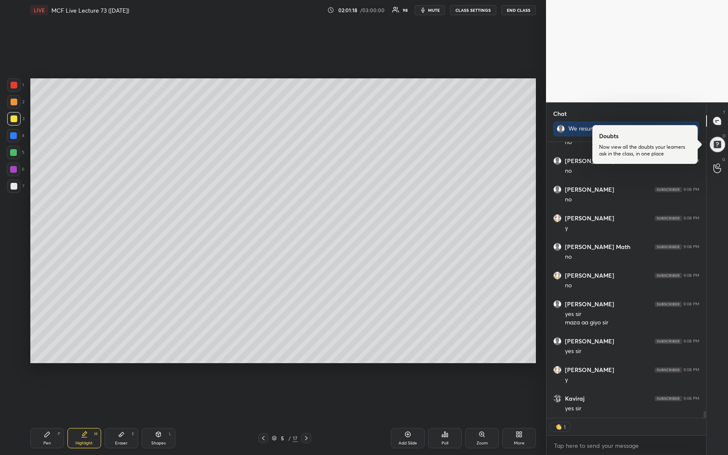
scroll to position [10758, 0]
click at [719, 146] on div at bounding box center [717, 144] width 17 height 17
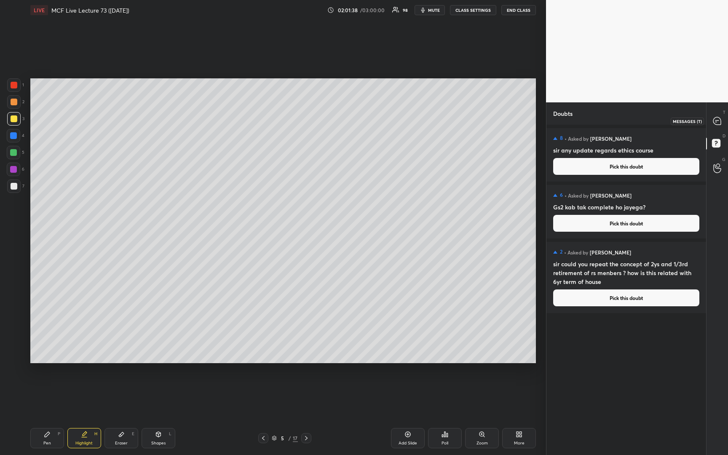
click at [716, 124] on icon at bounding box center [717, 121] width 8 height 8
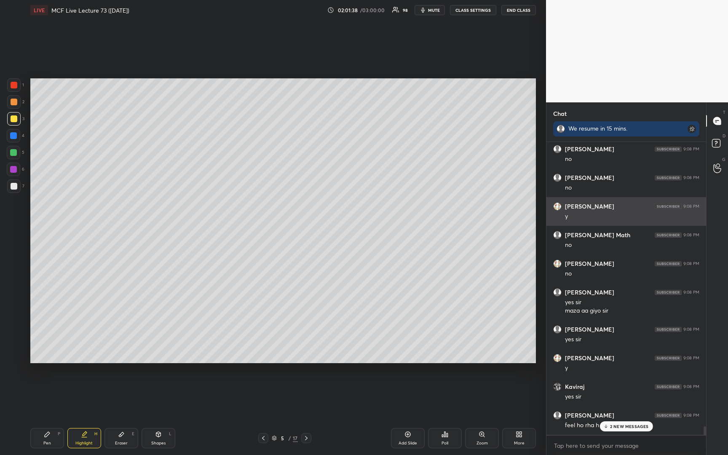
scroll to position [290, 157]
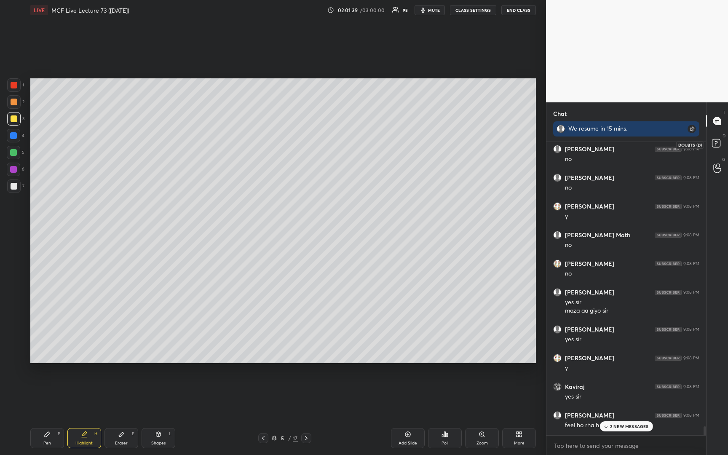
click at [721, 145] on icon at bounding box center [717, 144] width 15 height 15
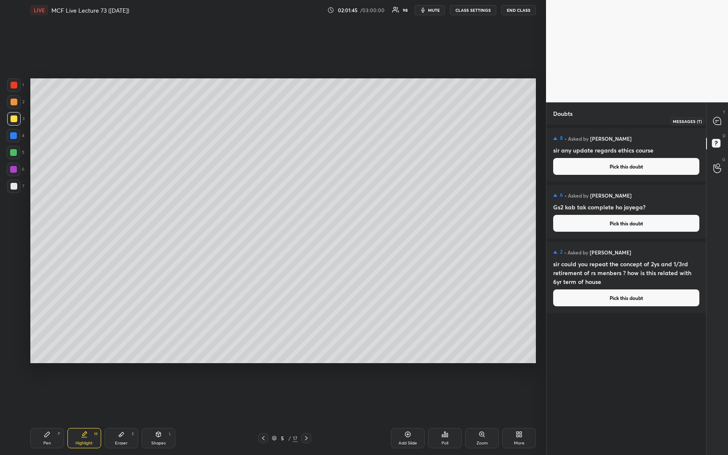
click at [721, 116] on div at bounding box center [717, 120] width 17 height 15
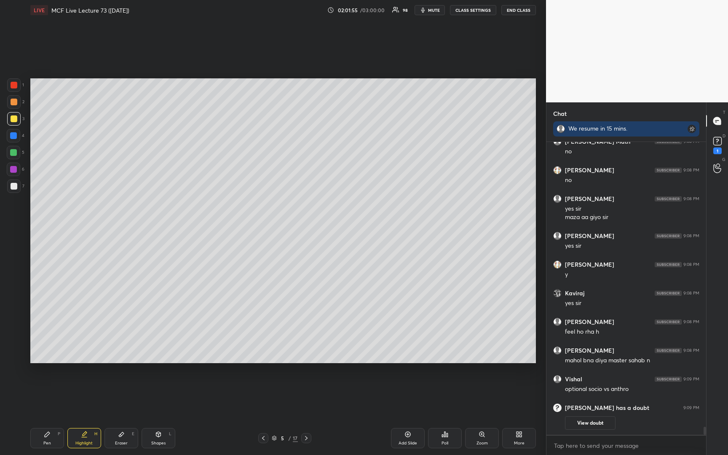
scroll to position [0, 0]
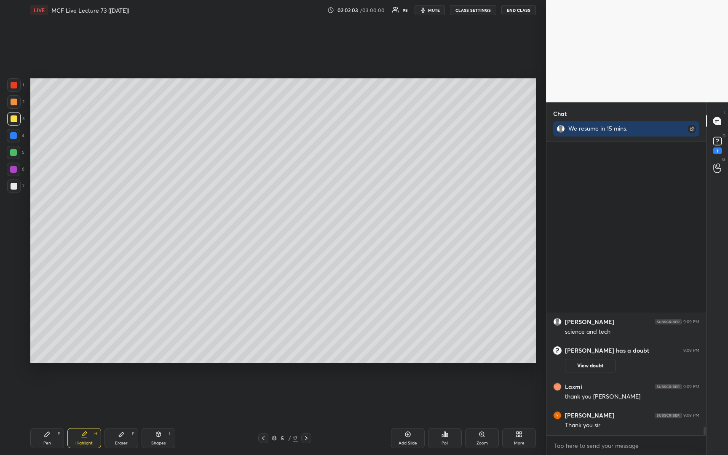
click at [513, 12] on button "END CLASS" at bounding box center [518, 10] width 35 height 10
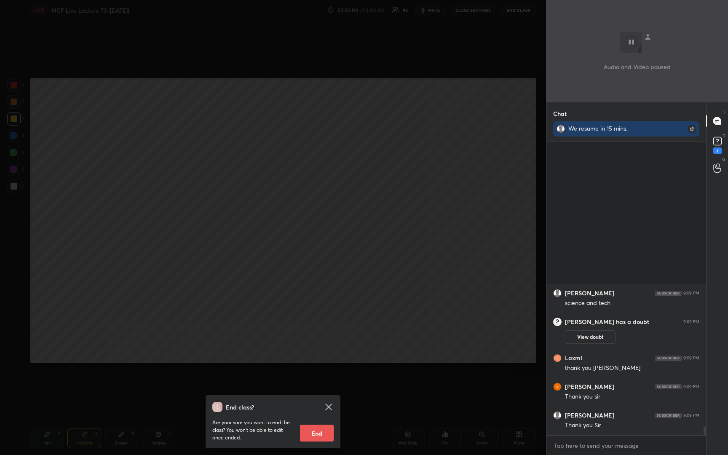
click at [312, 433] on button "End" at bounding box center [317, 432] width 34 height 17
type textarea "x"
